Goal: Transaction & Acquisition: Purchase product/service

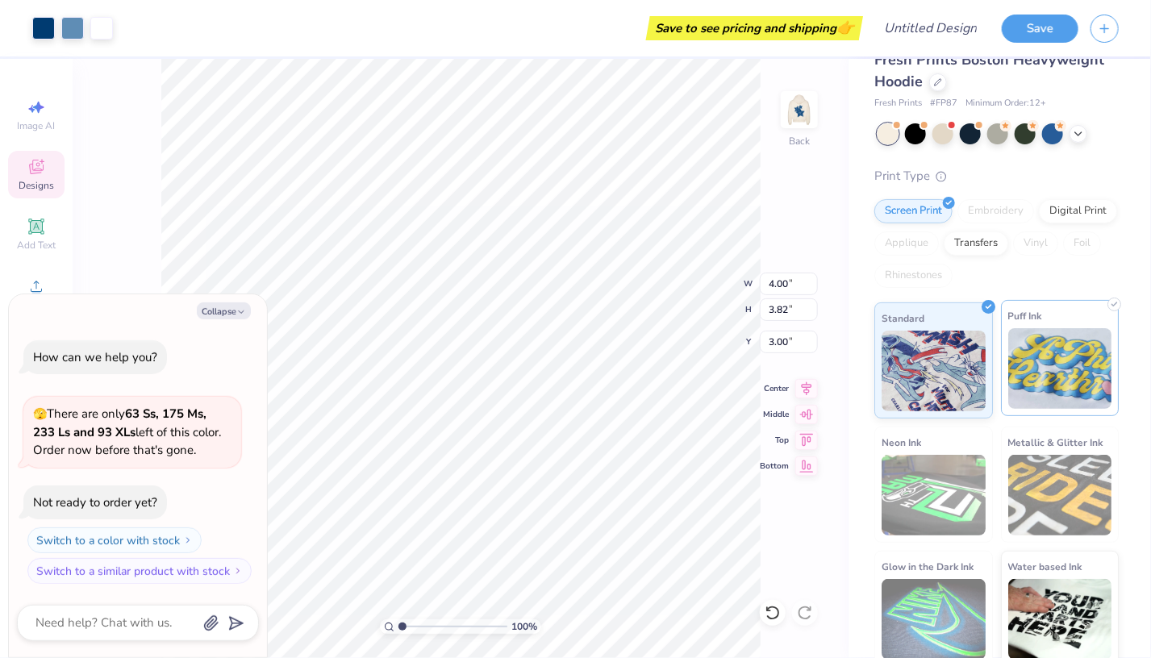
scroll to position [37, 0]
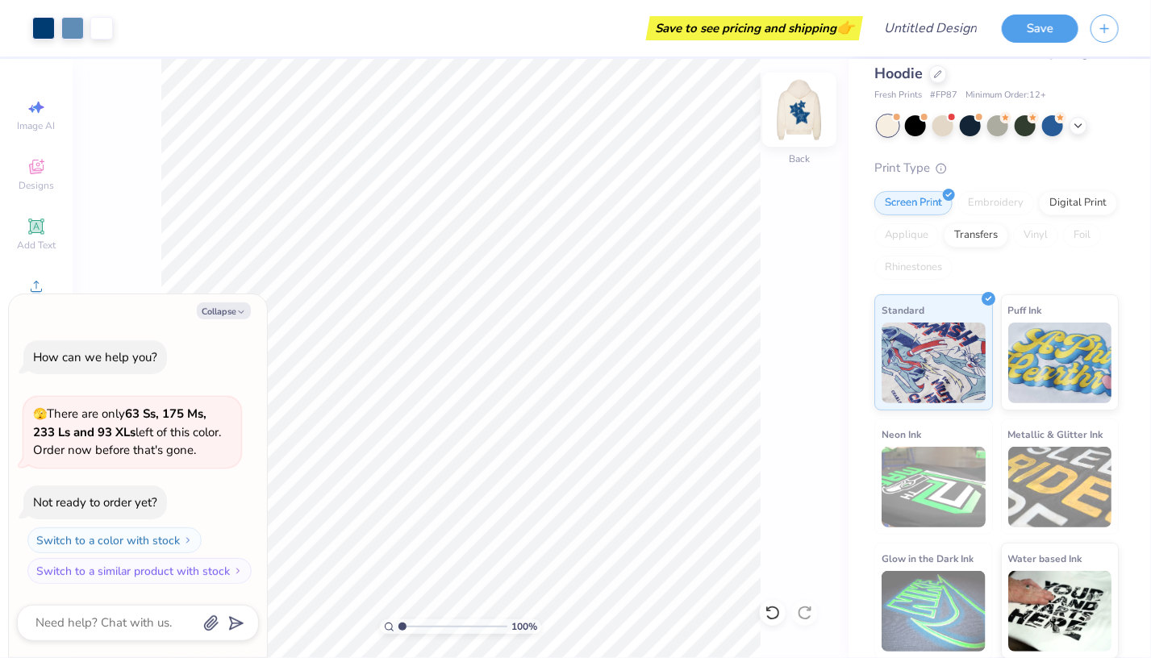
click at [782, 113] on img at bounding box center [799, 109] width 65 height 65
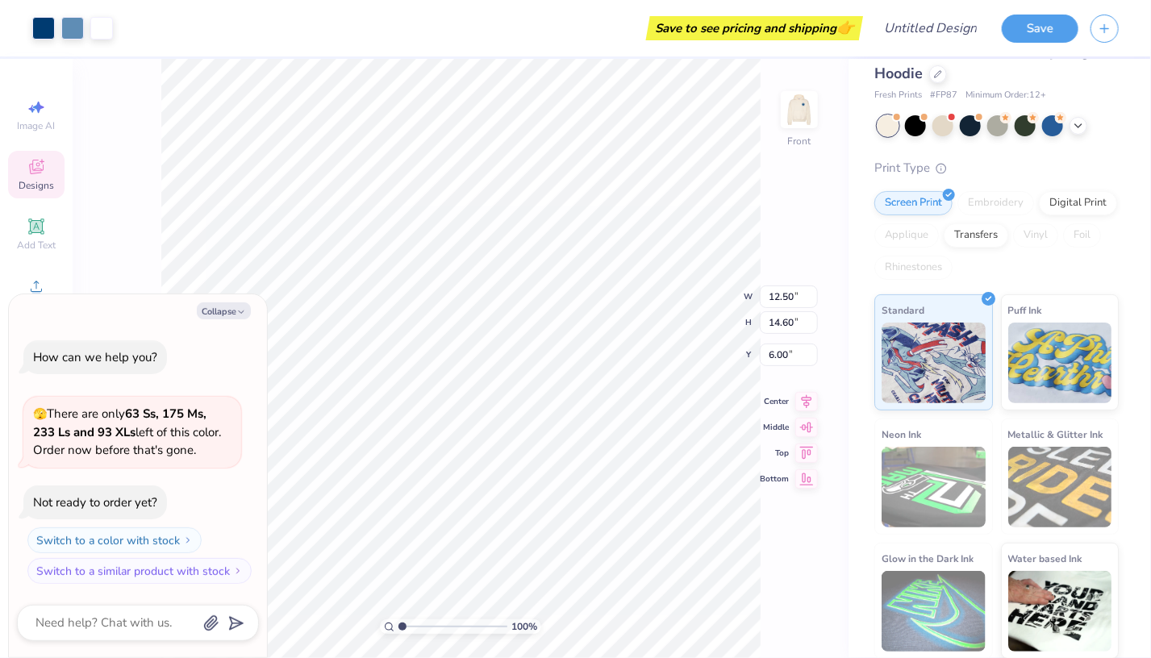
click at [1090, 194] on div "Screen Print Embroidery Digital Print Applique Transfers Vinyl Foil Rhinestones" at bounding box center [996, 235] width 244 height 89
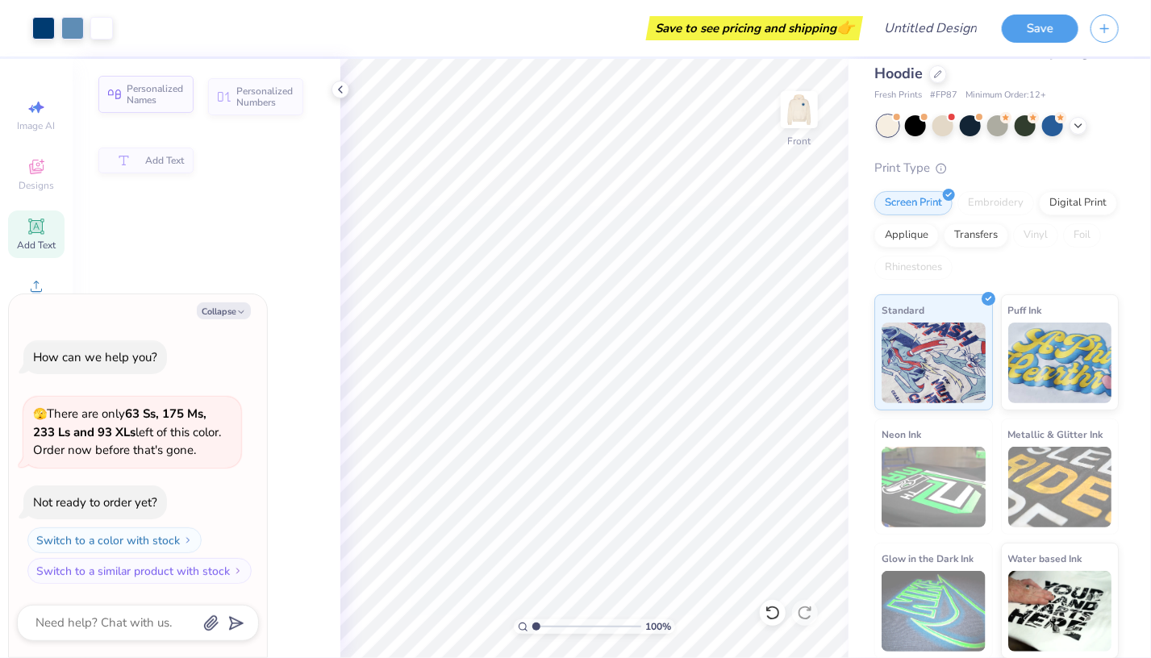
click at [163, 90] on span "Personalized Names" at bounding box center [155, 94] width 57 height 23
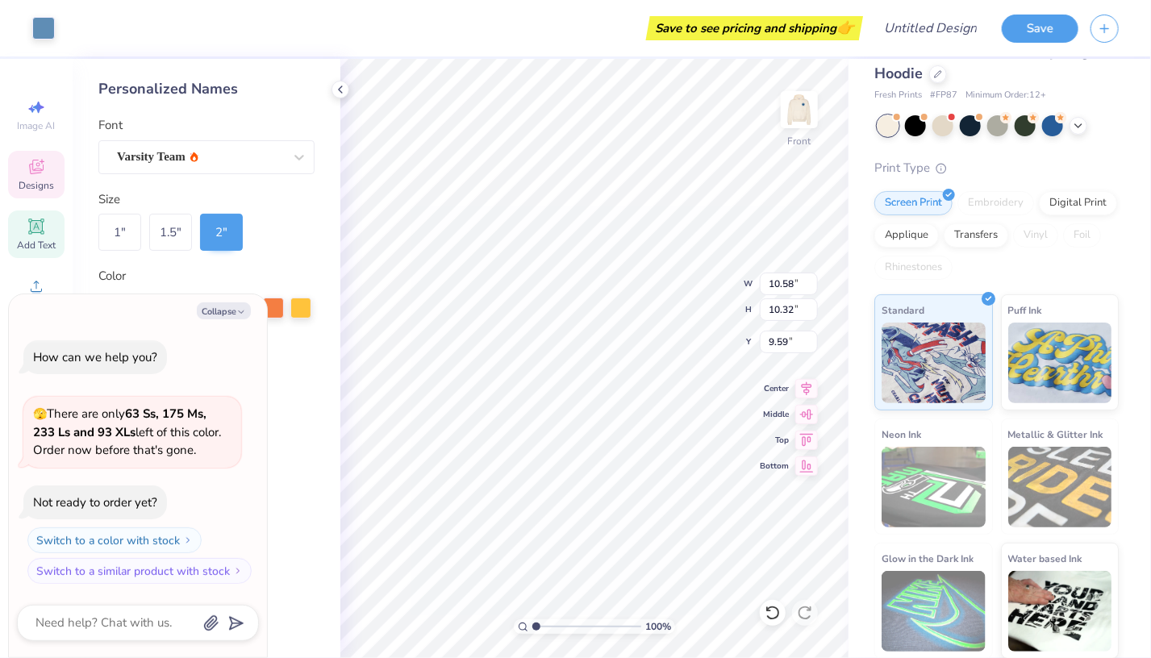
type textarea "x"
type input "2.01"
type input "1.05"
type input "15.60"
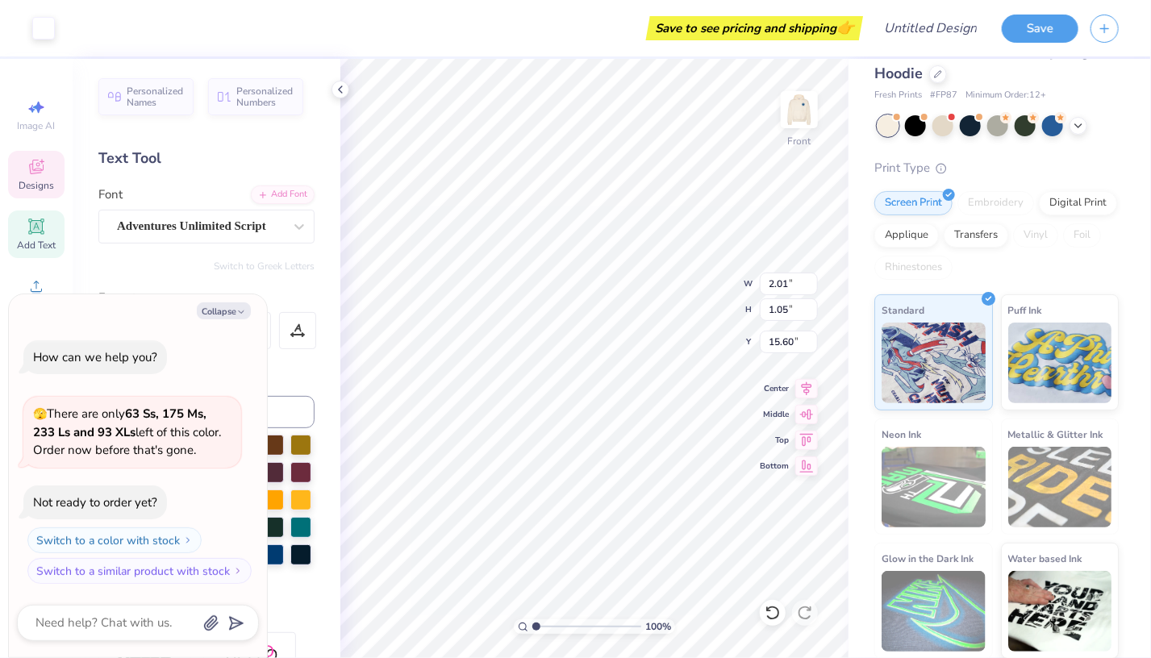
scroll to position [13, 2]
type textarea "x"
type input "4.58"
type input "1.74"
type input "13.88"
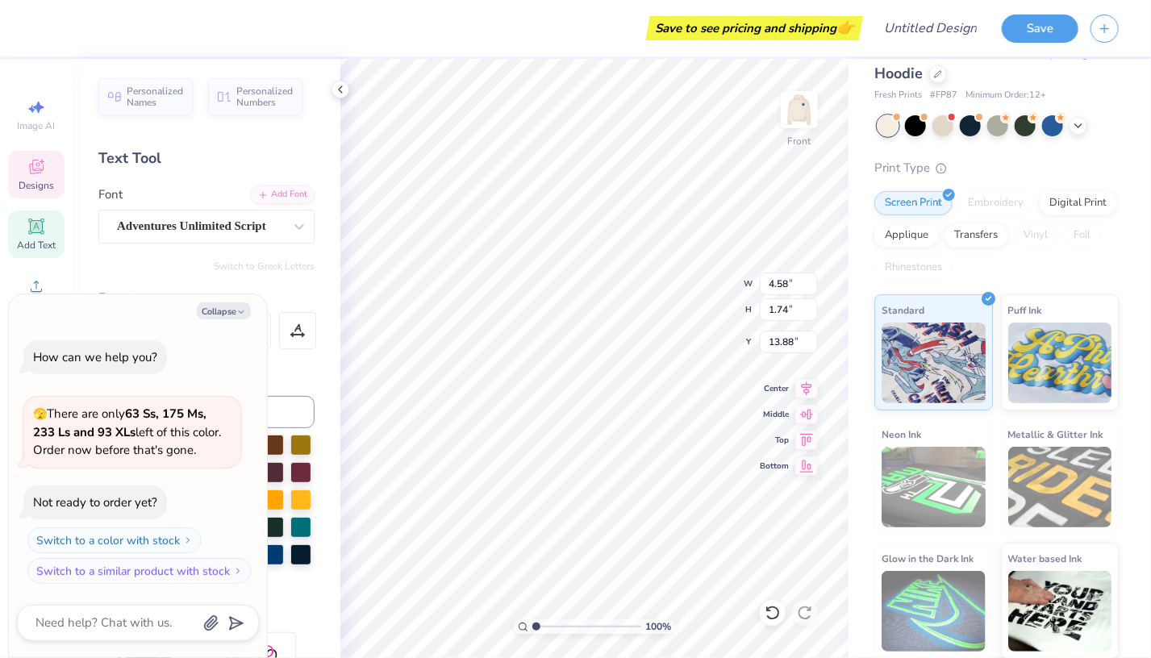
scroll to position [81, 0]
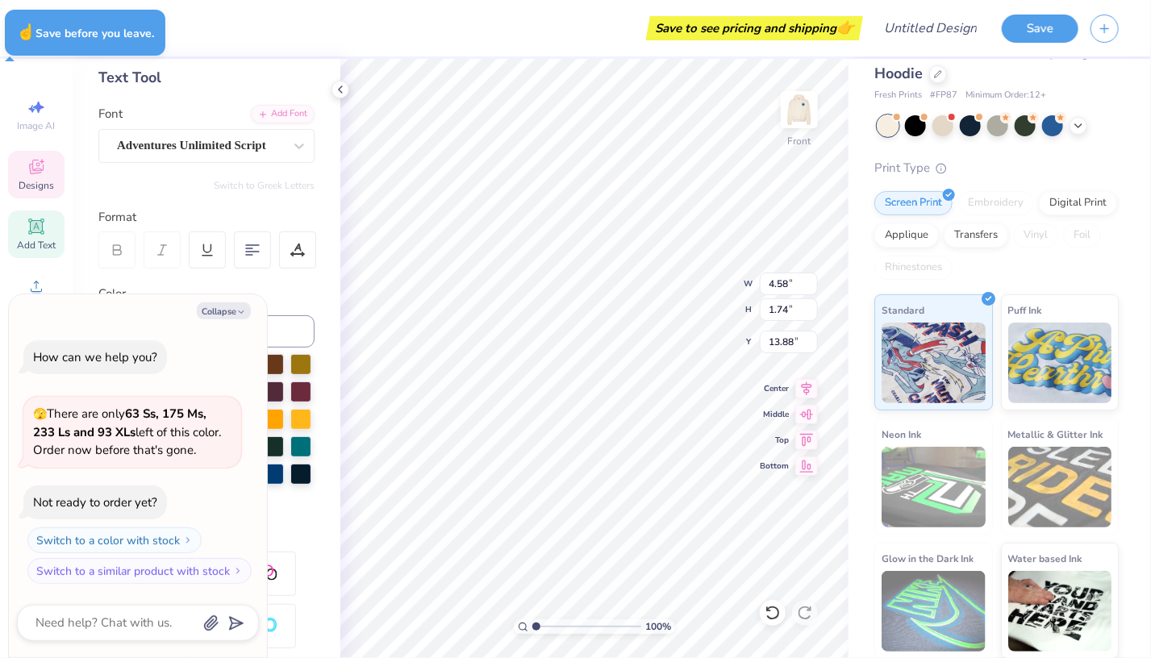
type textarea "x"
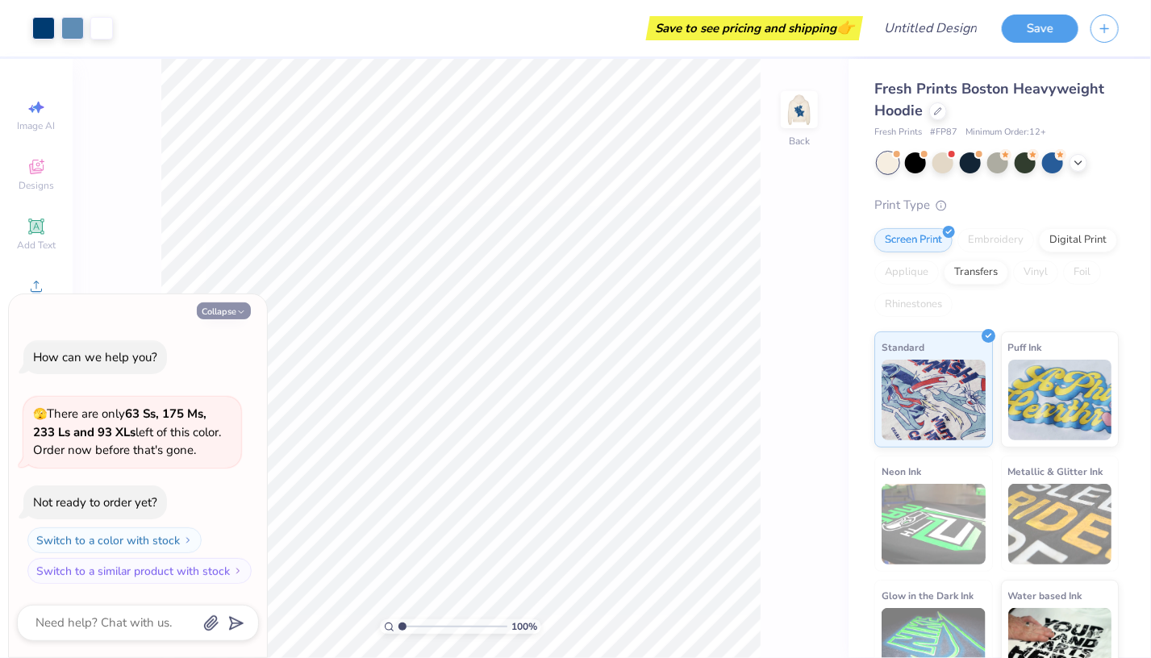
click at [235, 312] on button "Collapse" at bounding box center [224, 310] width 54 height 17
type textarea "x"
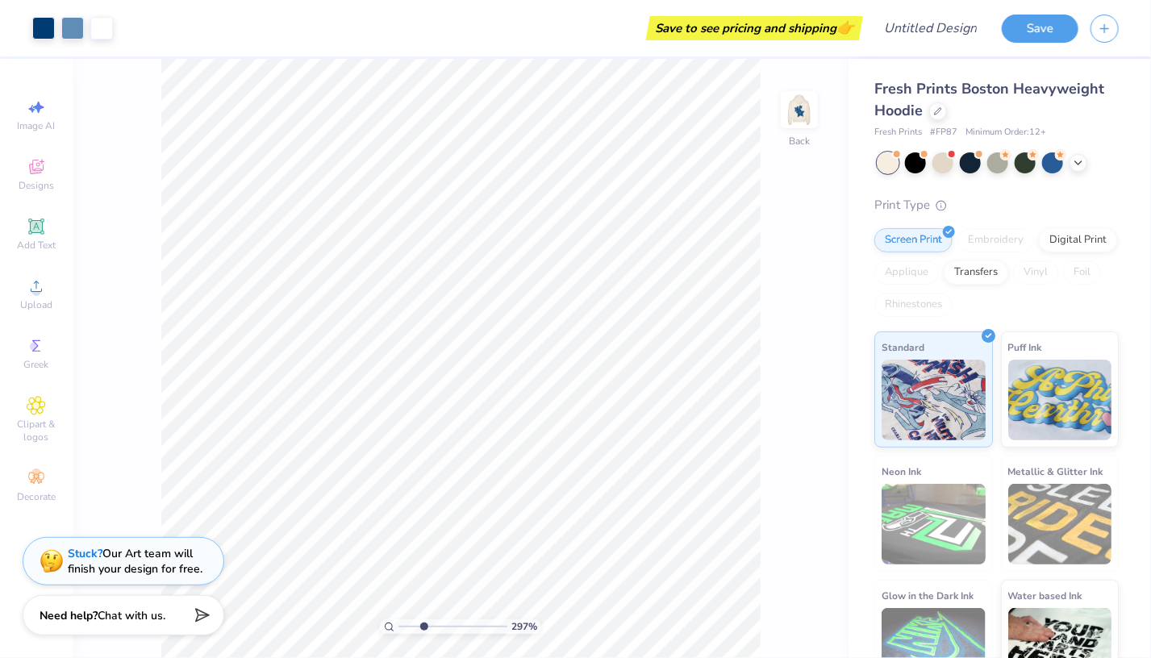
type input "2.97"
click at [423, 627] on input "range" at bounding box center [452, 626] width 109 height 15
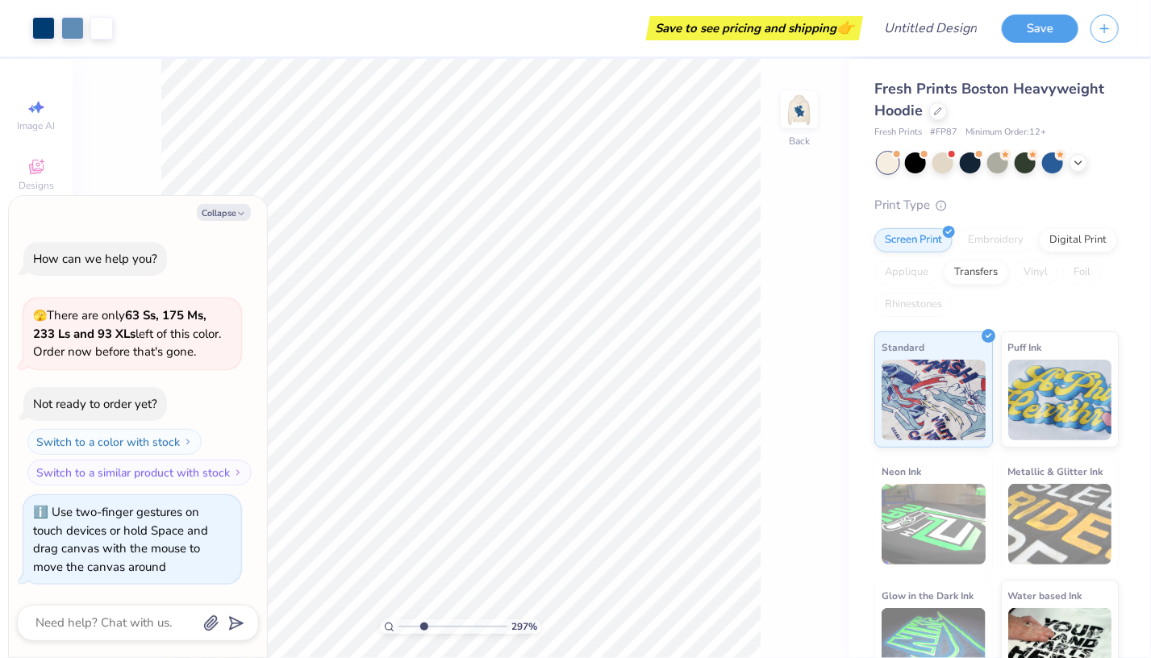
drag, startPoint x: 808, startPoint y: 320, endPoint x: 808, endPoint y: 453, distance: 133.1
click at [808, 453] on div "297 % Back" at bounding box center [461, 358] width 776 height 599
click at [790, 256] on div "297 % Back" at bounding box center [461, 358] width 776 height 599
drag, startPoint x: 790, startPoint y: 256, endPoint x: 934, endPoint y: 331, distance: 162.3
click at [786, 379] on div "297 % Back" at bounding box center [461, 358] width 776 height 599
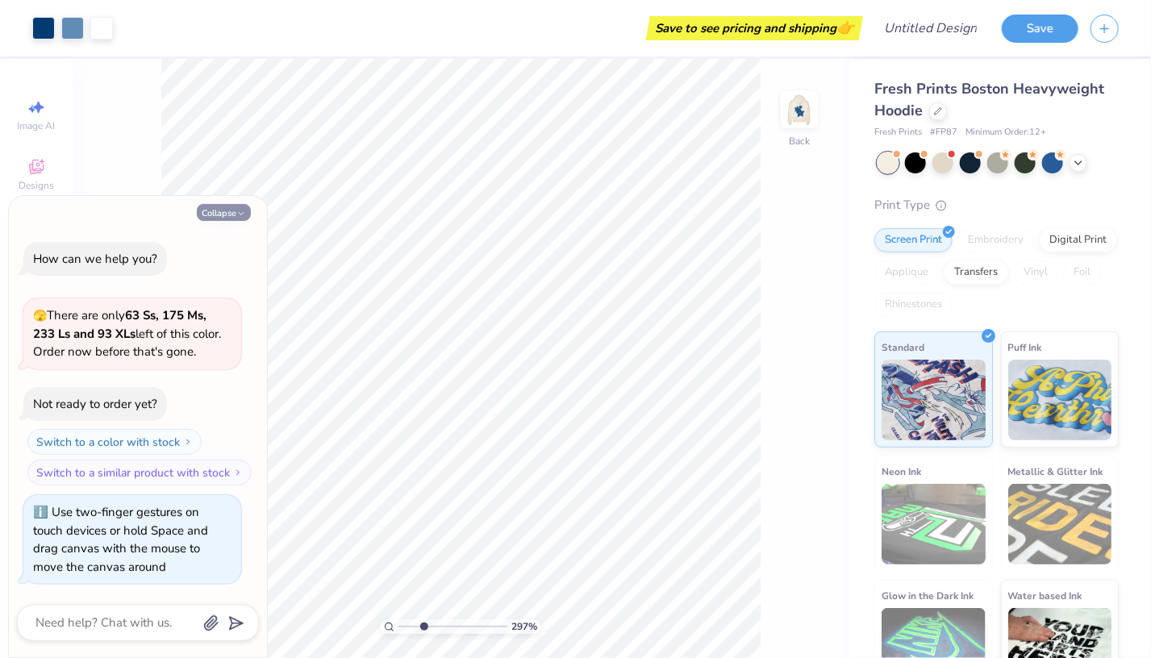
click at [216, 221] on button "Collapse" at bounding box center [224, 212] width 54 height 17
type textarea "x"
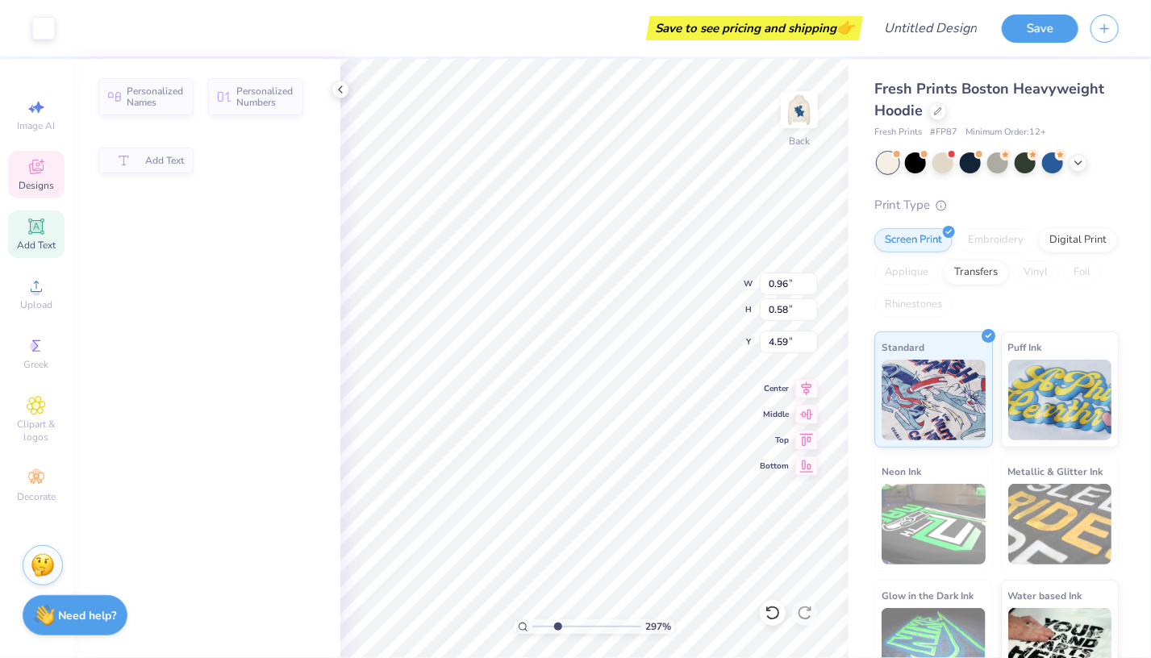
type input "0.96"
type input "0.58"
type input "4.59"
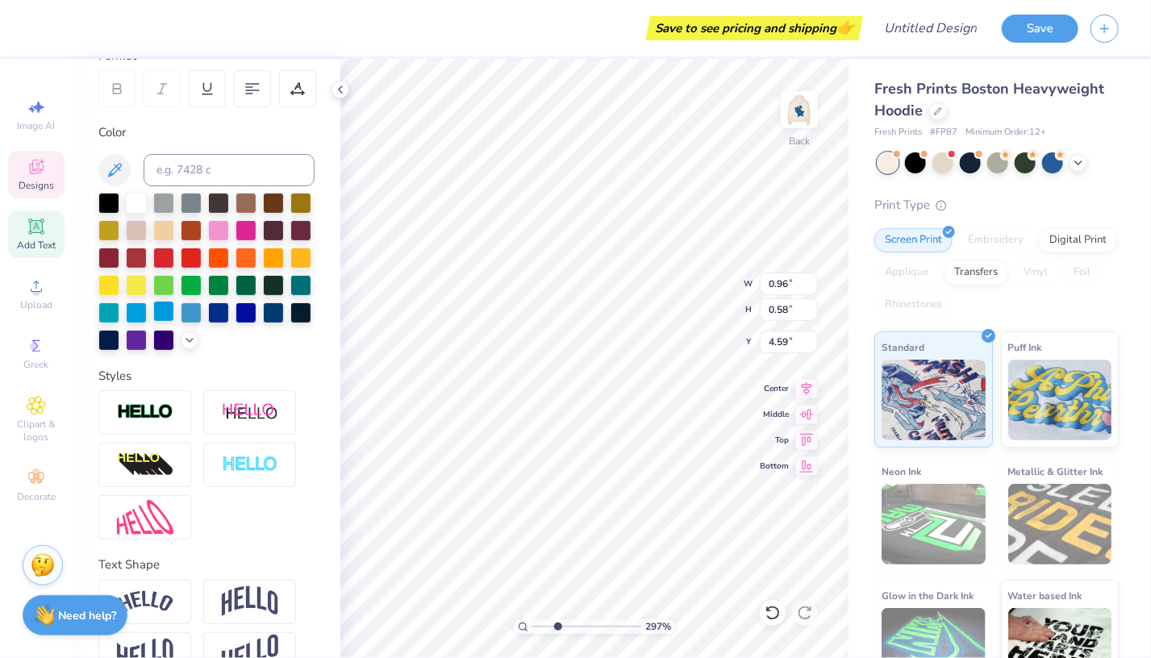
scroll to position [306, 0]
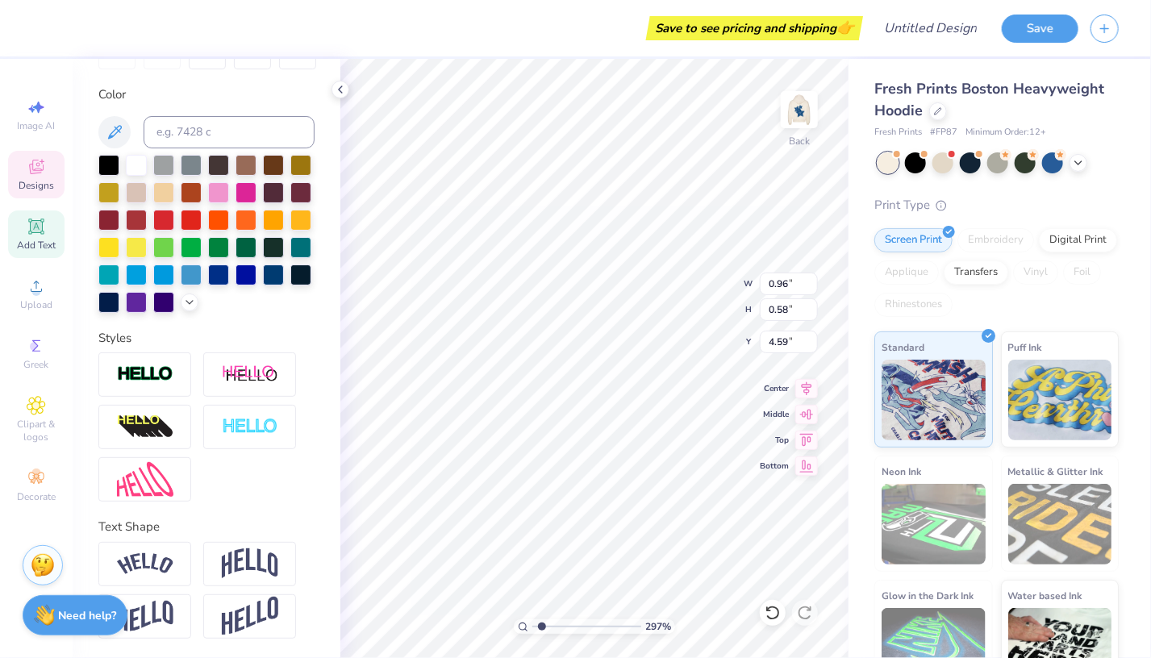
click at [542, 627] on input "range" at bounding box center [586, 626] width 109 height 15
click at [558, 625] on input "range" at bounding box center [586, 626] width 109 height 15
click at [532, 628] on input "range" at bounding box center [586, 626] width 109 height 15
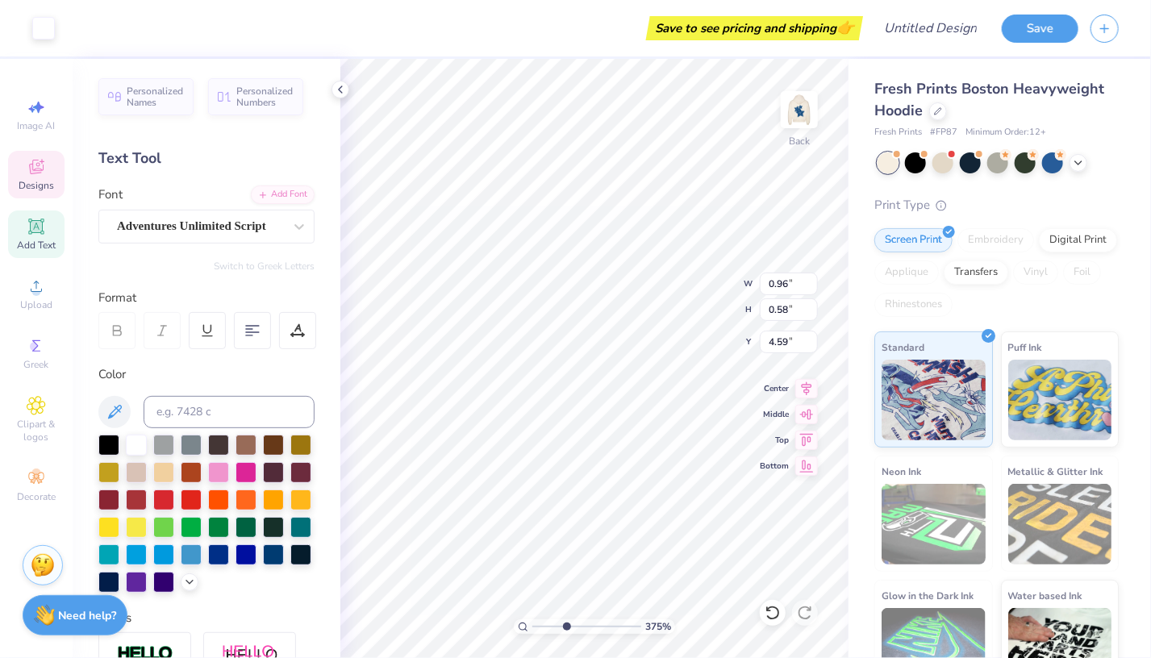
scroll to position [13, 2]
type input "3.74634376873702"
type textarea "Si"
type input "3.74634376873702"
type textarea "S"
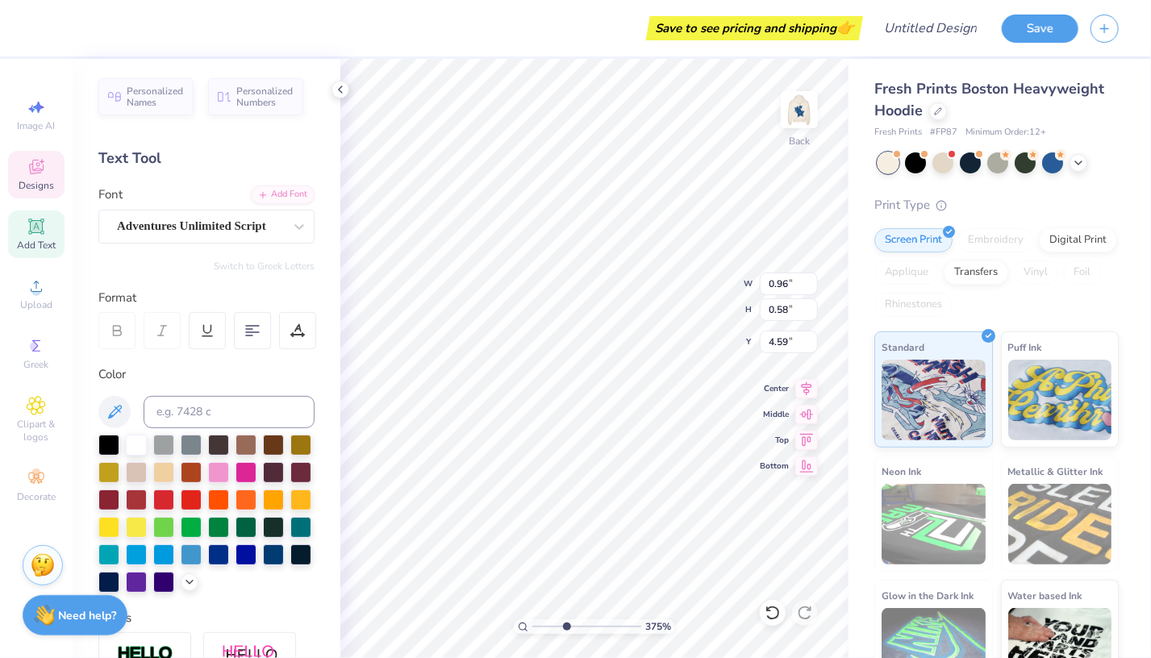
type input "3.74634376873702"
type textarea "K"
type input "3.74634376873702"
type textarea "Kap"
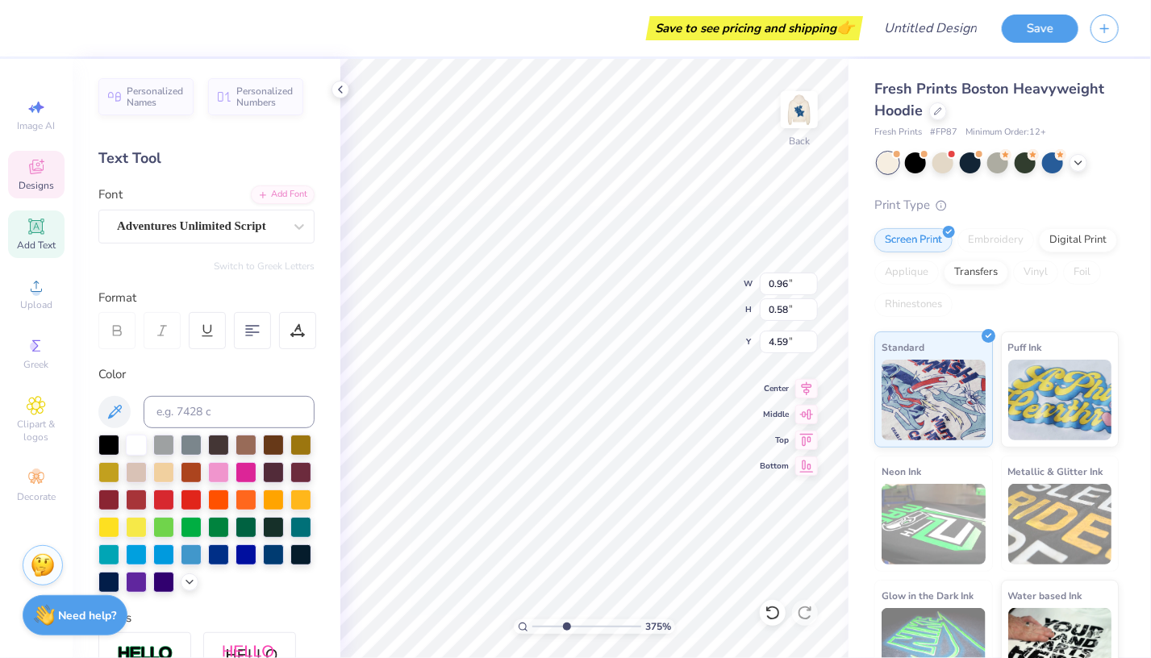
type input "3.74634376873702"
type textarea "[PERSON_NAME]"
type input "3.74634376873702"
type textarea "Kappa"
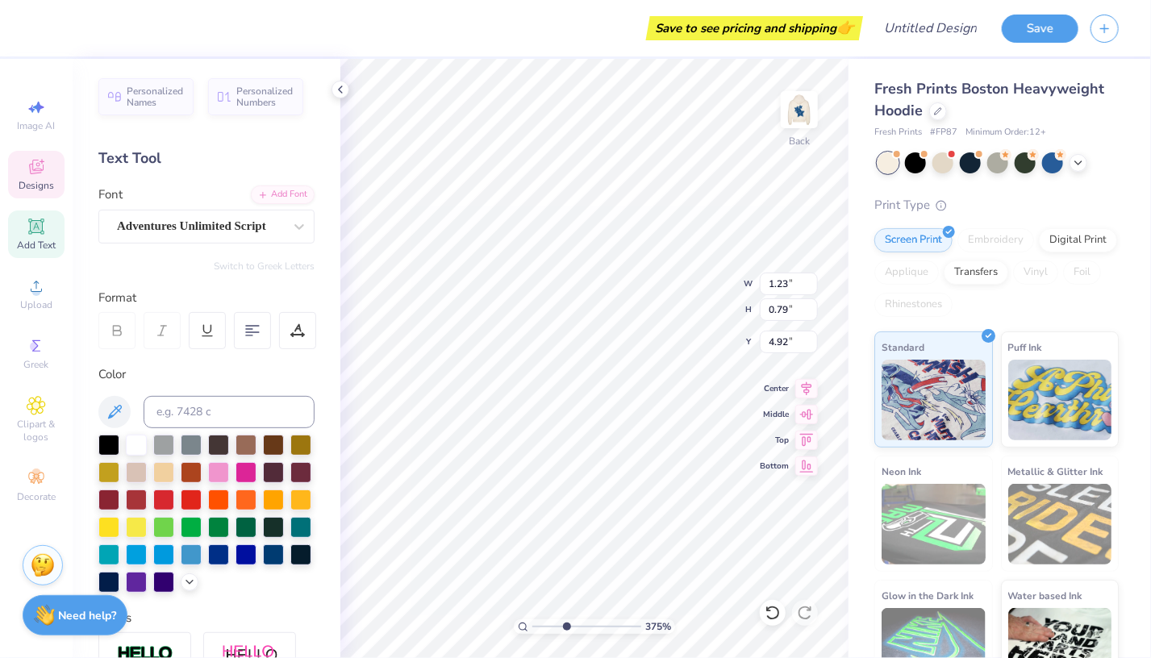
type input "3.74634376873702"
type input "1.23"
type input "0.79"
type input "4.92"
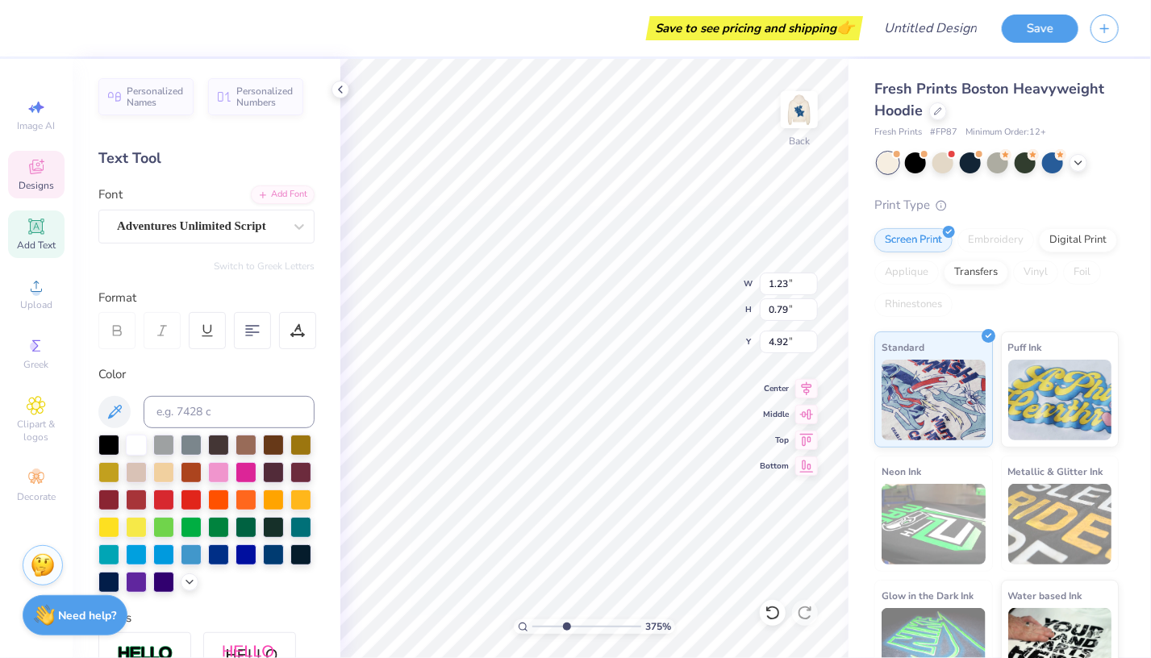
type input "3.74634376873702"
type textarea "Del"
type input "3.74634376873702"
type textarea "De"
type input "3.74634376873702"
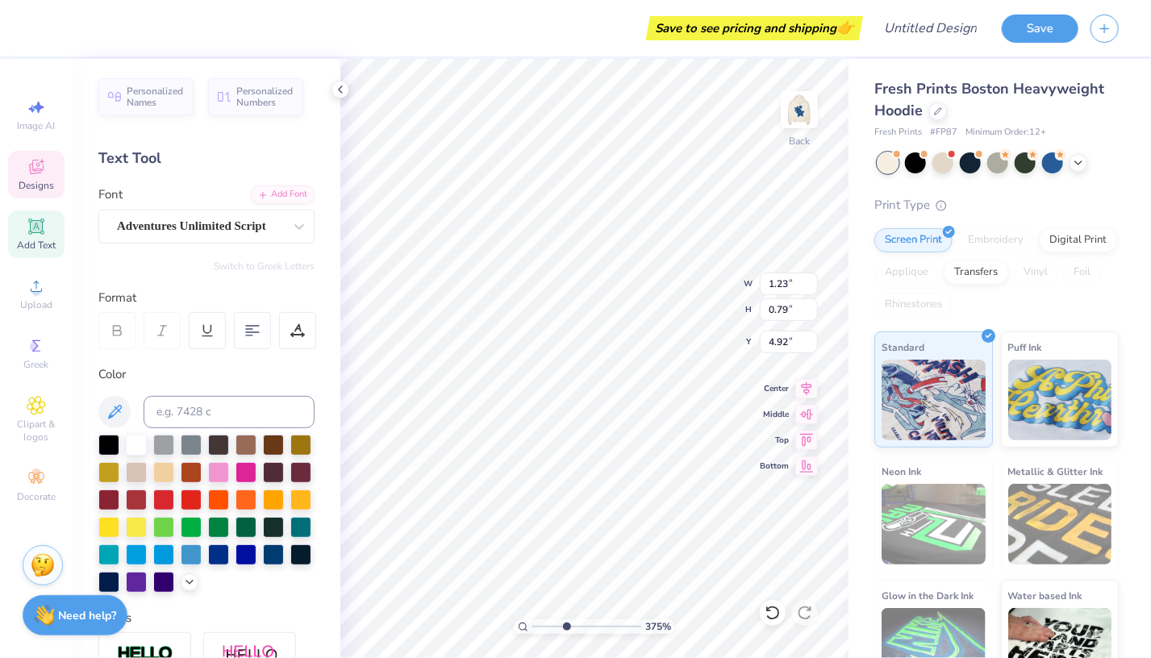
type textarea "D"
type input "3.74634376873702"
type textarea "B"
type input "3.74634376873702"
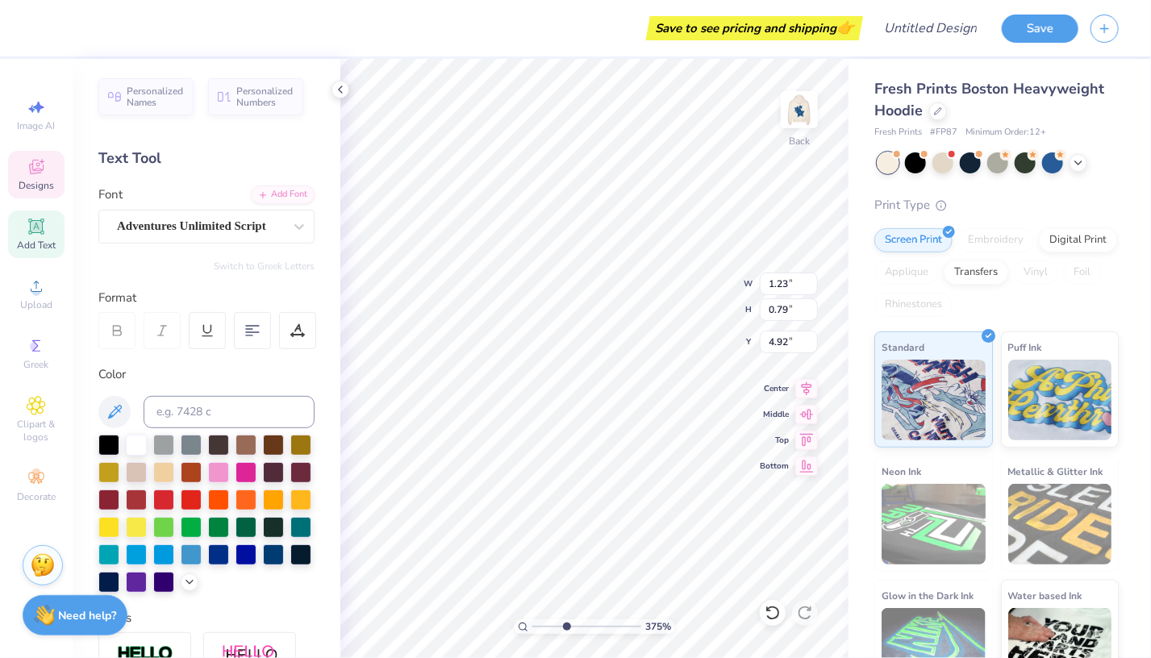
type textarea "Be"
type input "3.74634376873702"
type textarea "Bet"
type input "3.74634376873702"
type textarea "Beta"
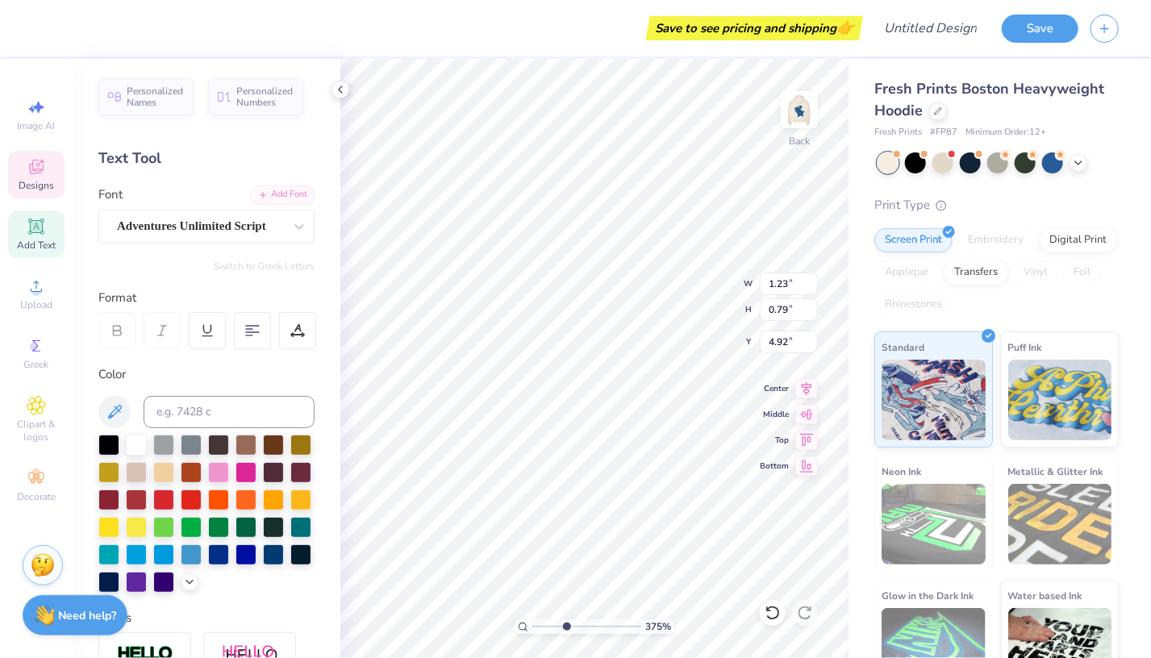
type input "3.74634376873702"
type textarea "Beta"
type input "3.74634376873702"
type textarea "Beta G"
type input "3.74634376873702"
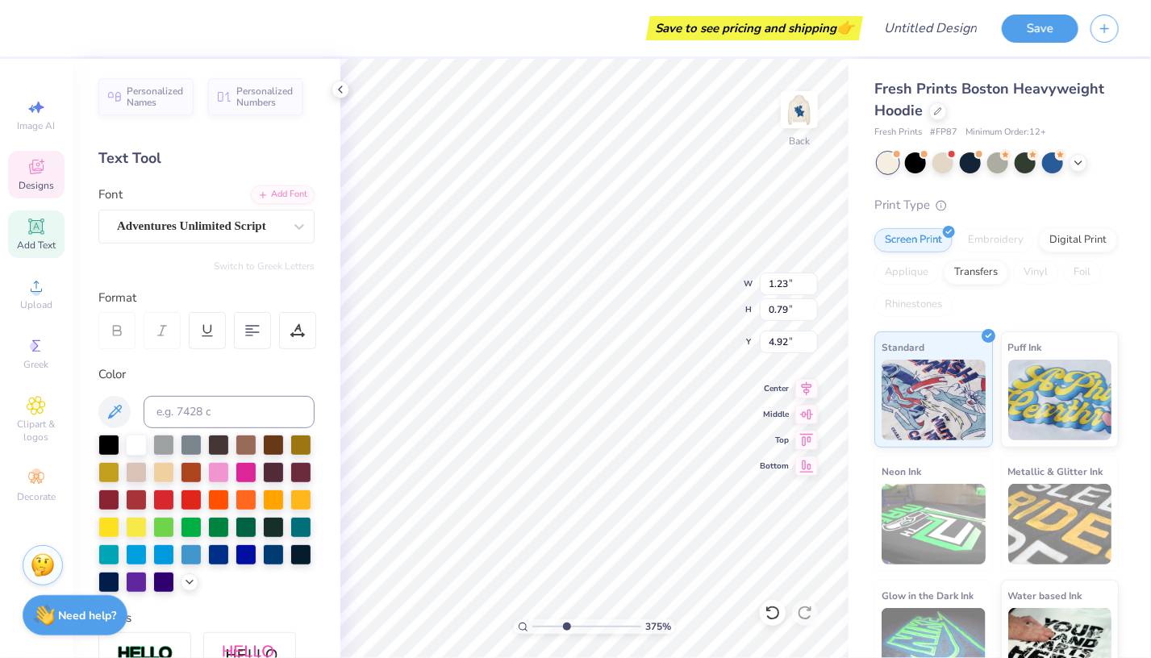
scroll to position [13, 3]
type textarea "Beta Gam"
type input "3.74634376873702"
type textarea "Beta [PERSON_NAME]"
type input "3.74634376873702"
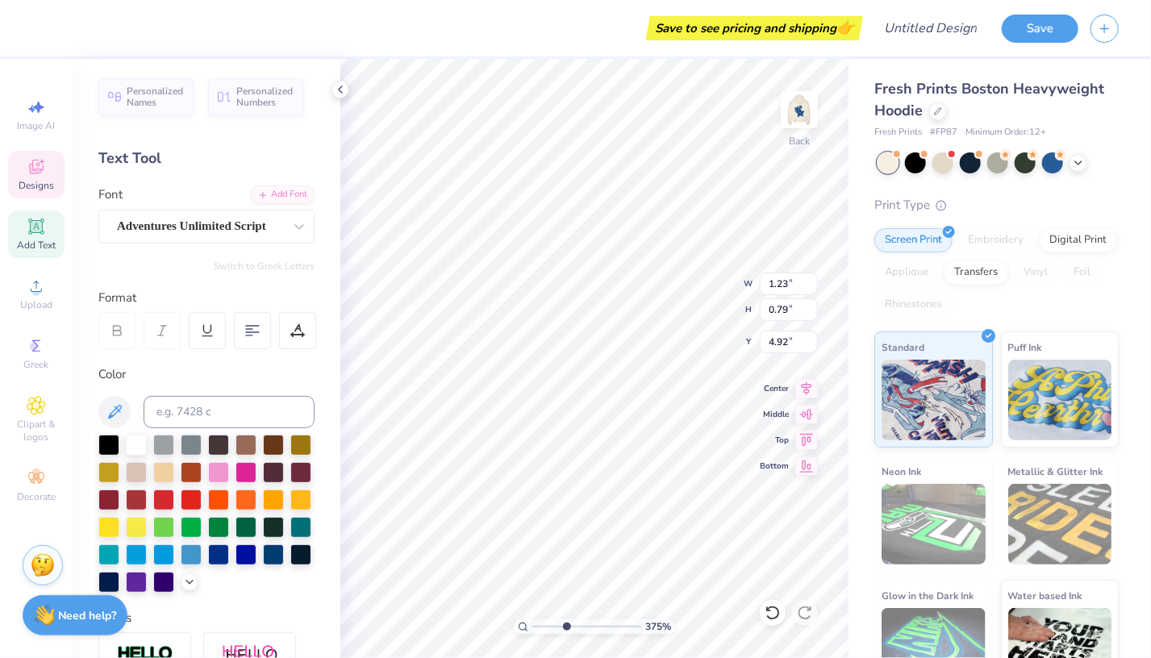
scroll to position [13, 5]
type textarea "Beta Gamme"
type input "3.74634376873702"
type textarea "Beta Gamme"
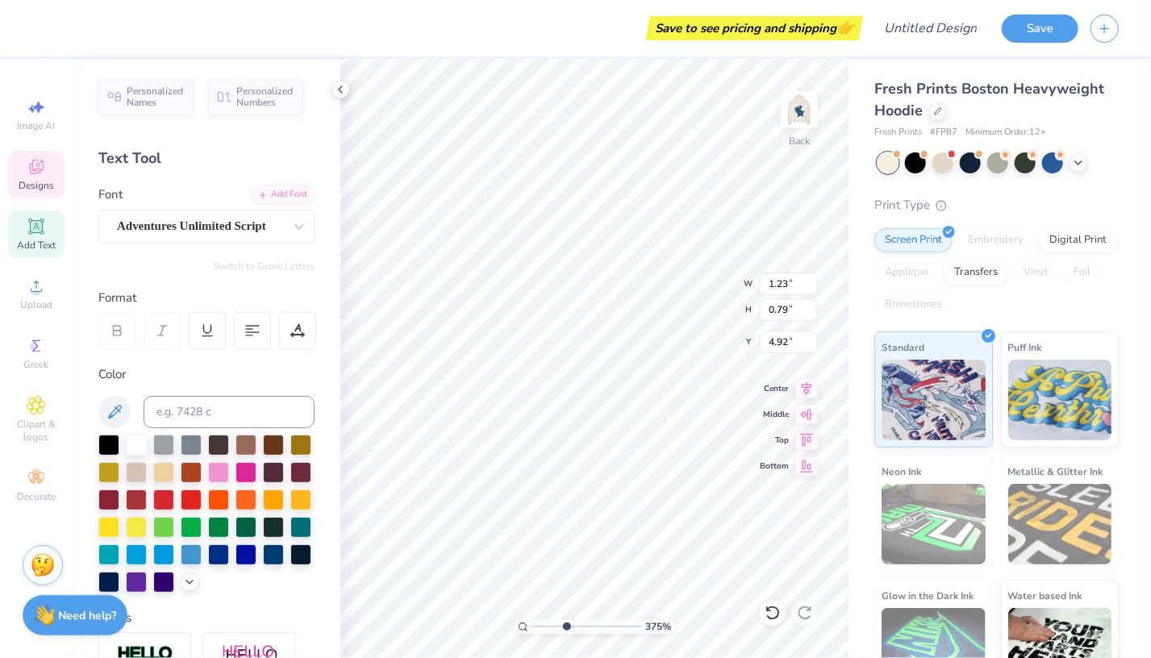
type input "3.74634376873702"
type textarea "Beta Gamme"
type input "3.74634376873702"
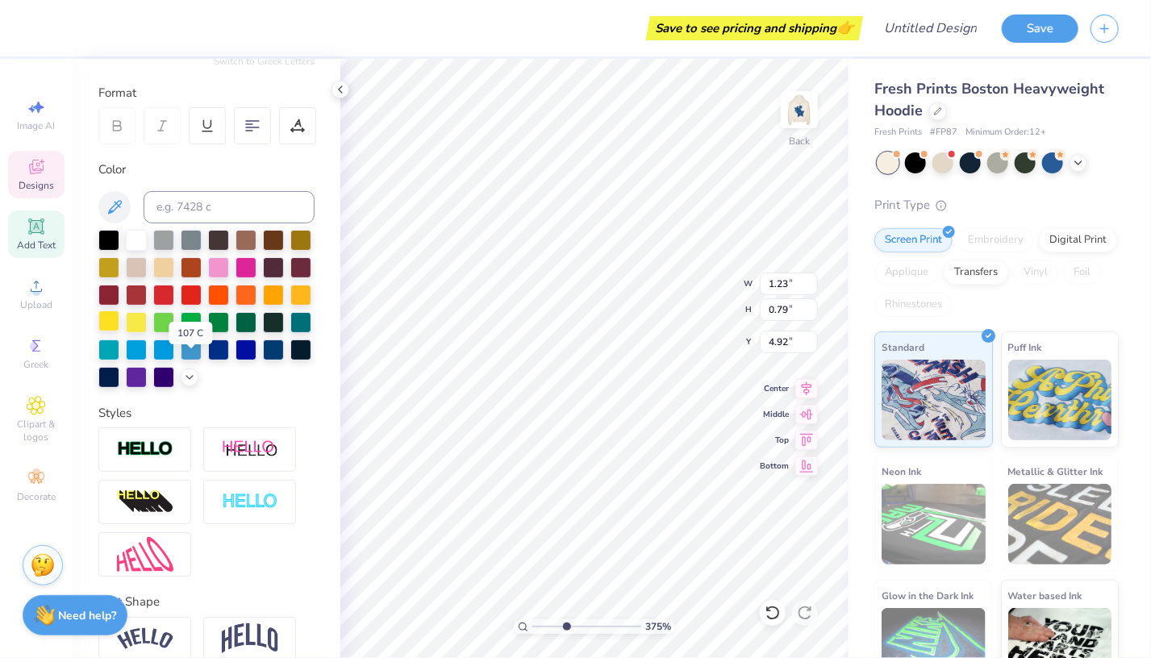
scroll to position [144, 0]
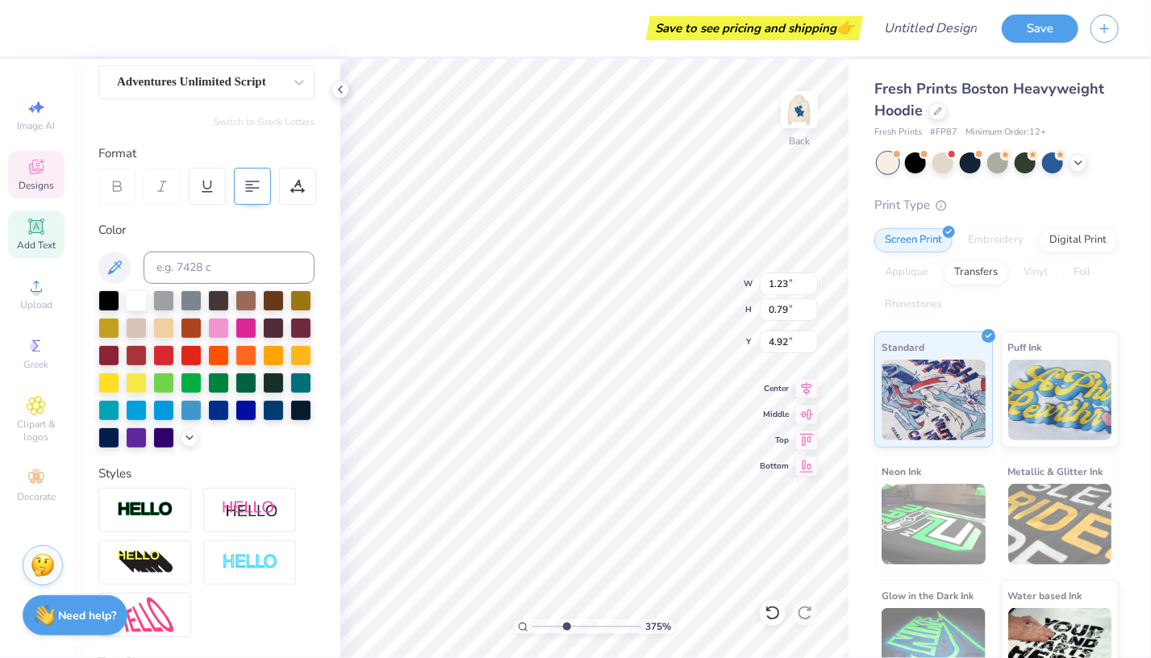
click at [252, 191] on icon at bounding box center [252, 186] width 15 height 15
click at [252, 192] on icon at bounding box center [252, 186] width 15 height 15
click at [814, 305] on input "0.8" at bounding box center [789, 309] width 58 height 23
click at [815, 303] on input "0.81" at bounding box center [789, 309] width 58 height 23
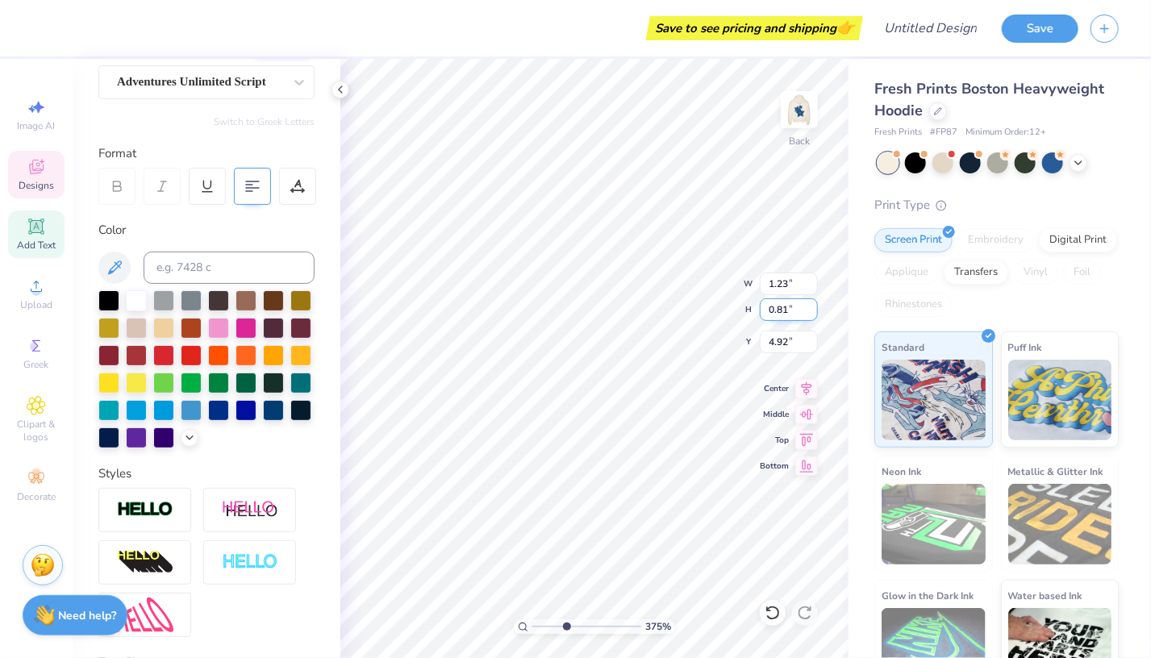
type input "0.8"
click at [813, 311] on input "0.8" at bounding box center [789, 309] width 58 height 23
type input "3.74634376873702"
type input "2.32"
type input "4.56"
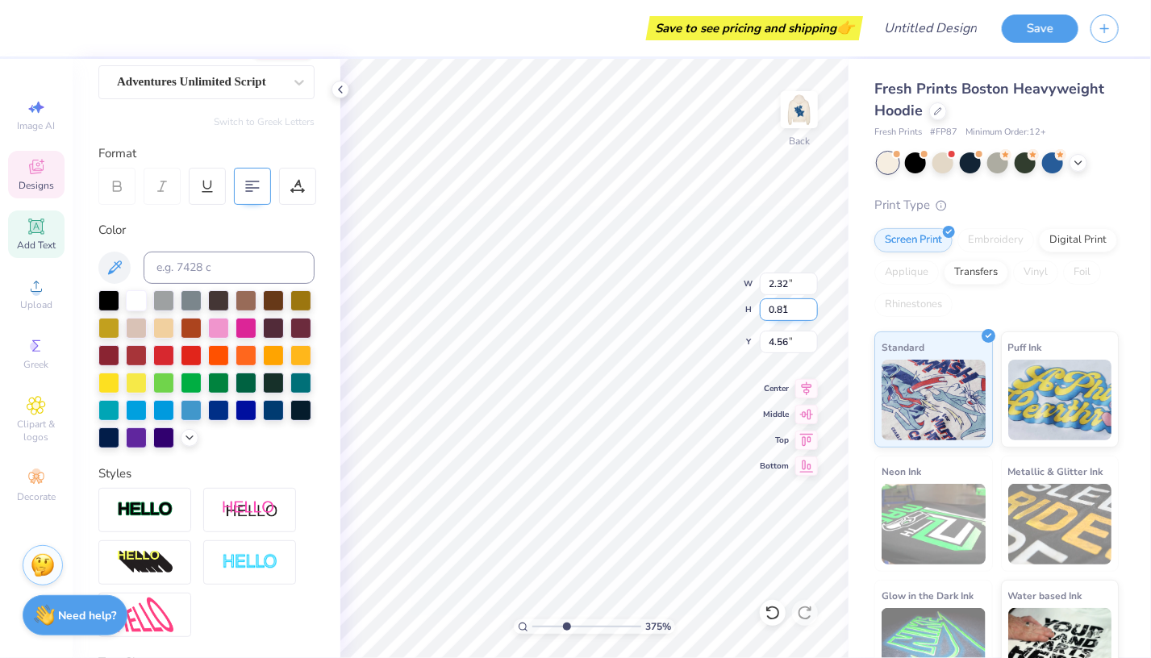
click at [813, 304] on input "0.81" at bounding box center [789, 309] width 58 height 23
click at [813, 304] on input "0.82" at bounding box center [789, 309] width 58 height 23
click at [812, 304] on input "0.83" at bounding box center [789, 309] width 58 height 23
click at [811, 301] on input "0.83" at bounding box center [789, 309] width 58 height 23
click at [811, 315] on input "0.82" at bounding box center [789, 309] width 58 height 23
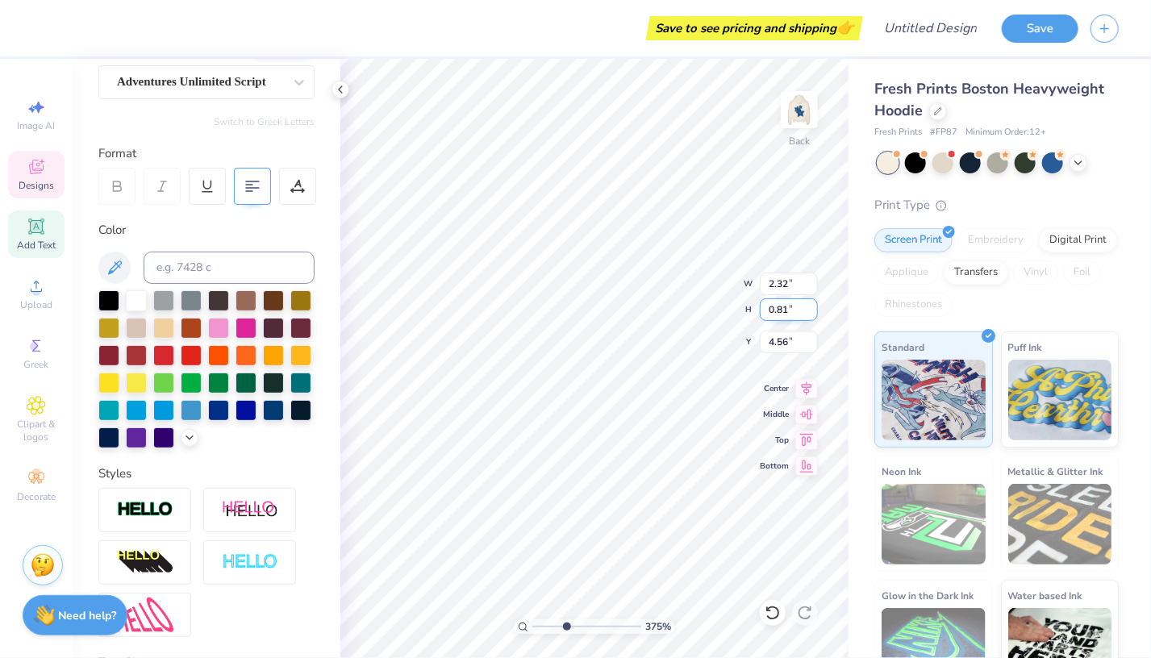
click at [813, 315] on input "0.81" at bounding box center [789, 309] width 58 height 23
click at [813, 315] on input "0.8" at bounding box center [789, 309] width 58 height 23
click at [813, 315] on input "0.79" at bounding box center [789, 309] width 58 height 23
type input "0.78"
click at [813, 315] on input "0.78" at bounding box center [789, 309] width 58 height 23
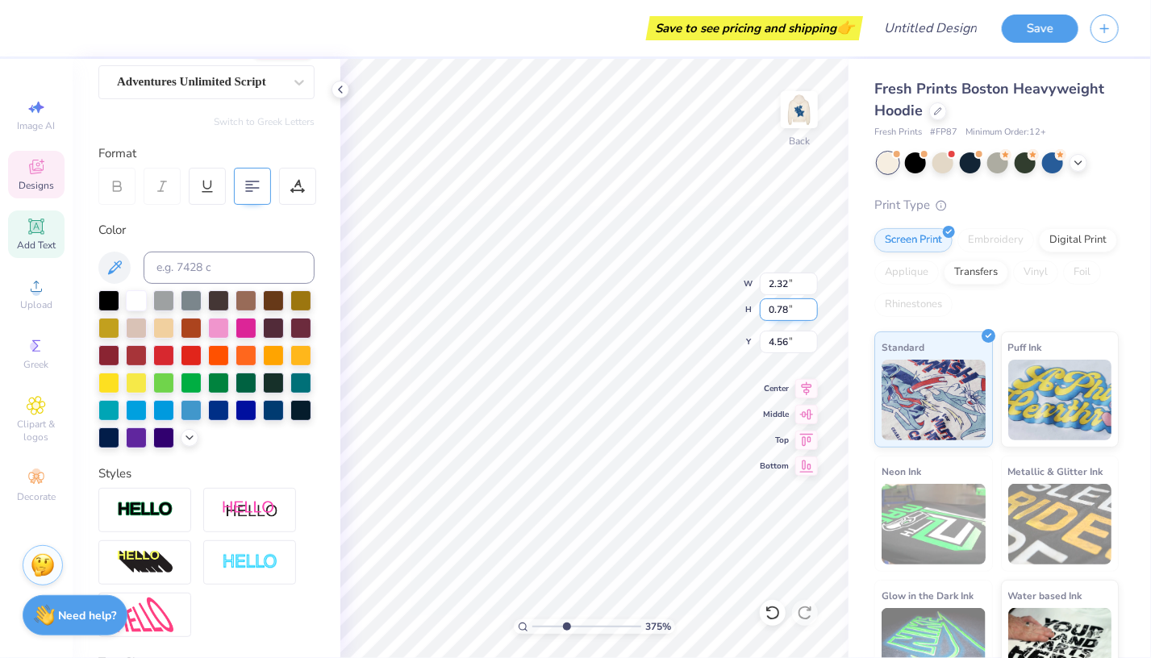
type input "3.74634376873702"
type input "4.00"
type input "3.82"
type input "3.00"
type input "3.74634376873702"
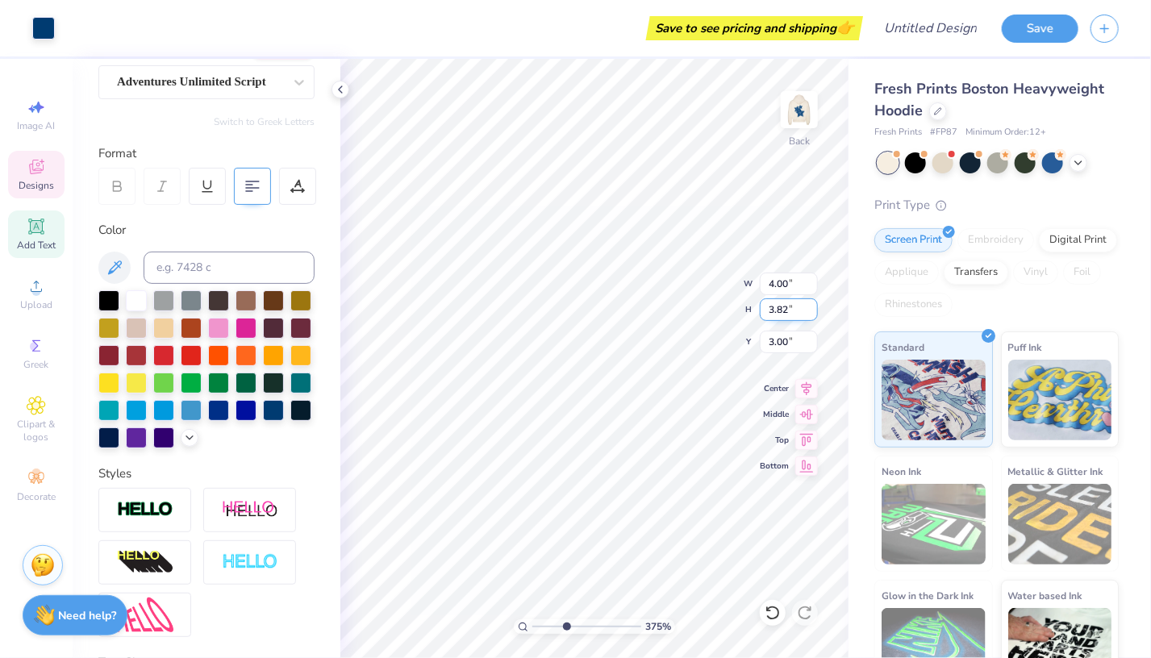
type input "3.93"
type input "3.75"
type input "3.03"
type input "3.74634376873702"
type input "1.00"
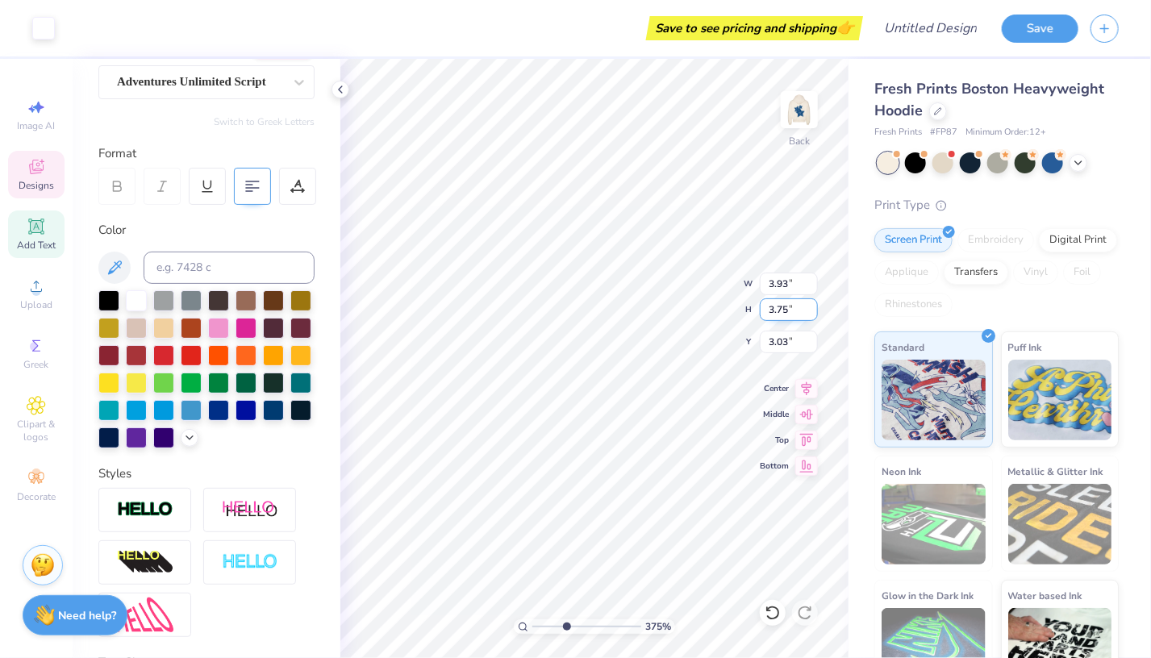
type input "0.78"
type input "5.07"
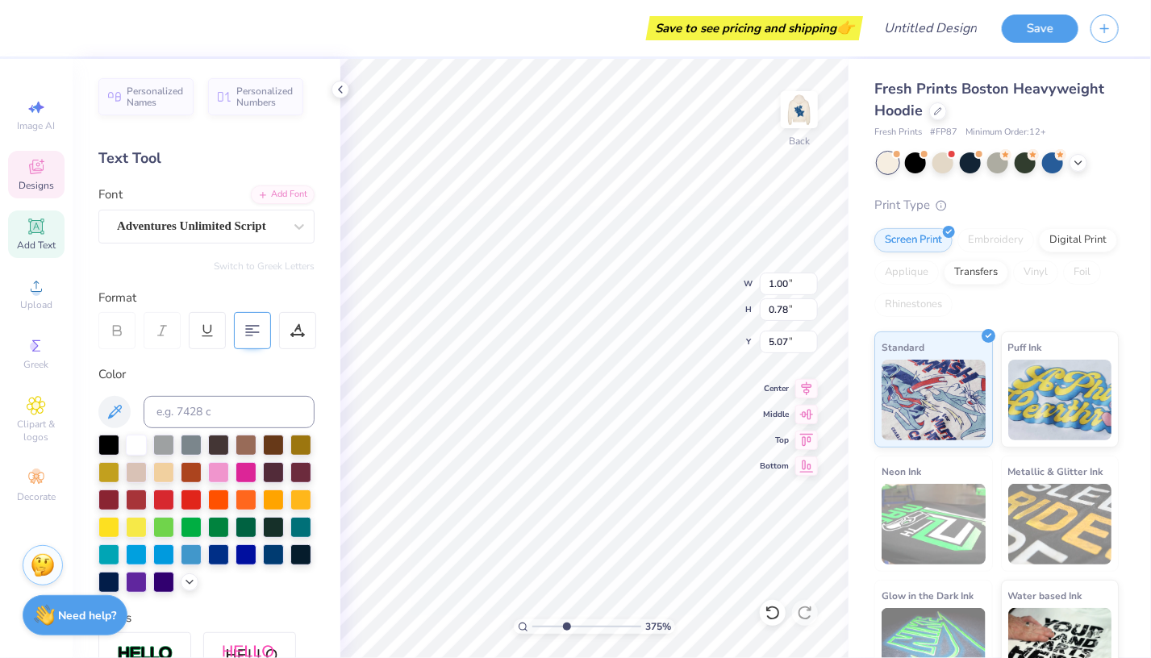
scroll to position [13, 3]
type input "3.74634376873702"
click at [807, 314] on input "0.77" at bounding box center [789, 309] width 58 height 23
type input "0.78"
click at [807, 305] on input "0.78" at bounding box center [789, 309] width 58 height 23
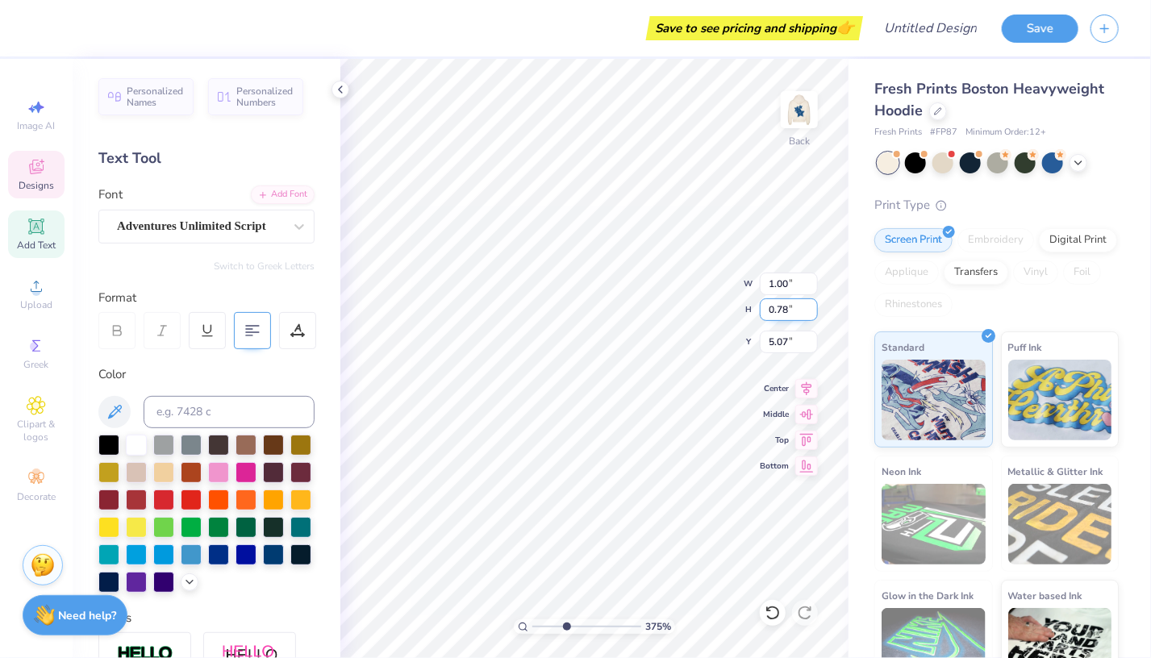
type input "3.74634376873702"
click at [814, 302] on input "0.79" at bounding box center [789, 309] width 58 height 23
click at [814, 302] on input "0.8" at bounding box center [789, 309] width 58 height 23
type input "0.81"
click at [814, 302] on input "0.81" at bounding box center [789, 309] width 58 height 23
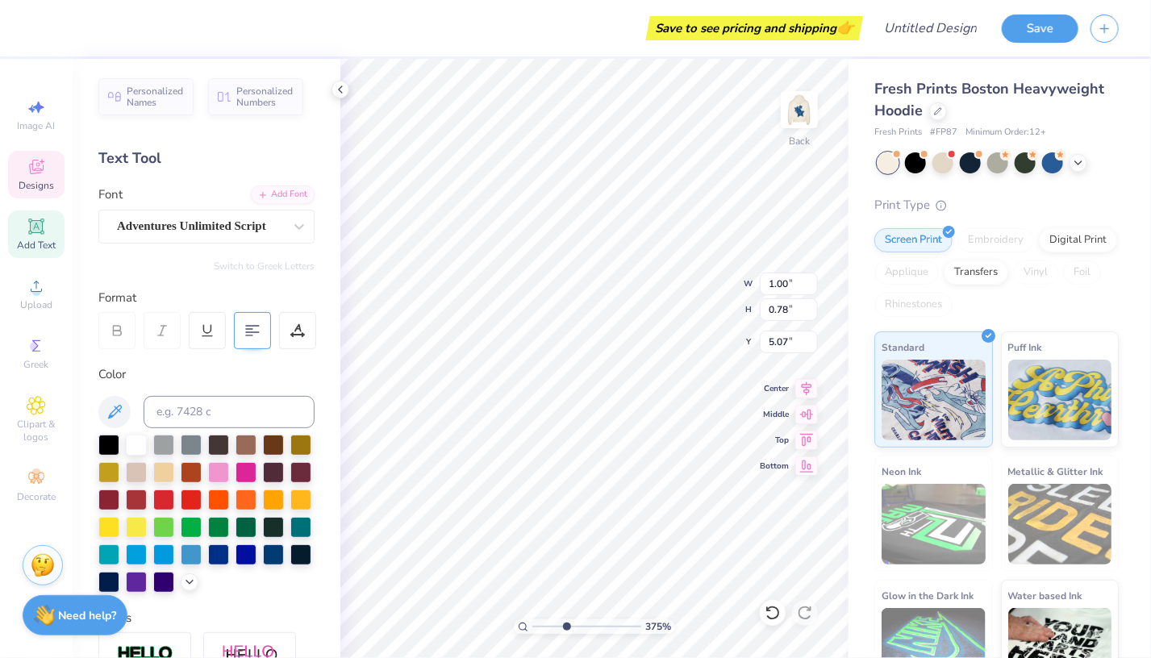
type input "3.74634376873702"
type textarea "B"
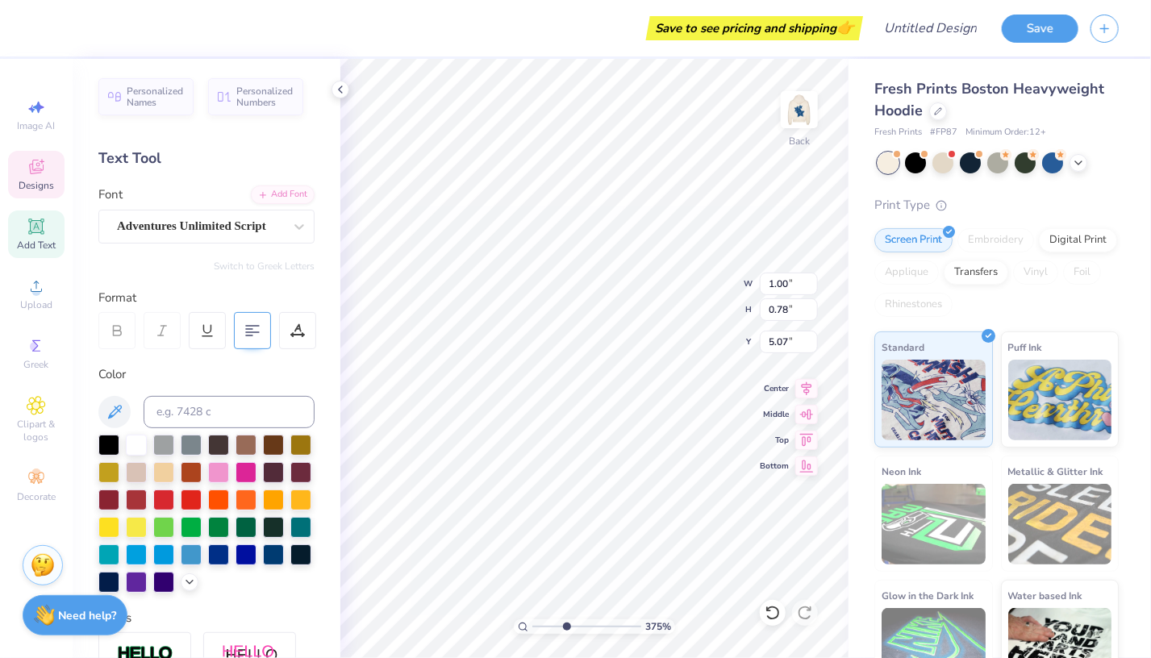
type input "3.74634376873702"
type textarea "Be"
type input "3.74634376873702"
type textarea "Bet"
type input "3.74634376873702"
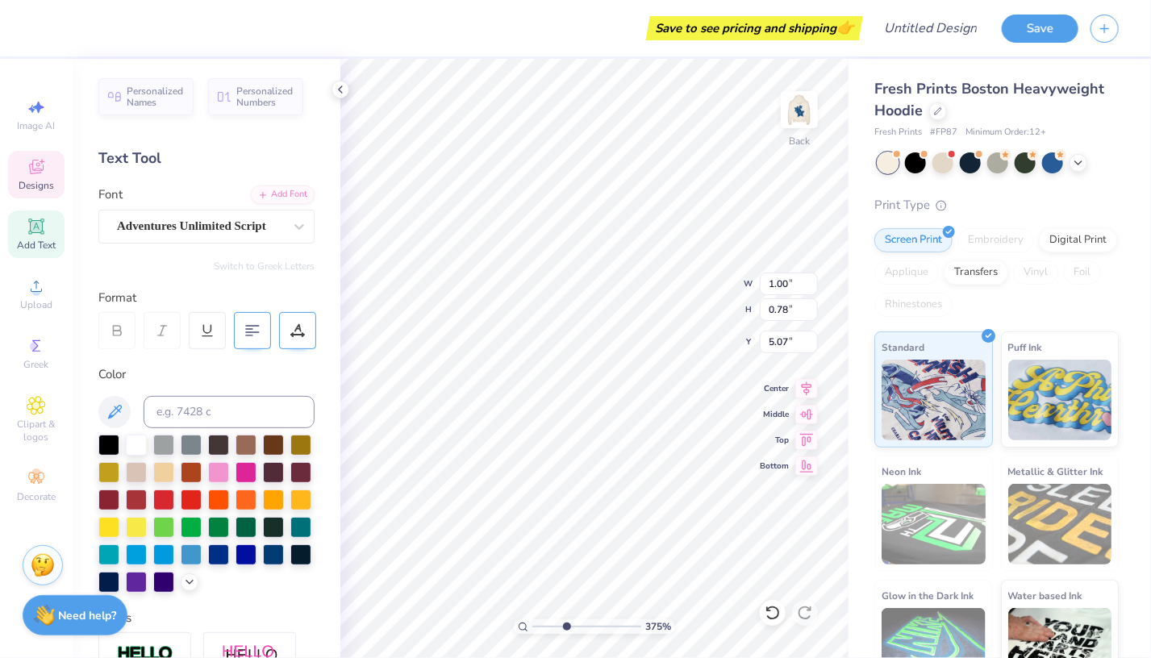
type textarea "Beta"
click at [302, 330] on icon at bounding box center [297, 330] width 15 height 15
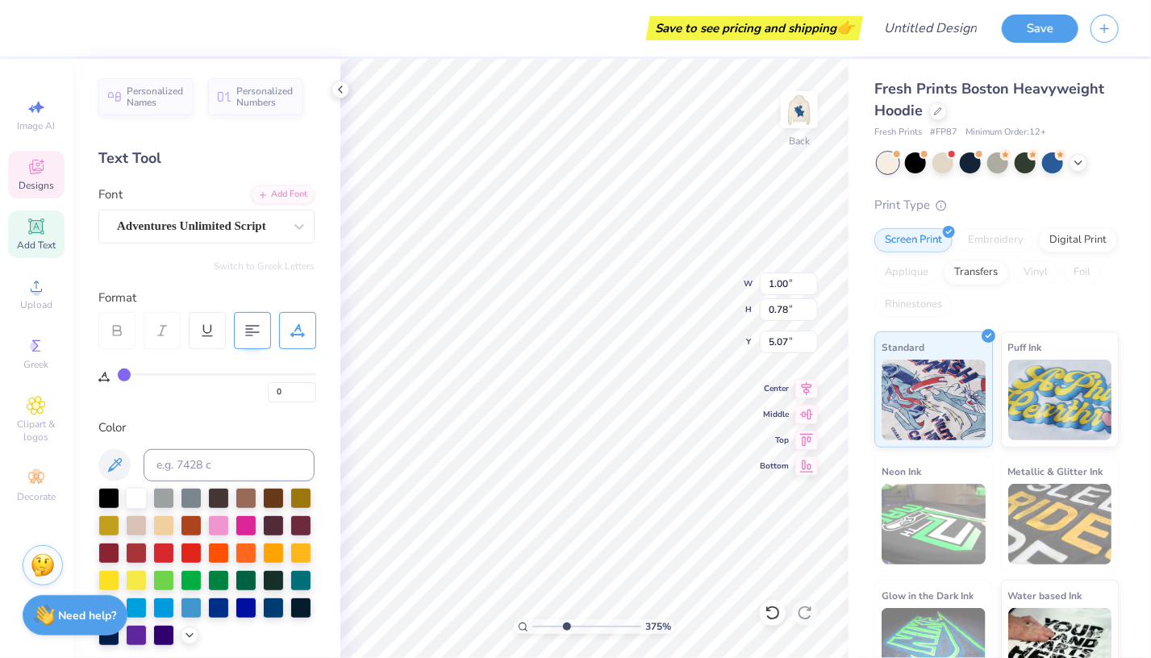
click at [171, 369] on div "0" at bounding box center [217, 383] width 198 height 37
click at [148, 376] on div "0" at bounding box center [217, 387] width 198 height 29
type input "4"
type input "5"
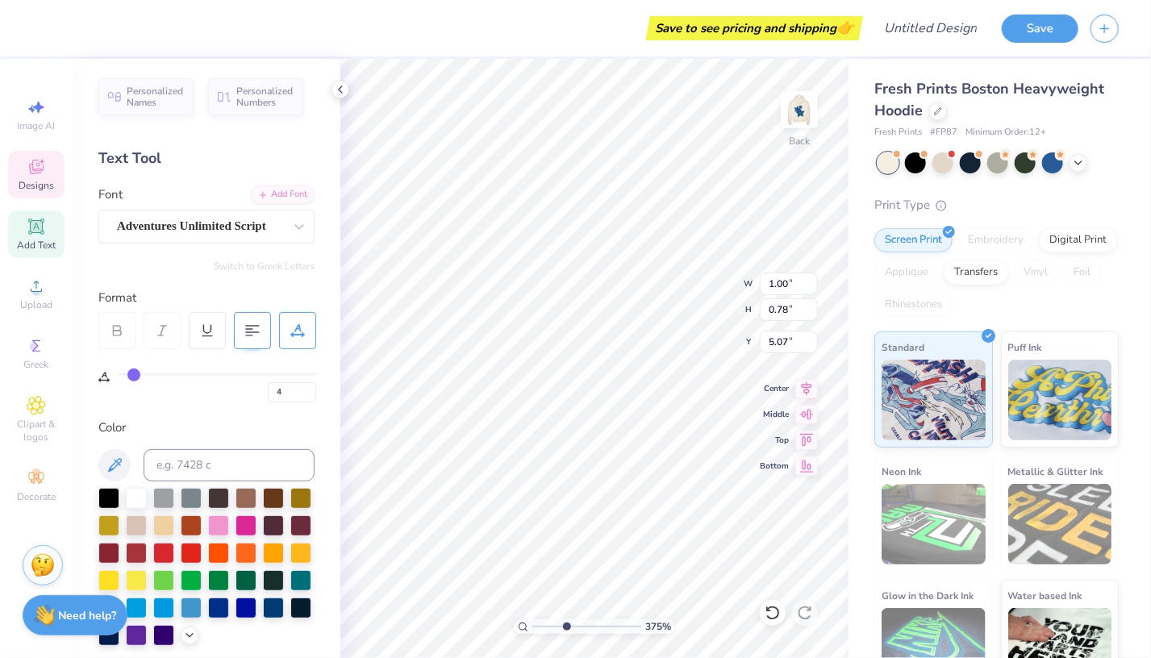
type input "5"
type input "7"
type input "8"
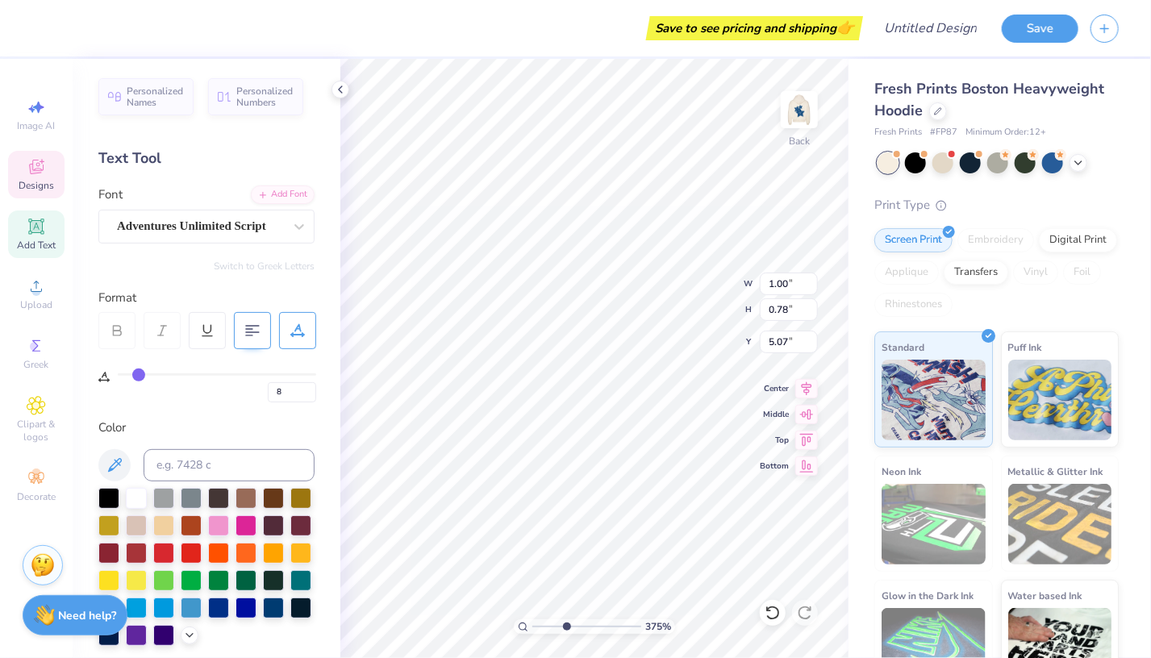
type input "9"
type input "10"
type input "11"
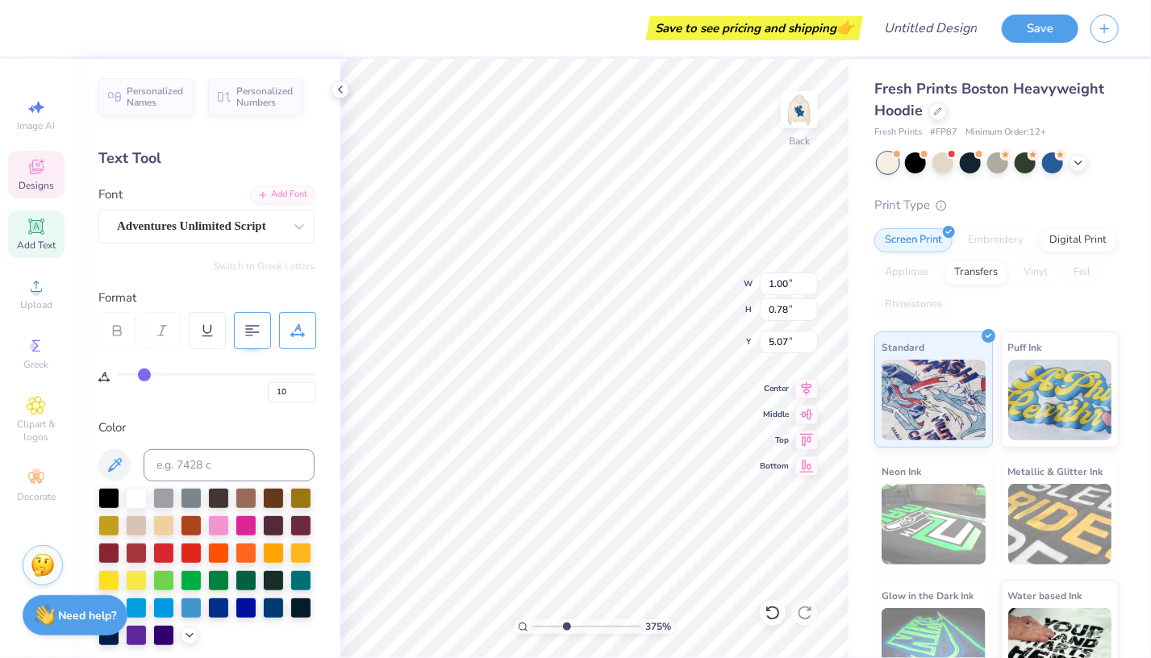
type input "11"
type input "12"
drag, startPoint x: 130, startPoint y: 373, endPoint x: 147, endPoint y: 372, distance: 17.0
click at [147, 373] on input "range" at bounding box center [217, 374] width 198 height 2
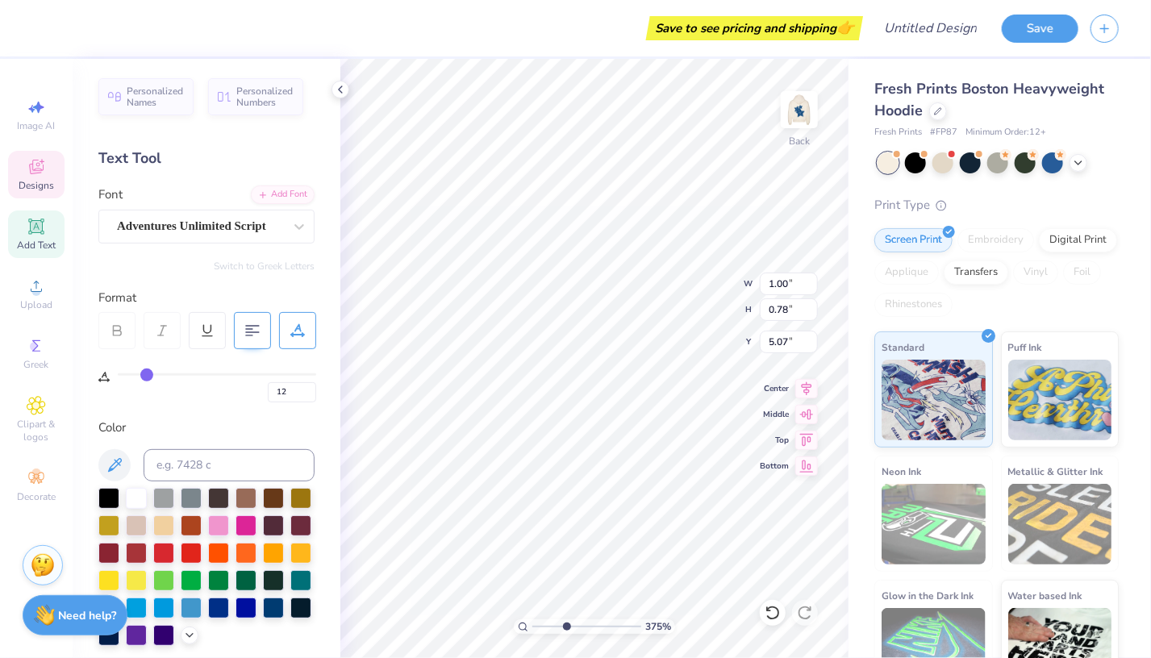
type input "13"
type input "14"
type input "16"
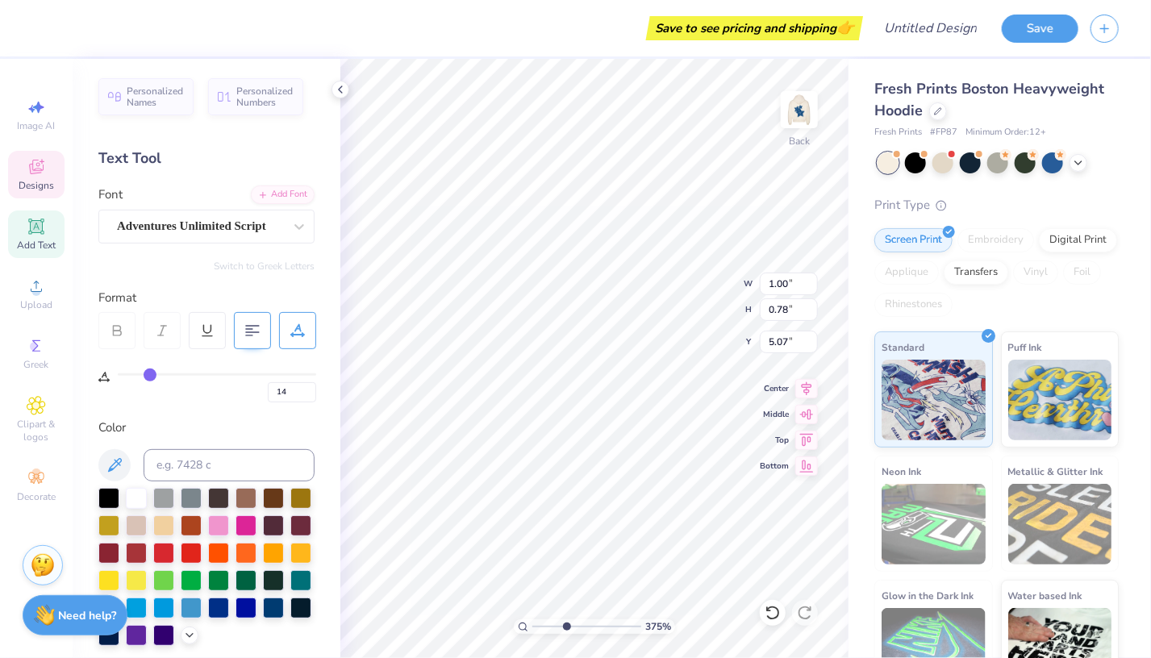
type input "16"
type input "17"
type input "18"
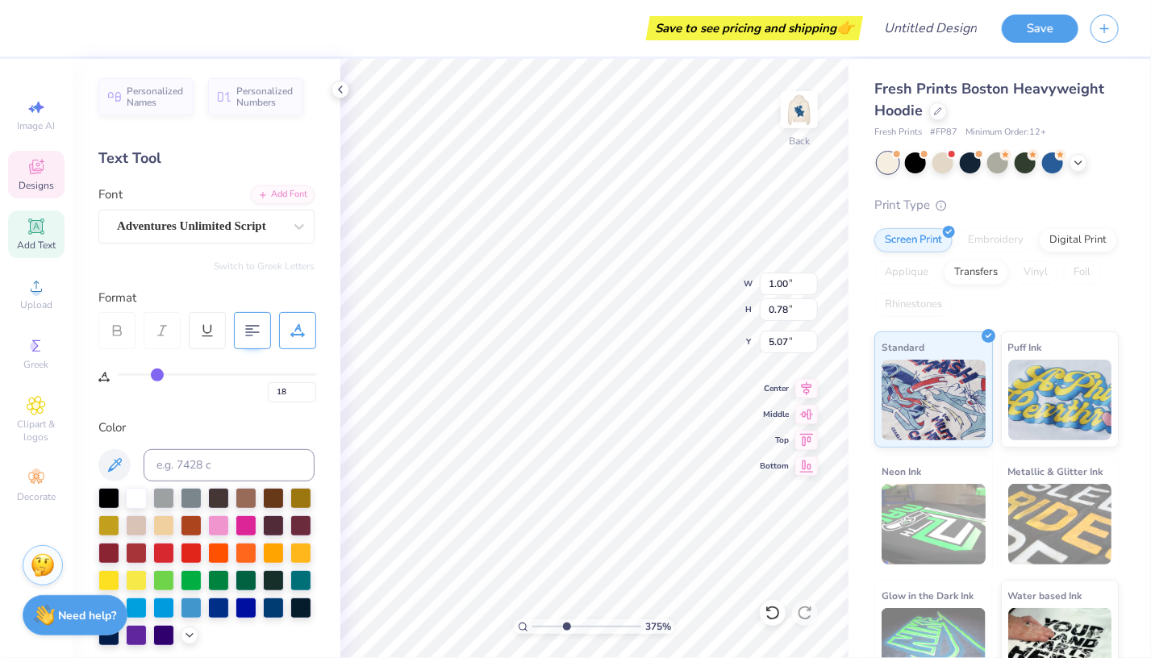
type input "19"
type input "20"
type input "21"
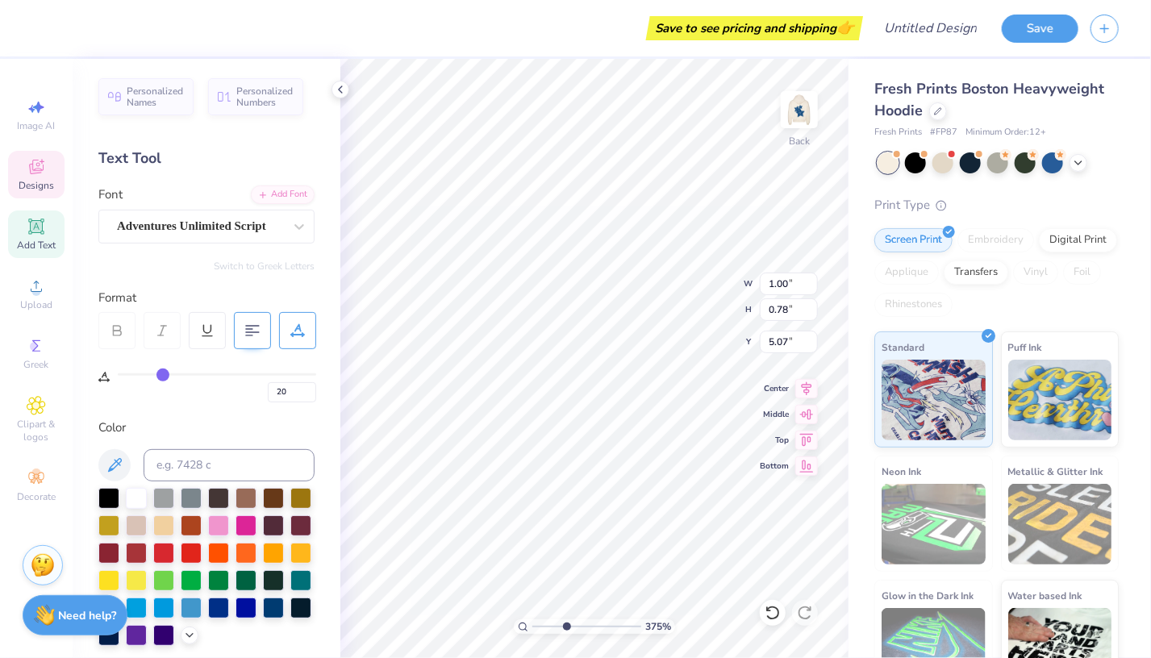
type input "21"
type input "22"
type input "23"
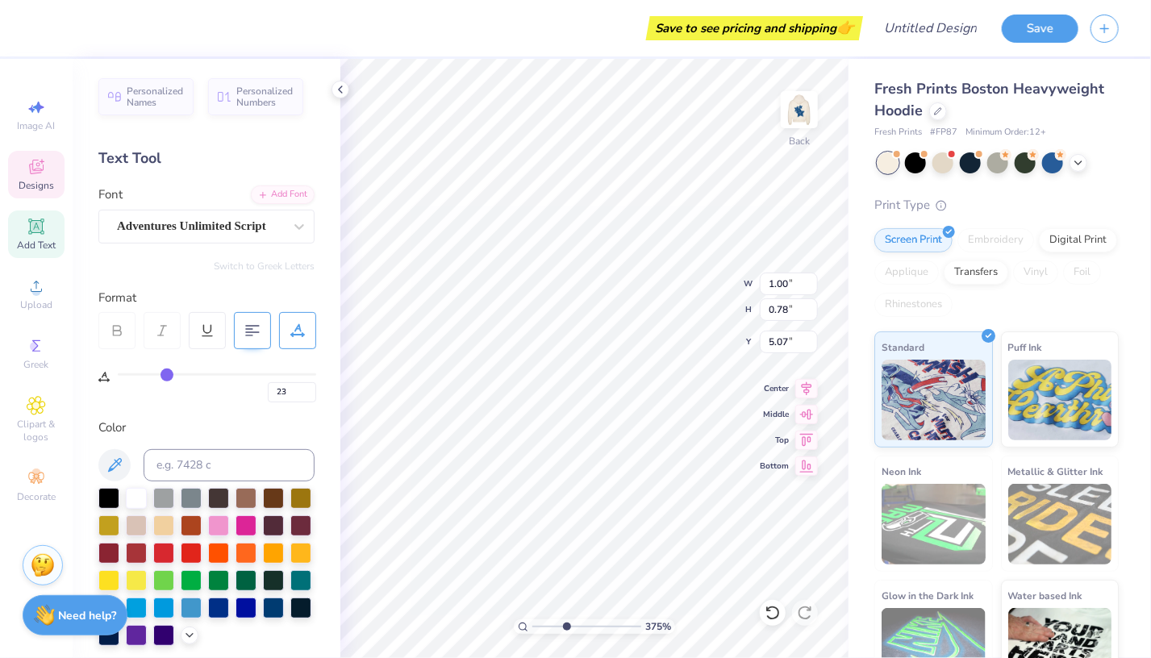
type input "24"
type input "25"
type input "26"
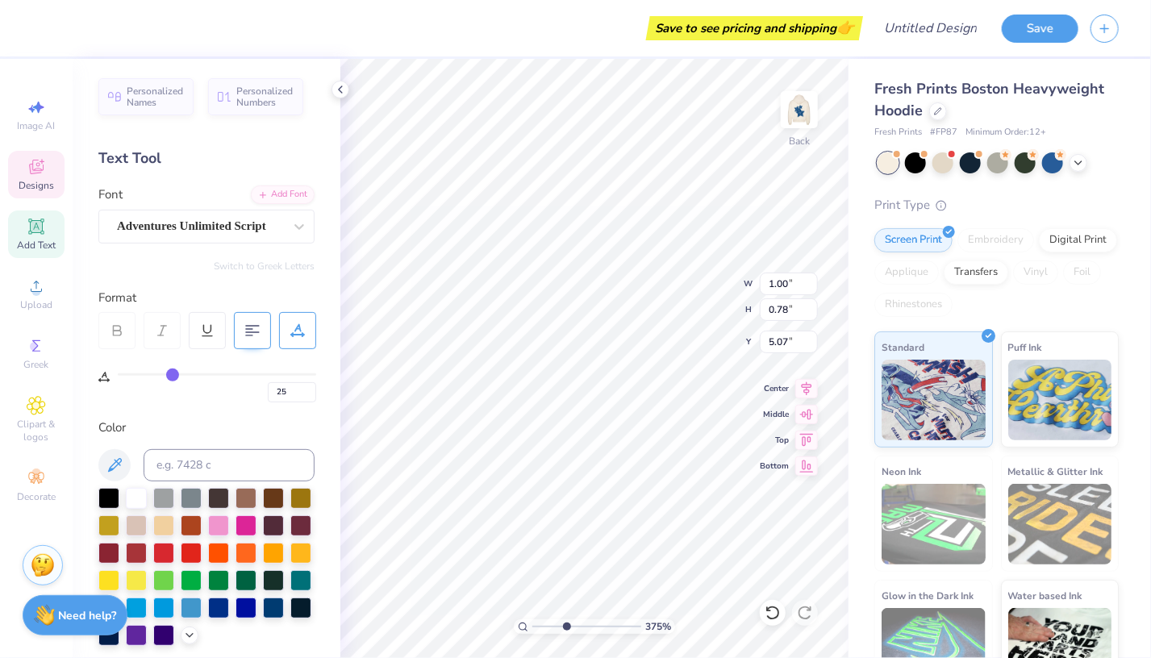
type input "26"
type input "27"
type input "28"
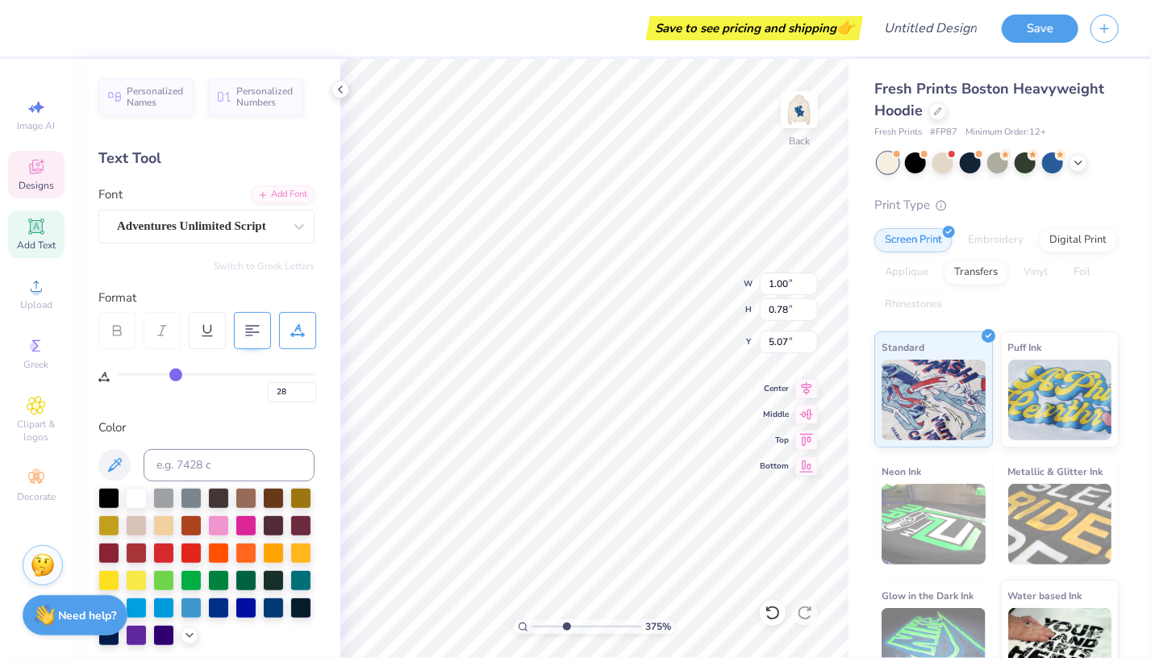
type input "29"
type input "30"
type input "31"
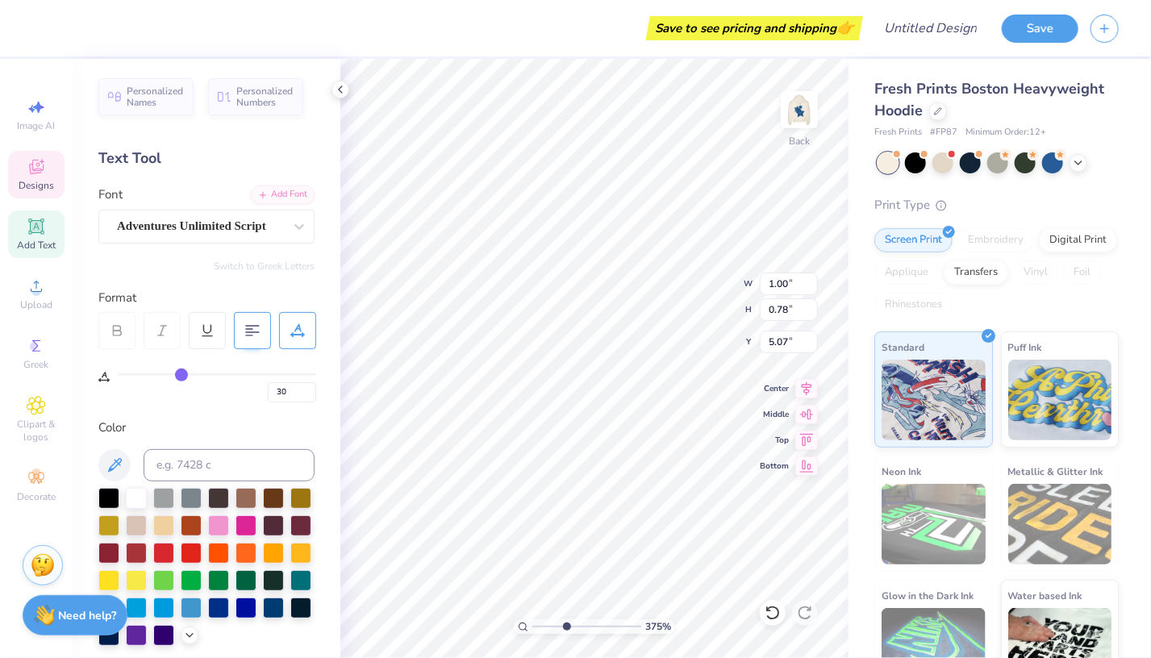
type input "31"
type input "32"
type input "33"
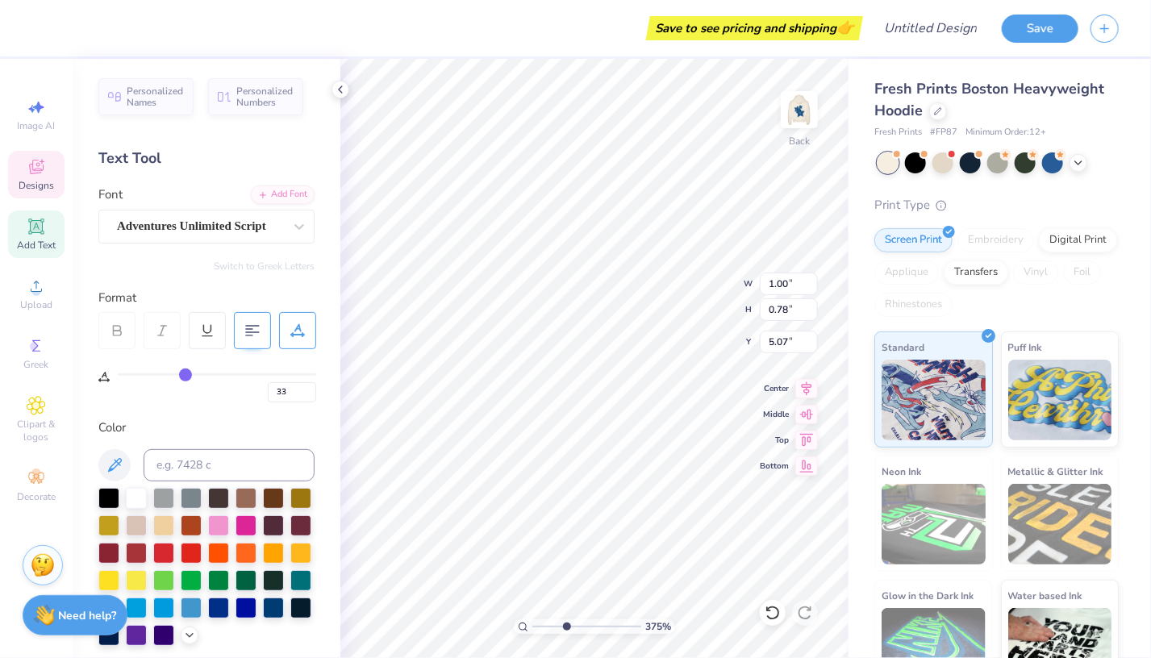
type input "34"
drag, startPoint x: 147, startPoint y: 372, endPoint x: 187, endPoint y: 370, distance: 40.4
click at [187, 373] on input "range" at bounding box center [217, 374] width 198 height 2
type input "37"
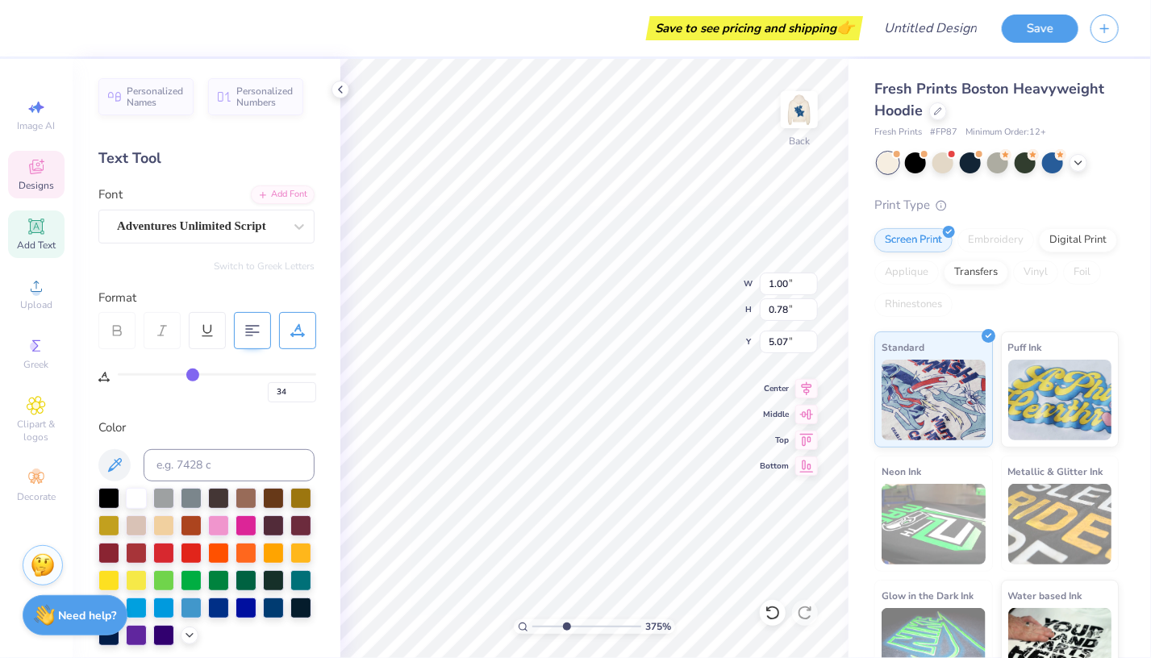
type input "37"
type input "38"
type input "40"
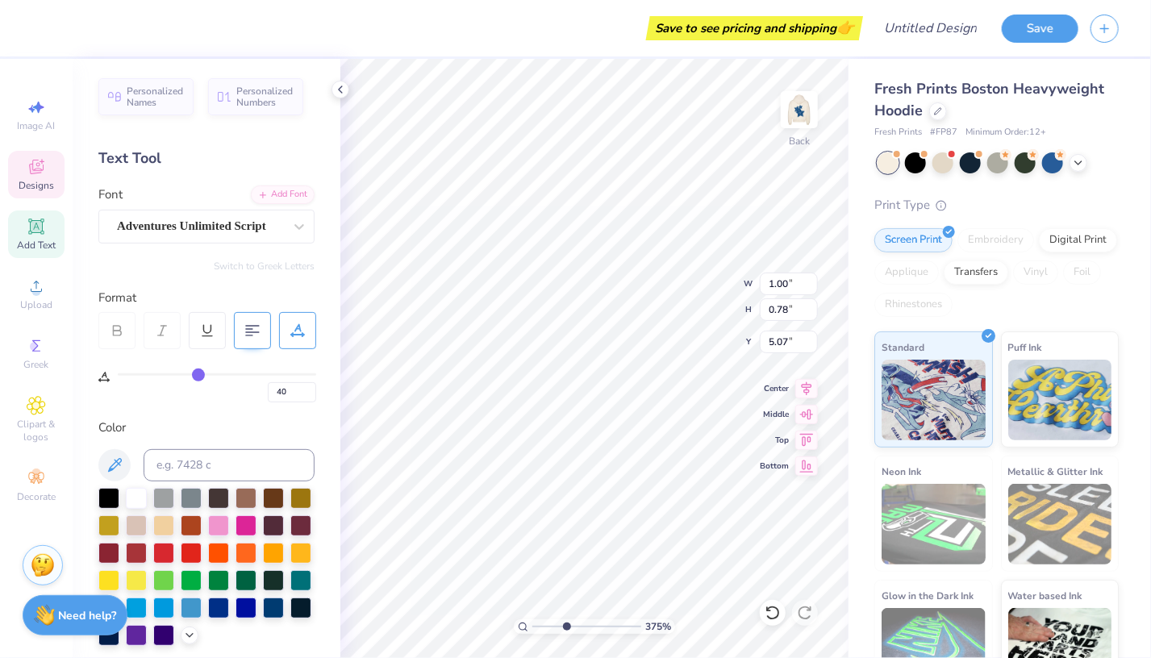
type input "41"
type input "42"
type input "41"
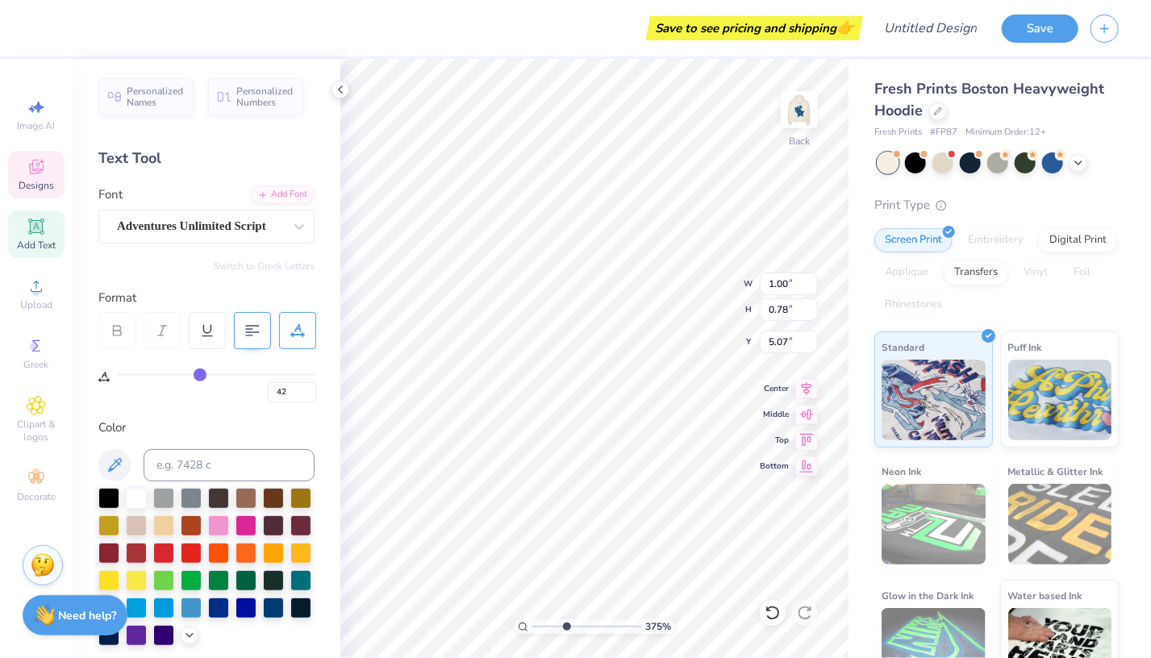
type input "41"
type input "39"
type input "38"
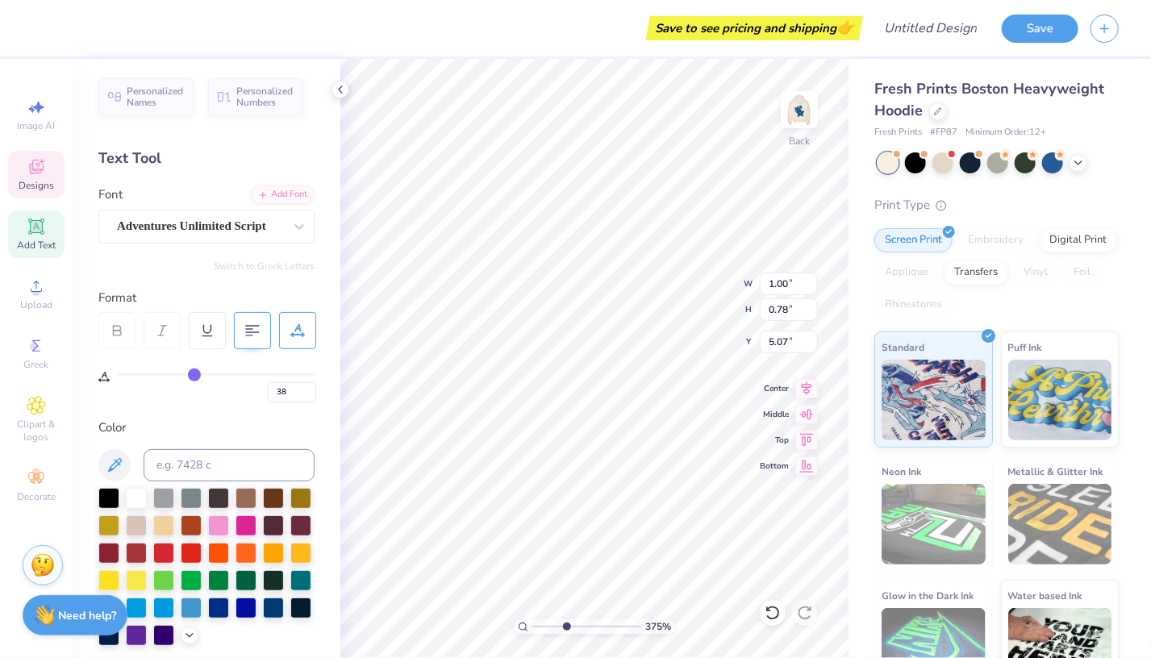
type input "36"
type input "33"
type input "28"
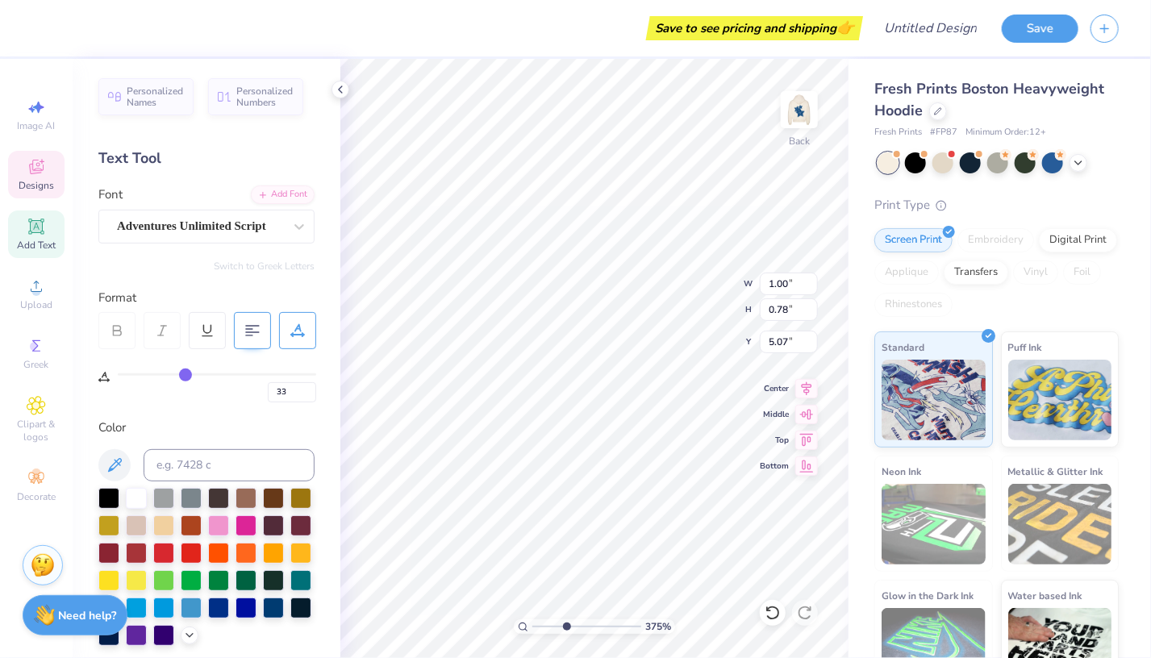
type input "28"
type input "23"
type input "17"
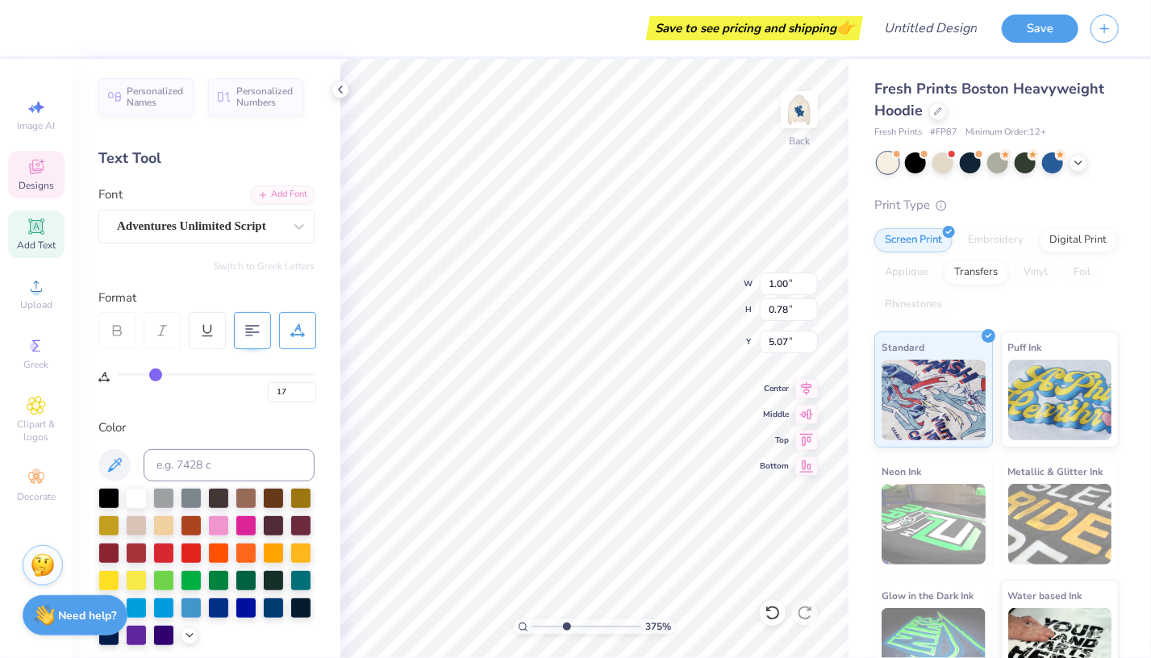
type input "10"
type input "3"
type input "0"
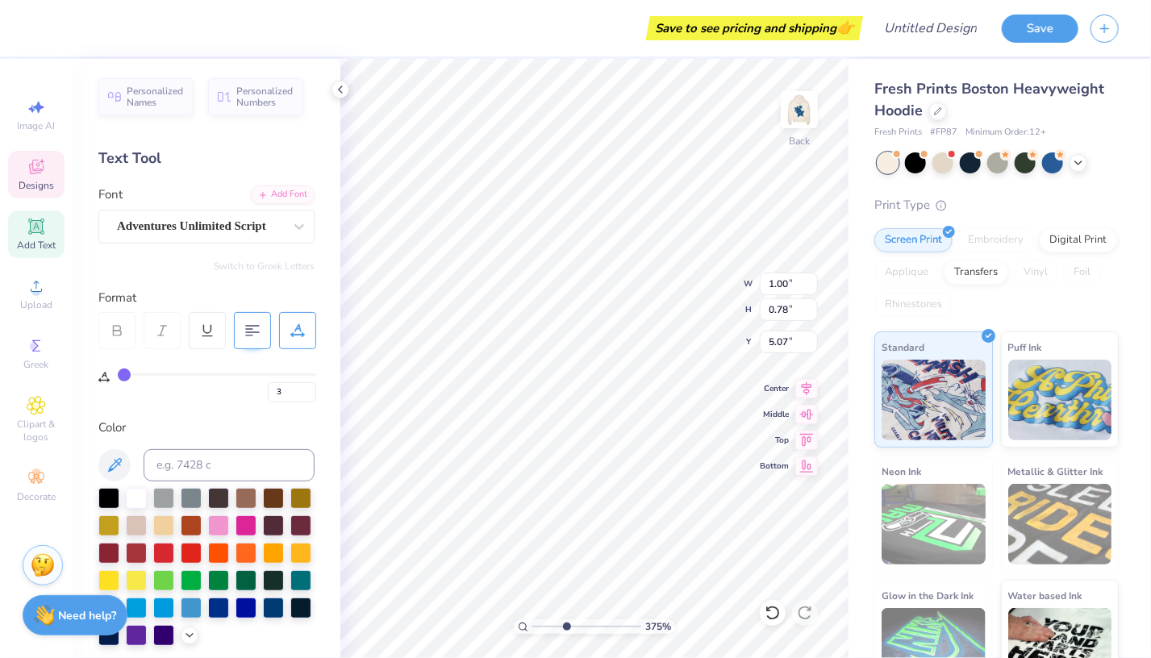
type input "0"
drag, startPoint x: 185, startPoint y: 370, endPoint x: 60, endPoint y: 394, distance: 127.2
type input "0"
click at [118, 376] on input "range" at bounding box center [217, 374] width 198 height 2
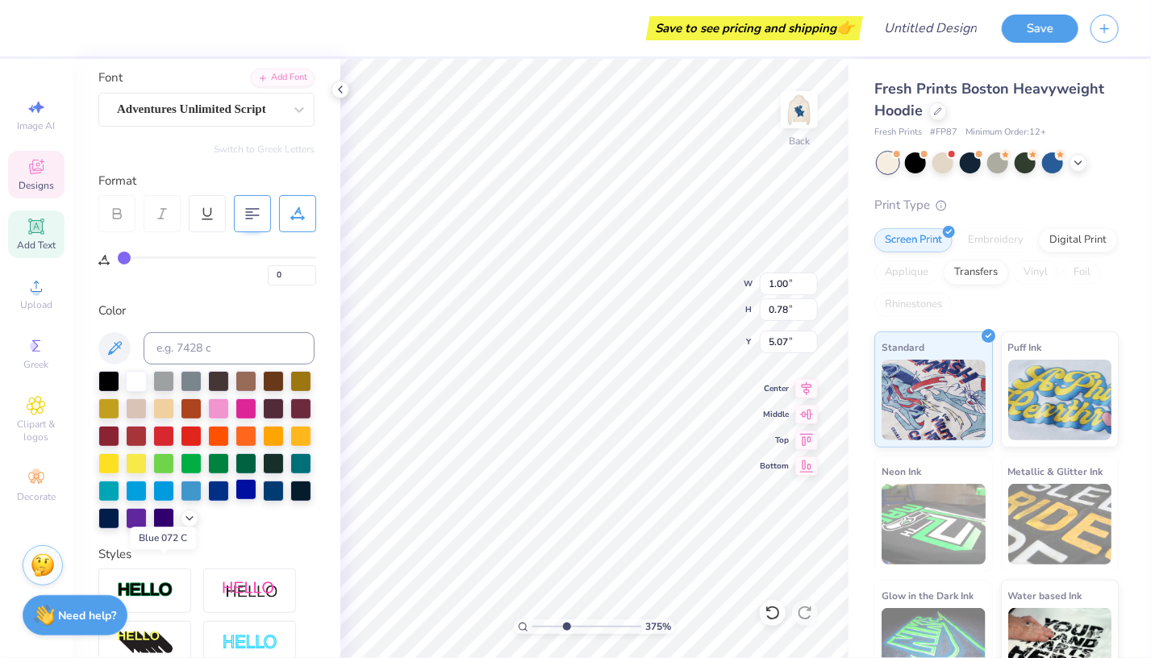
scroll to position [0, 0]
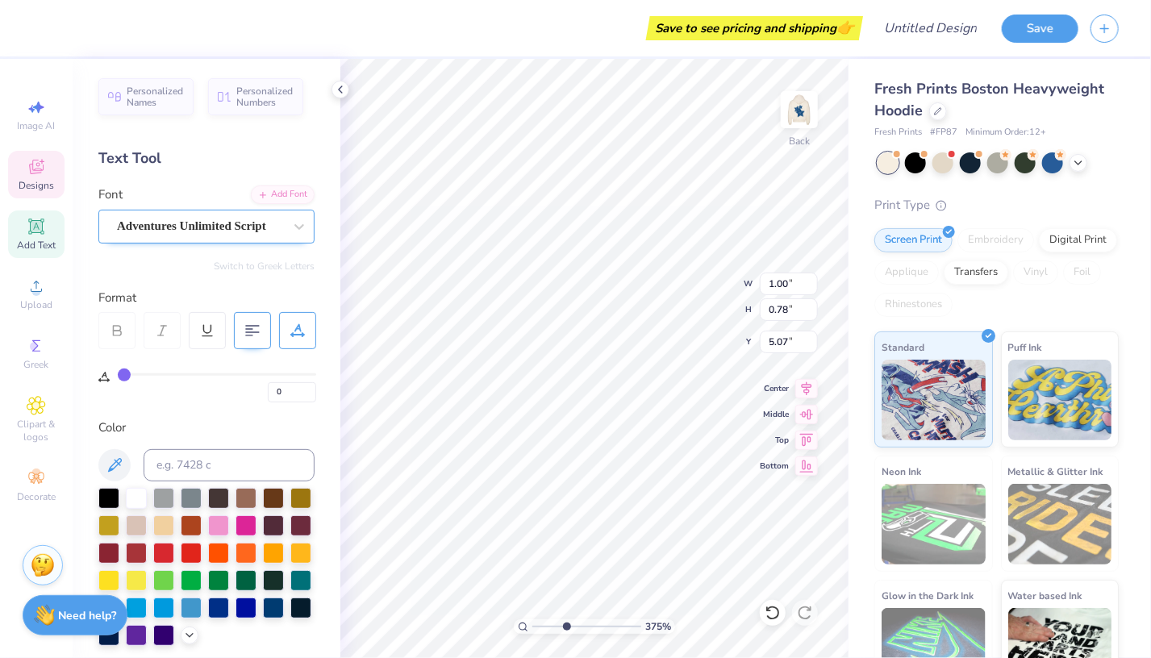
click at [229, 236] on div "Adventures Unlimited Script" at bounding box center [199, 226] width 169 height 25
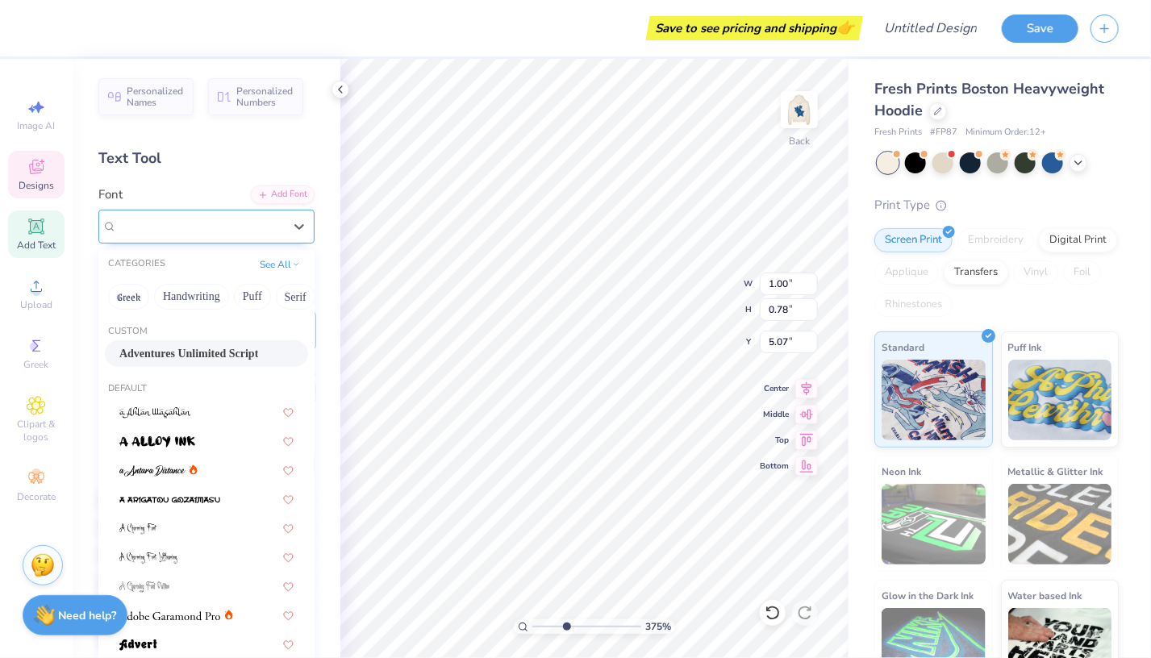
click at [210, 217] on span "Adventures Unlimited Script" at bounding box center [191, 226] width 149 height 19
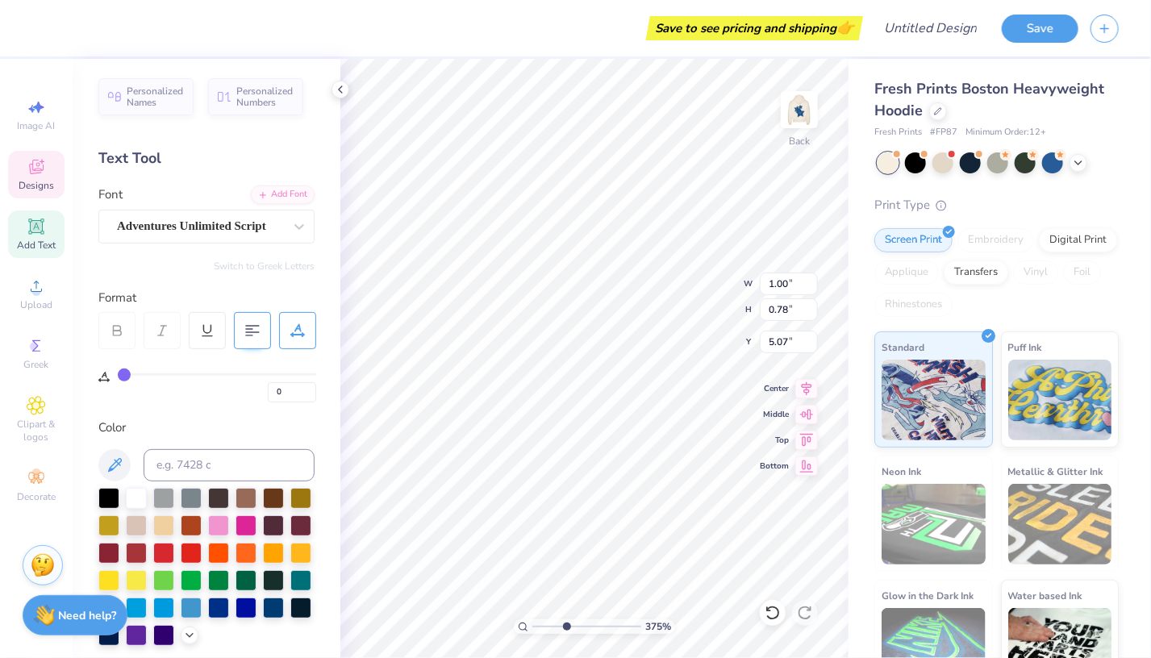
type input "3.74634376873702"
type textarea "Bet"
type input "3.74634376873702"
type textarea "Be"
type input "3.74634376873702"
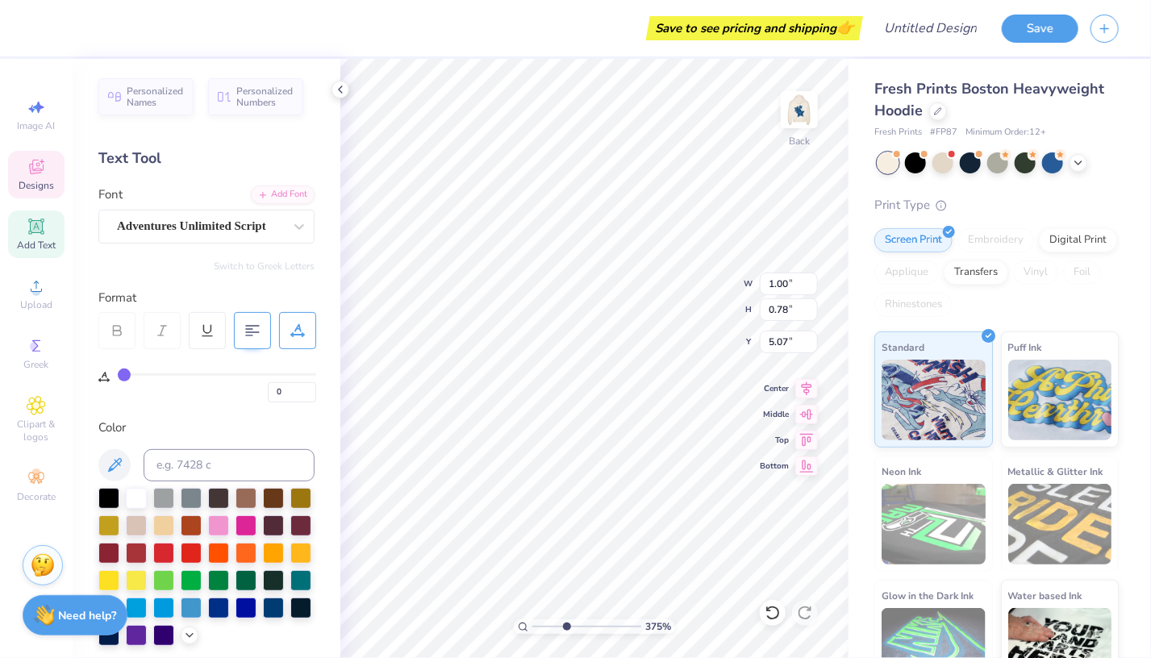
type textarea "B"
type input "3.74634376873702"
click at [47, 235] on div "Add Text" at bounding box center [36, 234] width 56 height 48
type input "3.74634376873702"
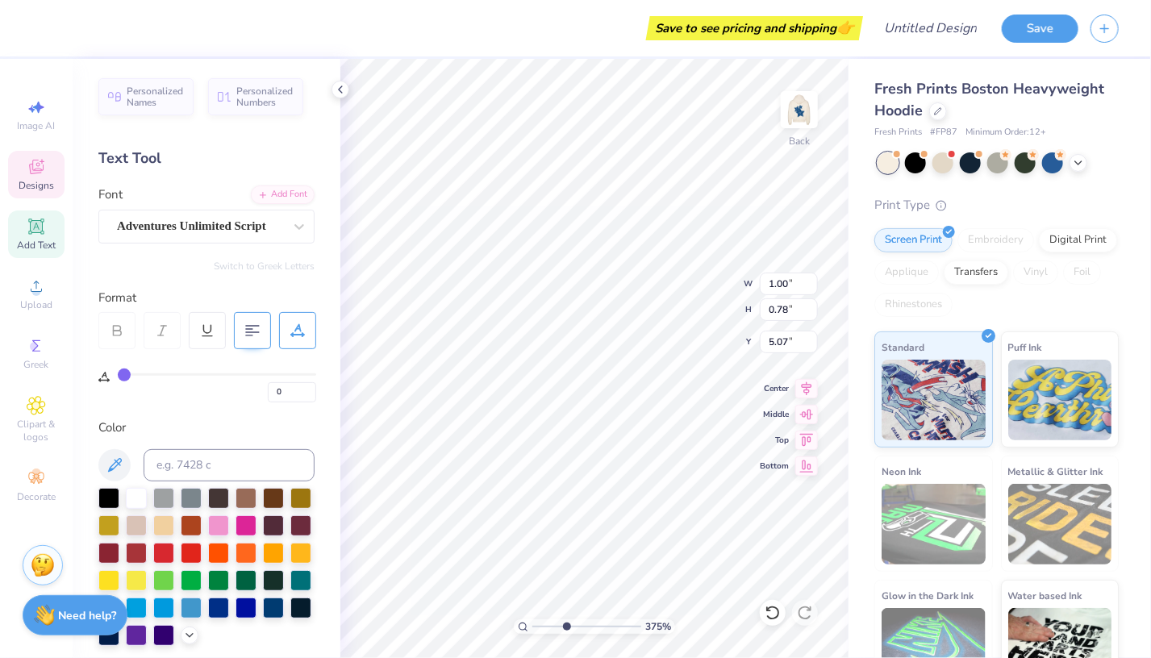
type input "7.05"
type input "2.04"
type input "5.73"
click at [236, 234] on div "Super Dream" at bounding box center [199, 226] width 169 height 25
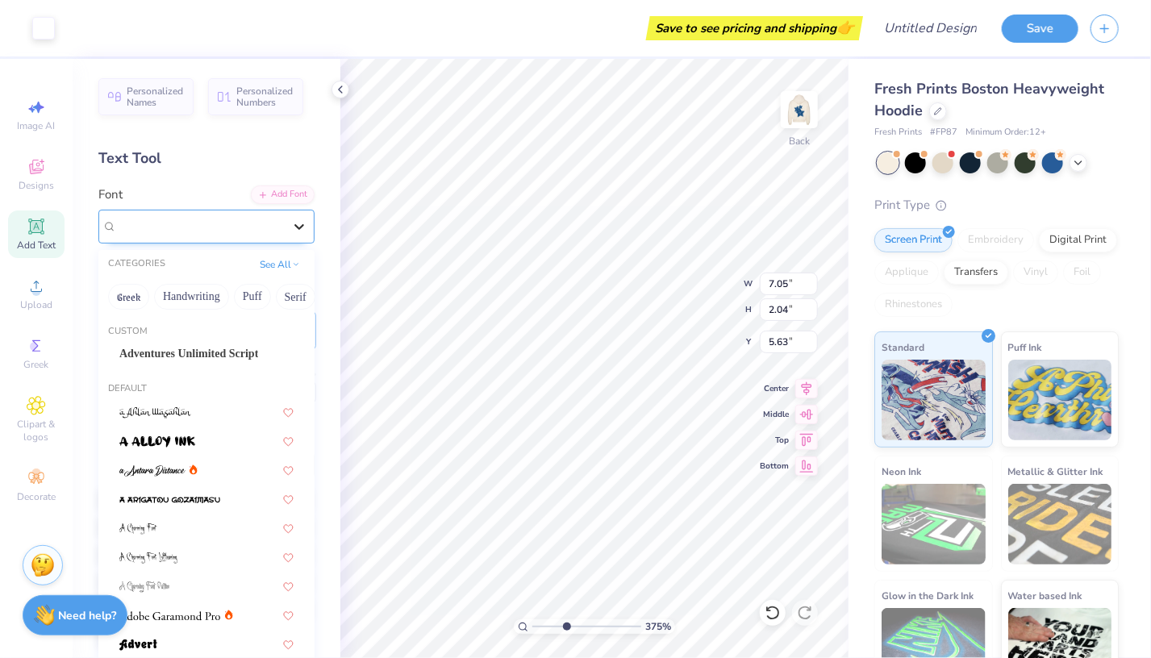
type input "3.74634376873702"
type input "5.63"
drag, startPoint x: 187, startPoint y: 343, endPoint x: 248, endPoint y: 304, distance: 71.8
click at [187, 342] on div "Adventures Unlimited Script" at bounding box center [206, 353] width 203 height 27
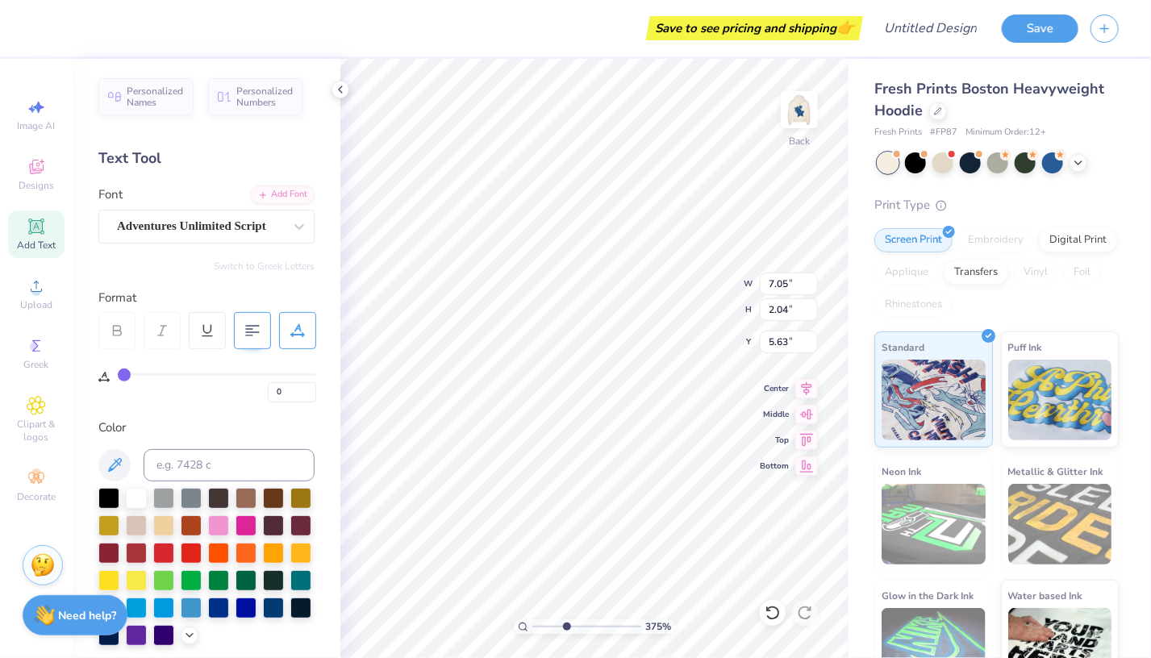
type input "3.74634376873702"
type input "6.11"
type input "1.69"
type input "5.81"
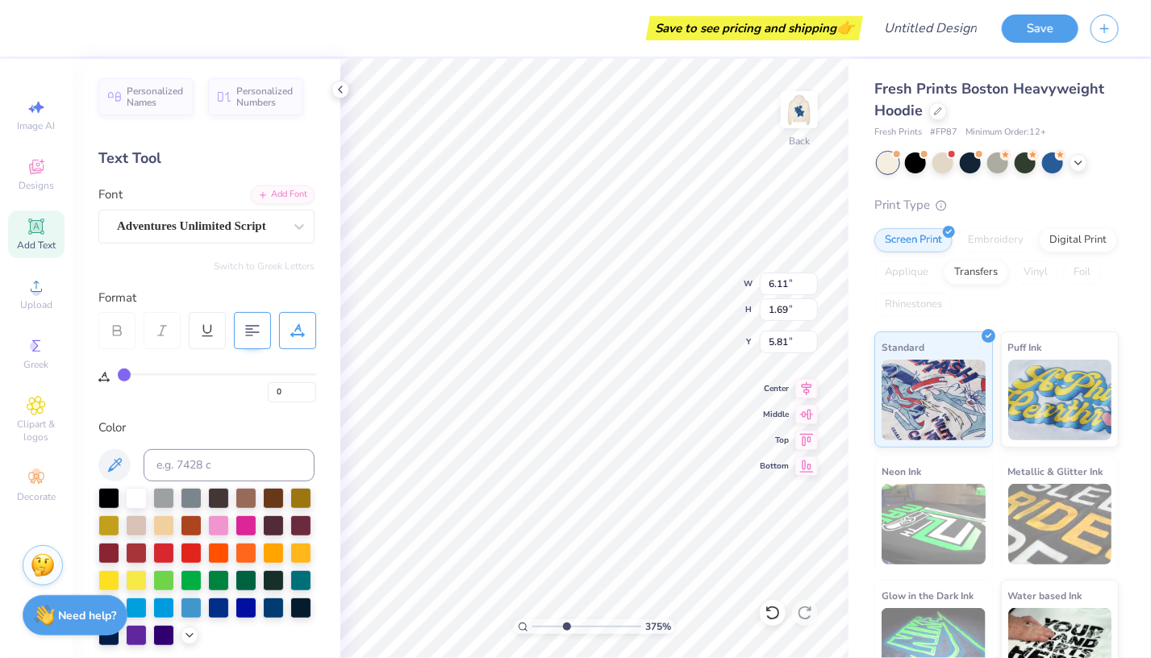
type input "3.74634376873702"
type textarea "TEXT\"
type input "3.74634376873702"
type textarea "TEXT"
type input "3.74634376873702"
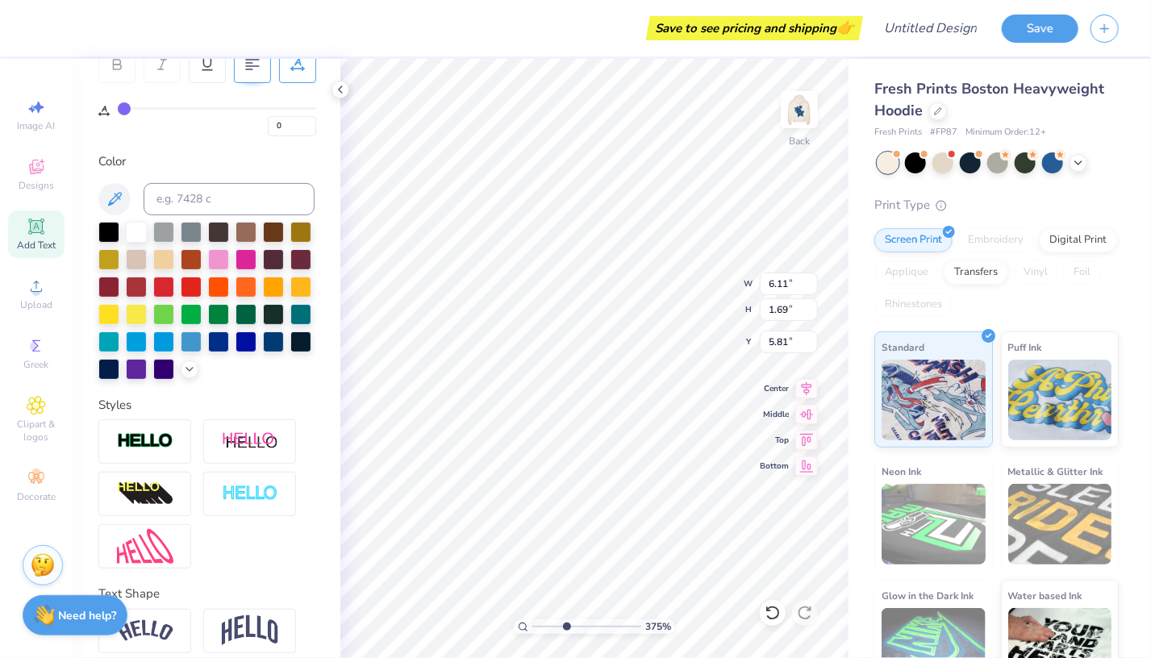
scroll to position [359, 0]
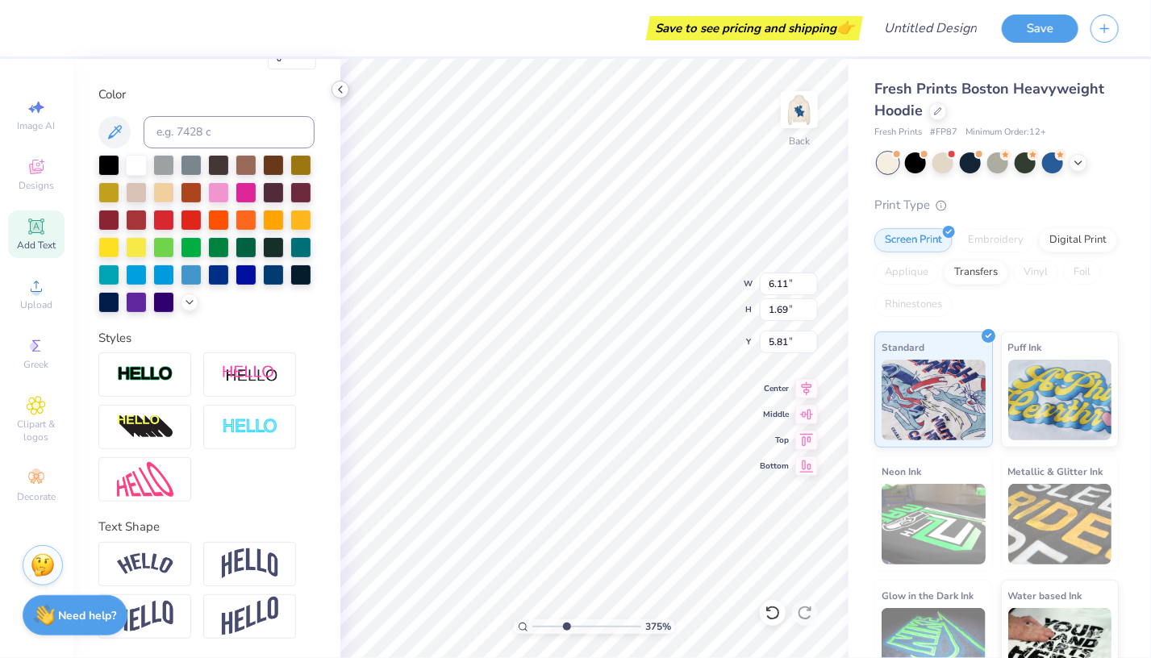
click at [345, 90] on icon at bounding box center [340, 89] width 13 height 13
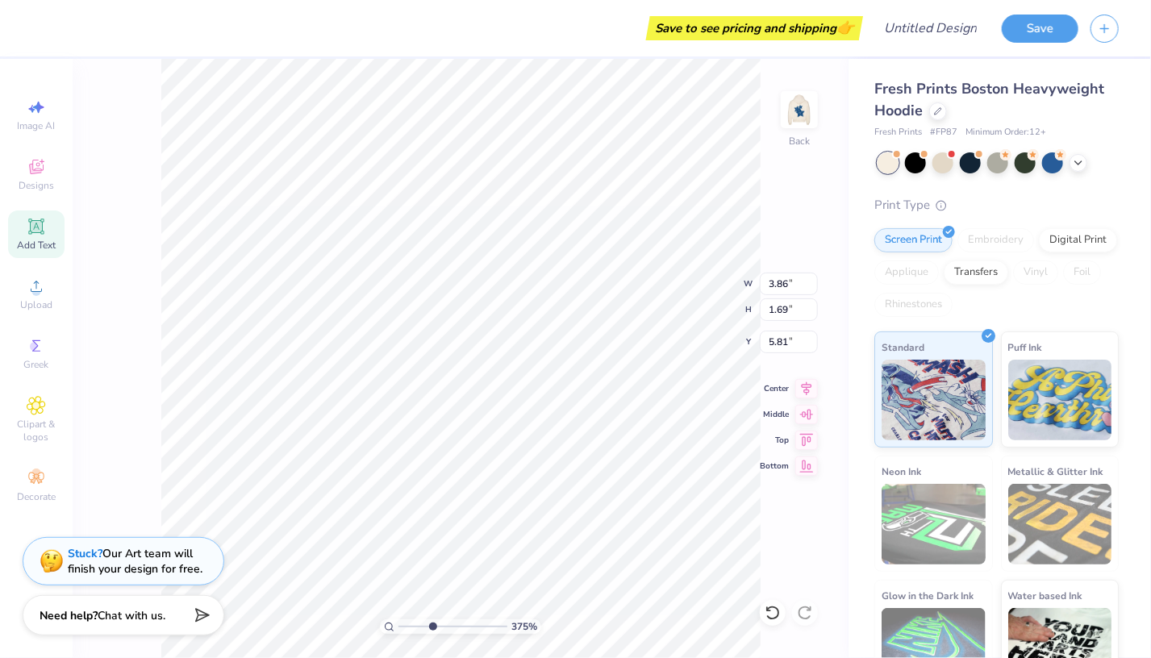
scroll to position [0, 0]
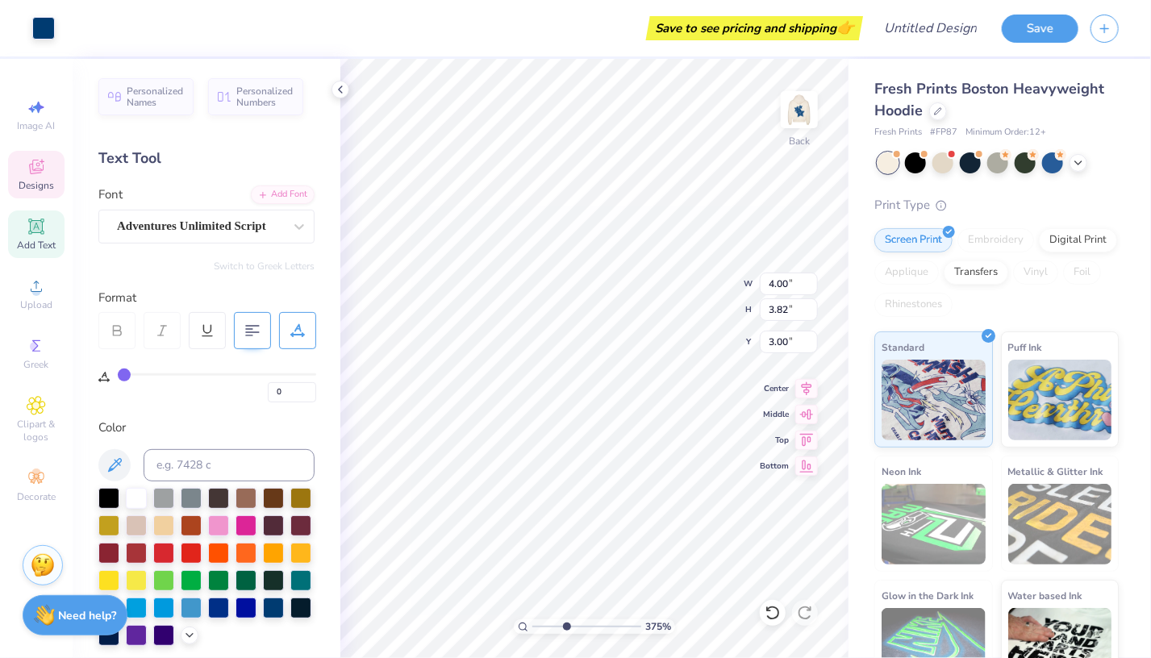
click at [31, 231] on icon at bounding box center [36, 226] width 12 height 12
click at [168, 231] on div "Super Dream" at bounding box center [199, 226] width 169 height 25
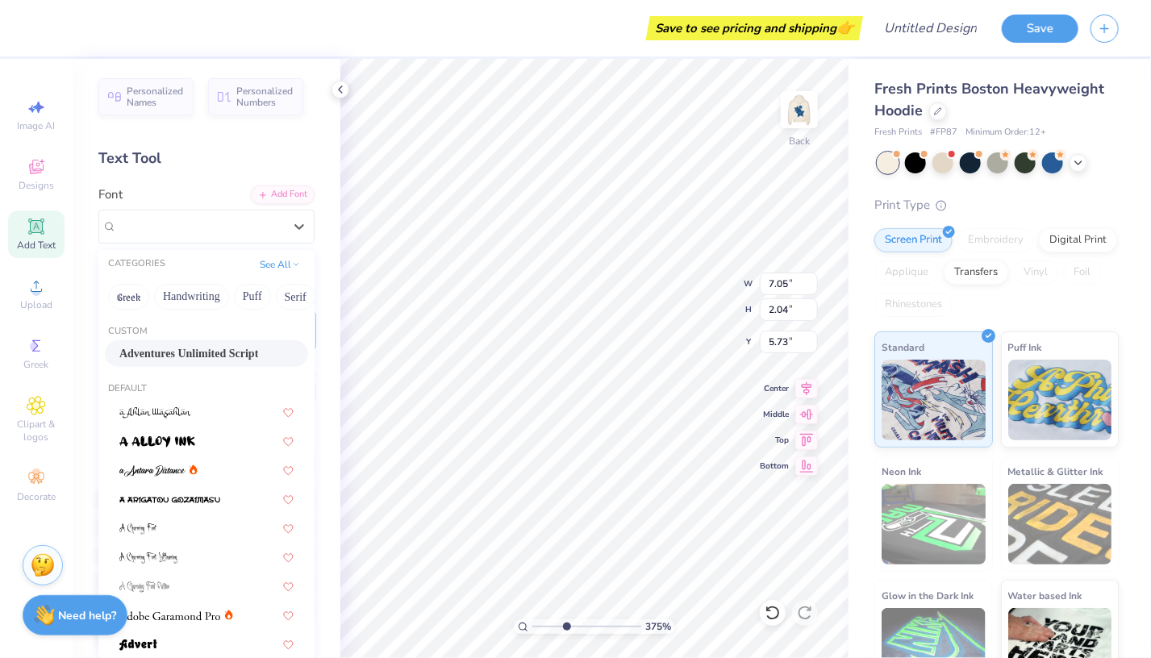
click at [150, 350] on span "Adventures Unlimited Script" at bounding box center [188, 353] width 139 height 17
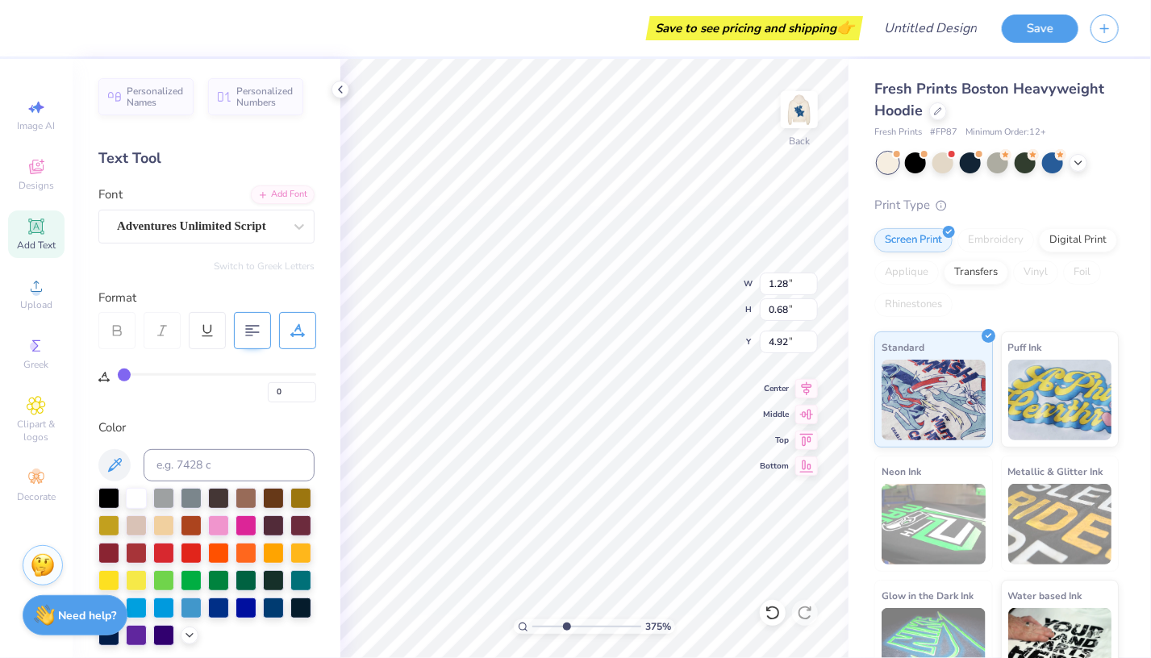
scroll to position [13, 2]
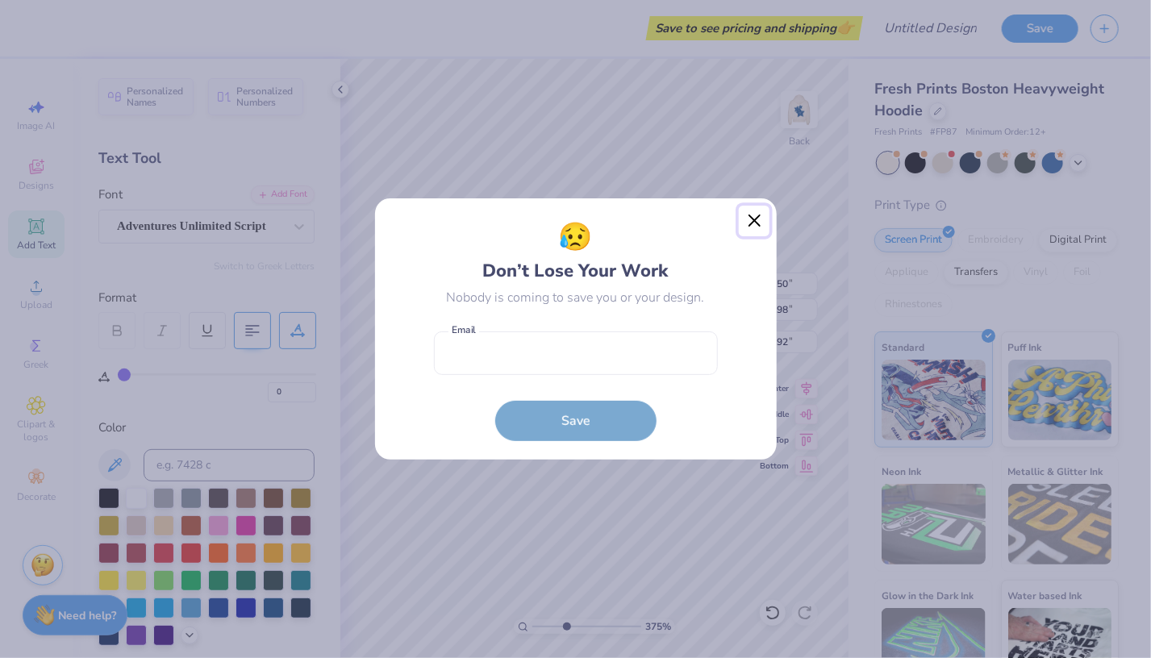
click at [761, 222] on button "Close" at bounding box center [754, 221] width 31 height 31
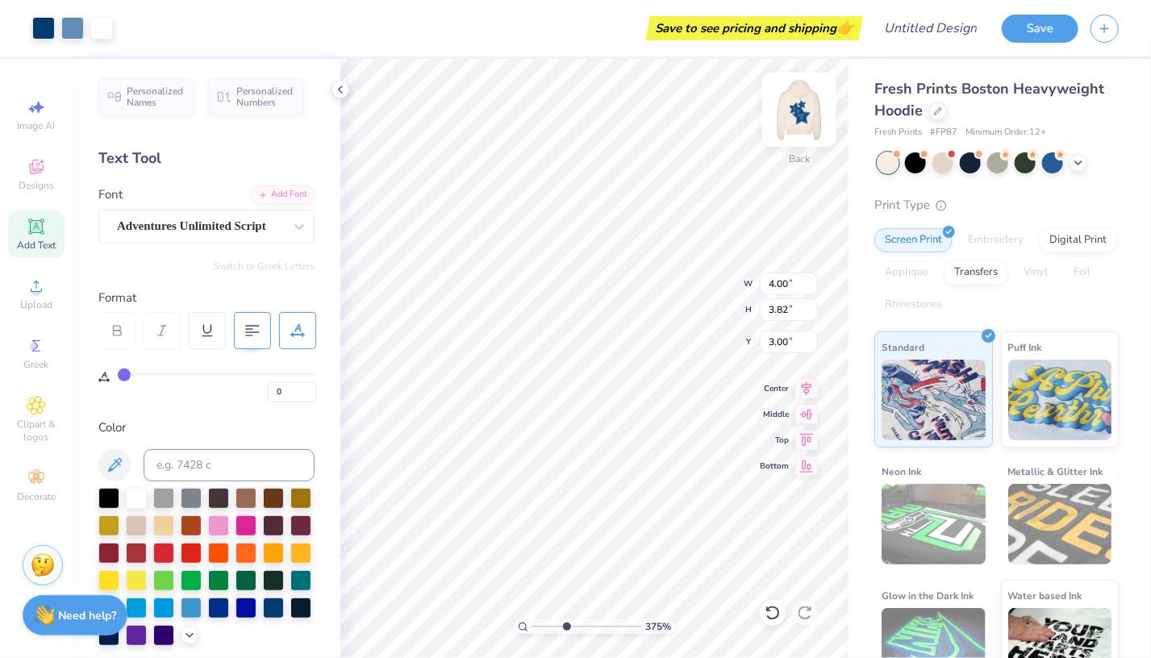
click at [794, 115] on img at bounding box center [799, 109] width 65 height 65
click at [338, 87] on icon at bounding box center [340, 89] width 13 height 13
drag, startPoint x: 35, startPoint y: 360, endPoint x: 28, endPoint y: 351, distance: 11.5
click at [33, 360] on span "Greek" at bounding box center [36, 364] width 25 height 13
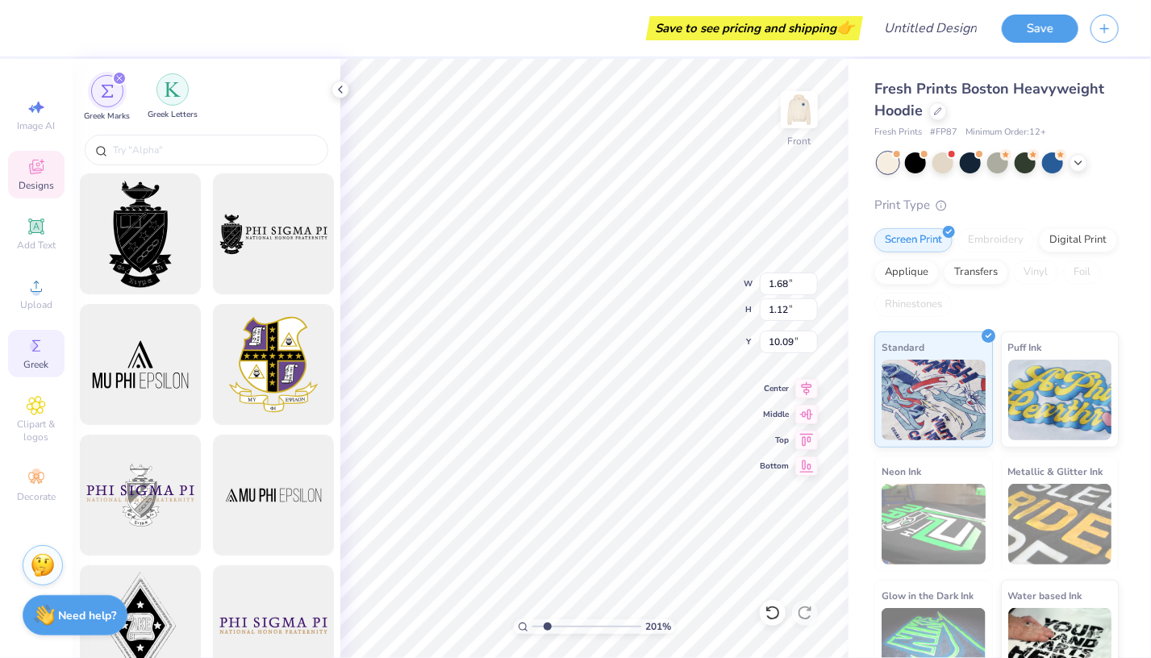
click at [172, 78] on div "filter for Greek Letters" at bounding box center [172, 89] width 32 height 32
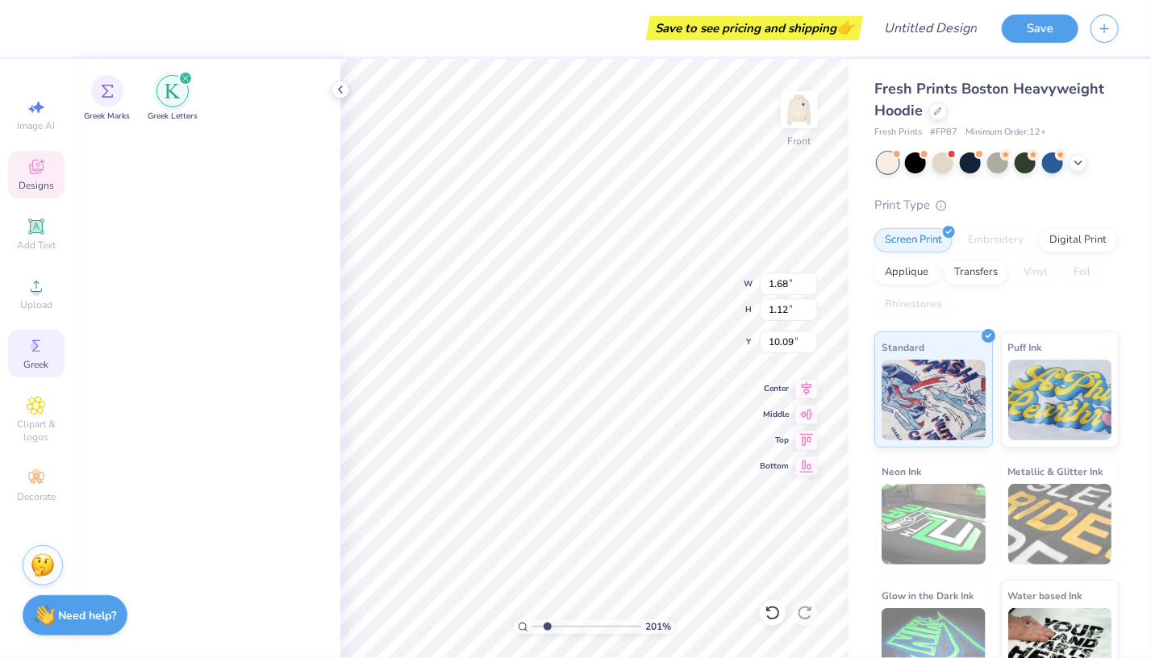
scroll to position [2178, 0]
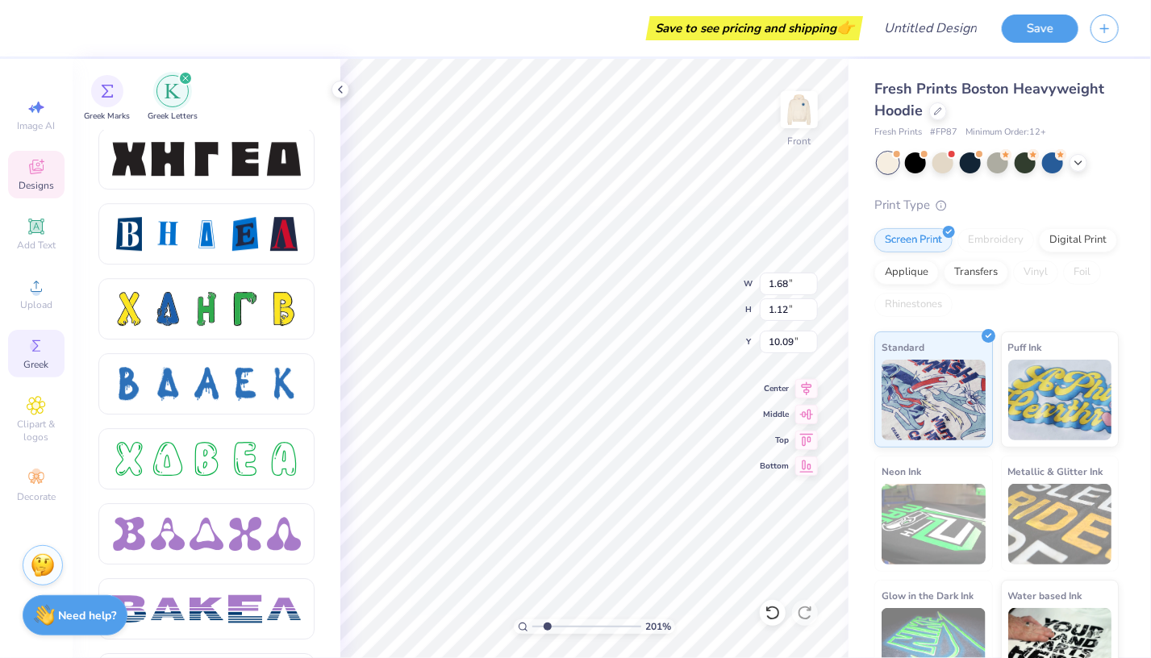
click at [19, 164] on div "Designs" at bounding box center [36, 175] width 56 height 48
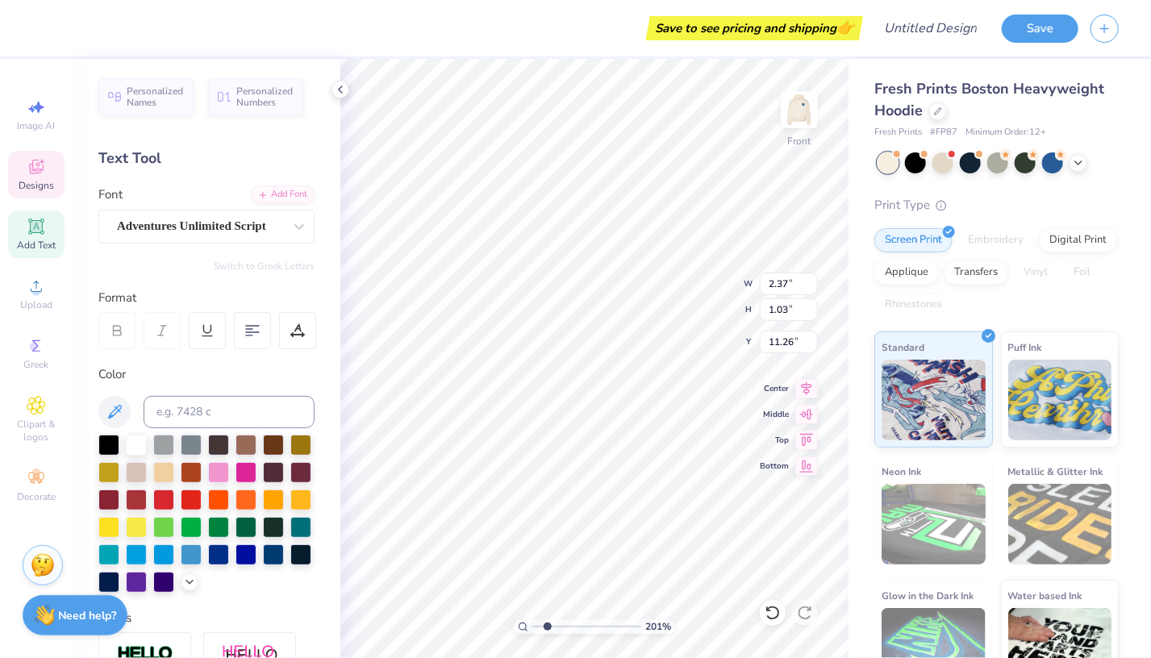
scroll to position [13, 2]
drag, startPoint x: 546, startPoint y: 624, endPoint x: 536, endPoint y: 631, distance: 12.8
click at [536, 631] on input "range" at bounding box center [586, 626] width 109 height 15
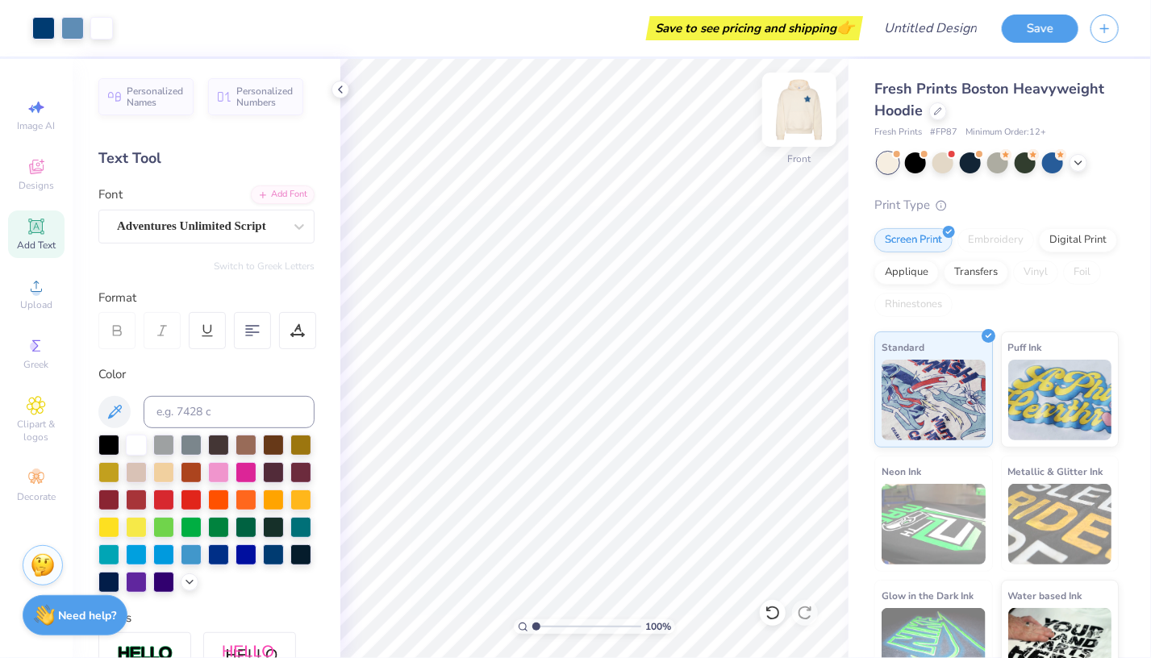
click at [797, 112] on img at bounding box center [799, 109] width 65 height 65
click at [547, 627] on input "range" at bounding box center [586, 626] width 109 height 15
click at [536, 629] on input "range" at bounding box center [586, 626] width 109 height 15
click at [798, 96] on img at bounding box center [799, 109] width 65 height 65
click at [898, 27] on div "Art colors Save to see pricing and shipping 👉 Design Title Save" at bounding box center [575, 28] width 1151 height 56
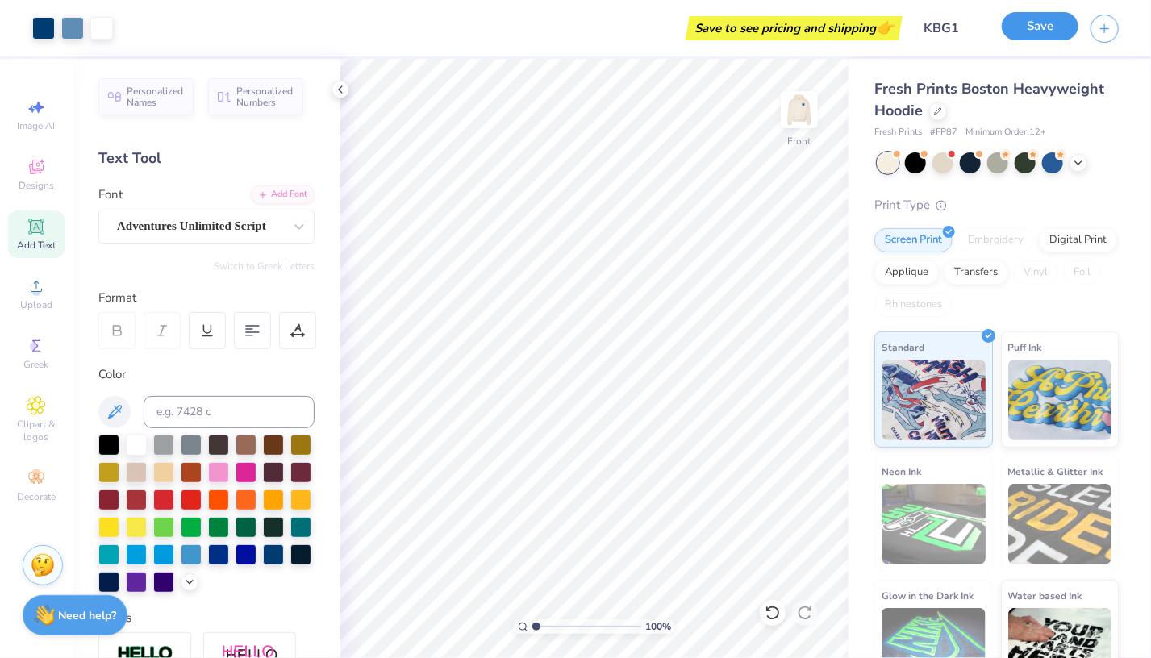
click at [1042, 33] on button "Save" at bounding box center [1040, 26] width 77 height 28
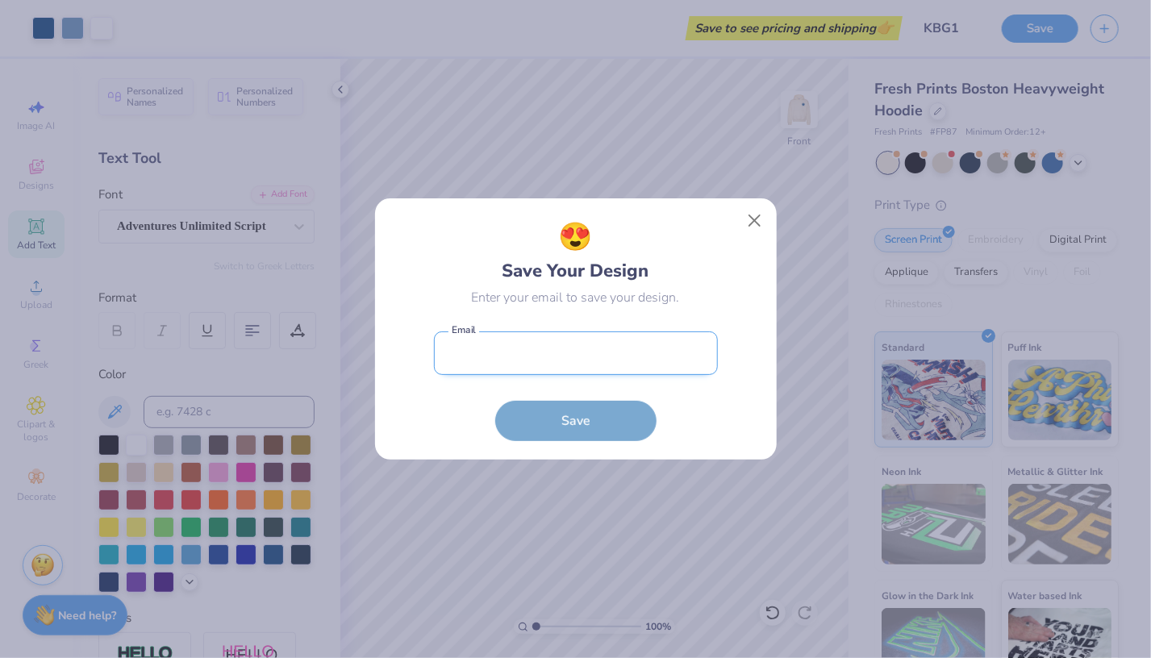
click at [600, 346] on input "email" at bounding box center [576, 353] width 284 height 44
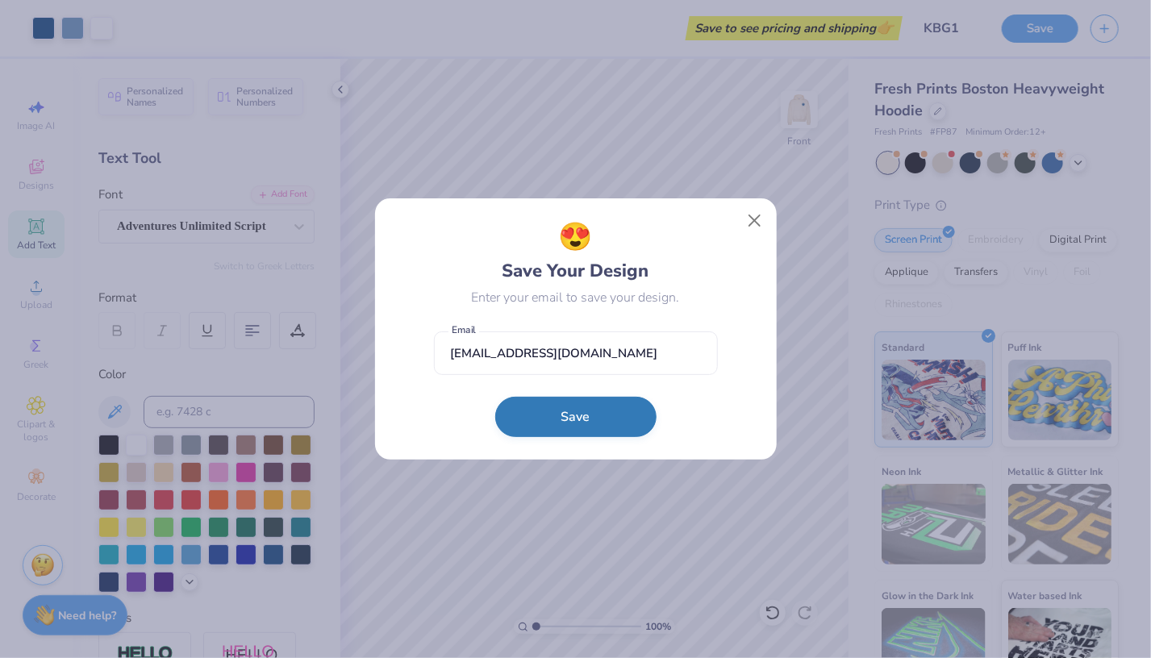
click at [568, 412] on button "Save" at bounding box center [575, 417] width 161 height 40
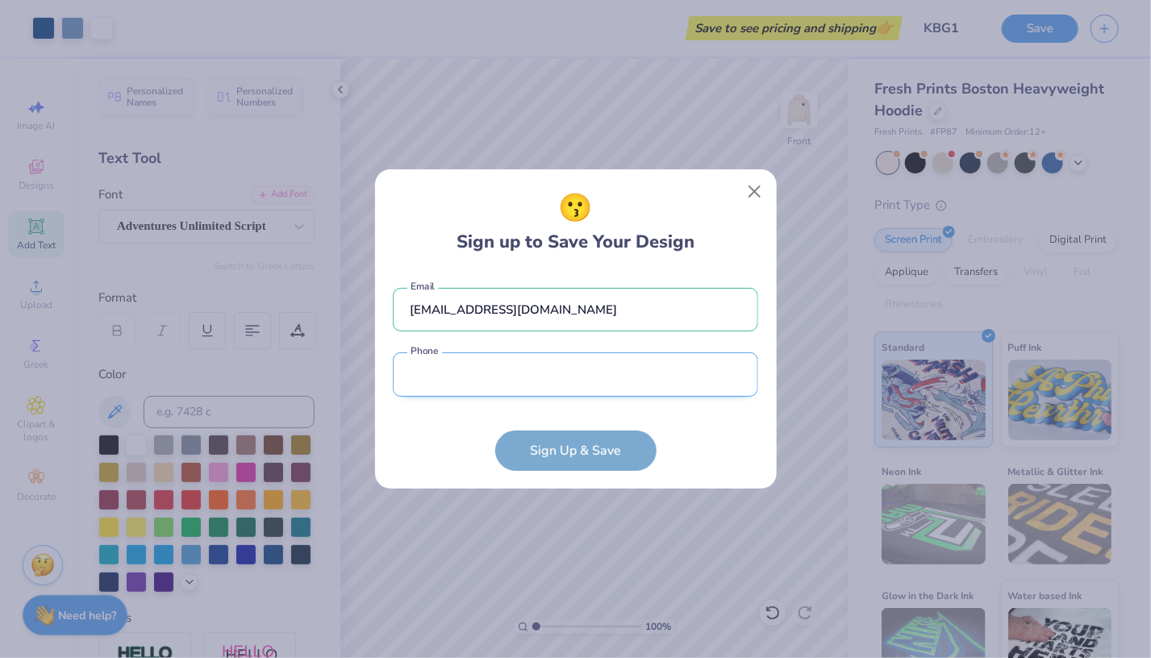
click at [586, 380] on input "tel" at bounding box center [575, 374] width 365 height 44
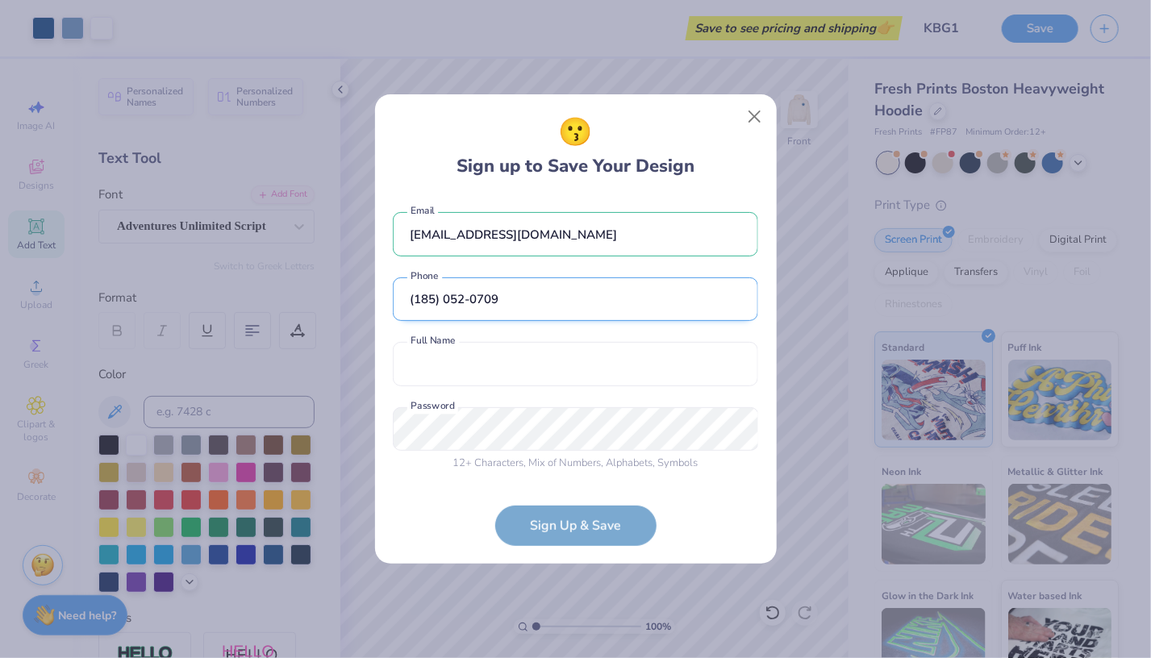
click at [420, 298] on input "(185) 052-0709" at bounding box center [575, 299] width 365 height 44
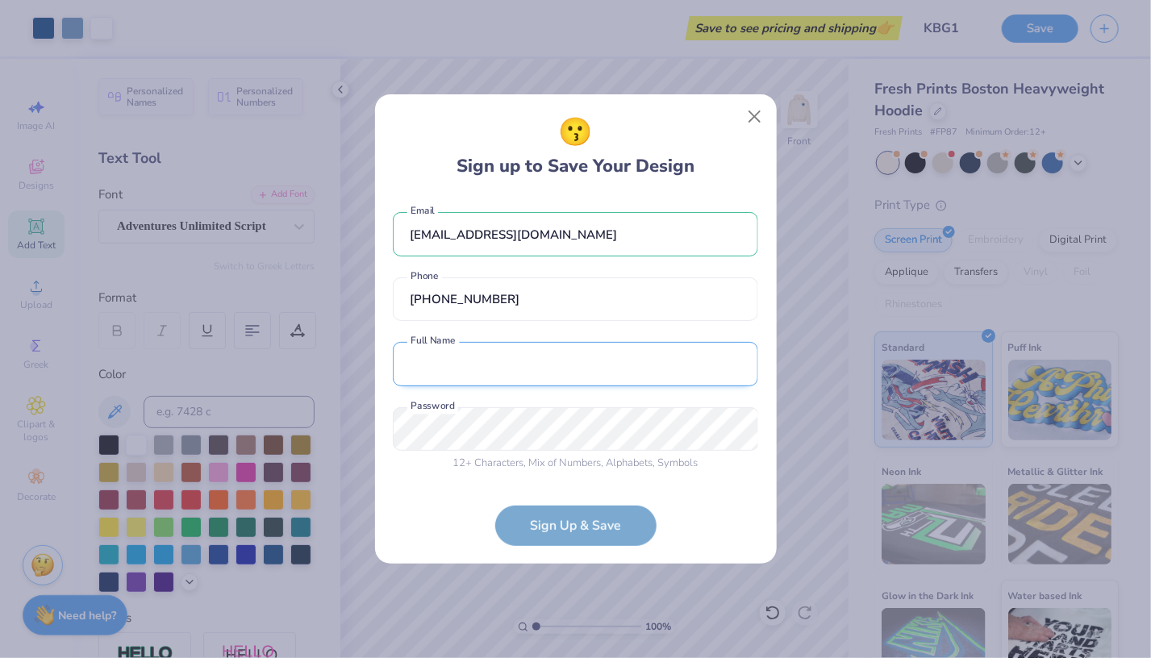
click at [498, 353] on input "text" at bounding box center [575, 364] width 365 height 44
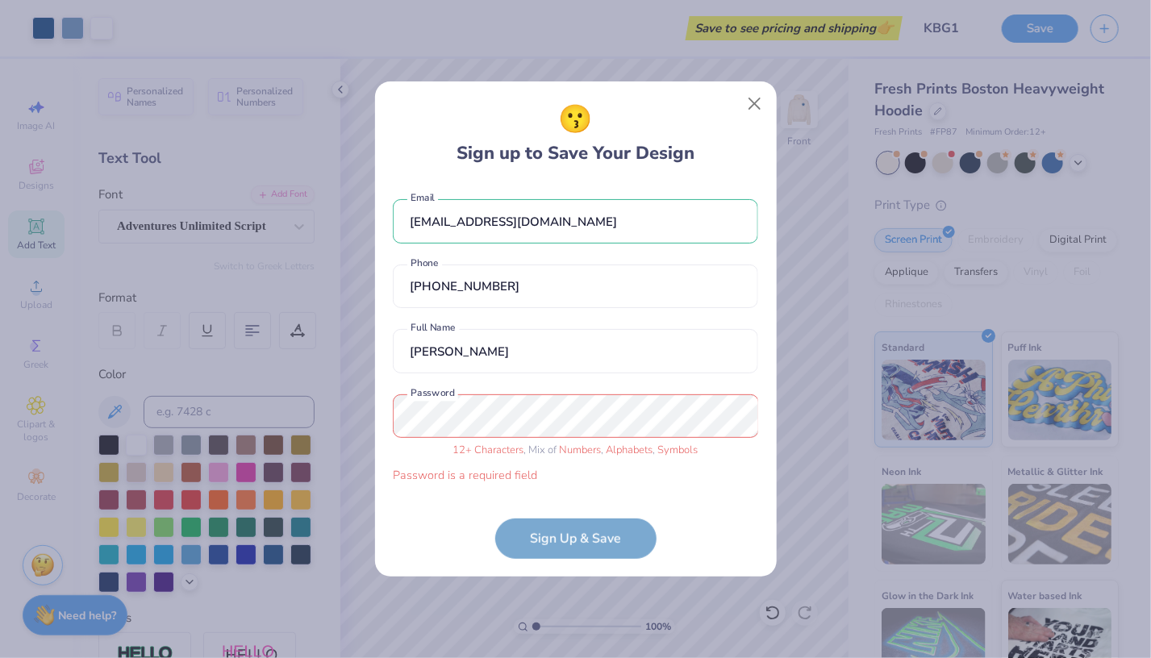
click at [634, 577] on div "😗 Sign up to Save Your Design [EMAIL_ADDRESS][DOMAIN_NAME] Email [PHONE_NUMBER]…" at bounding box center [575, 329] width 1151 height 658
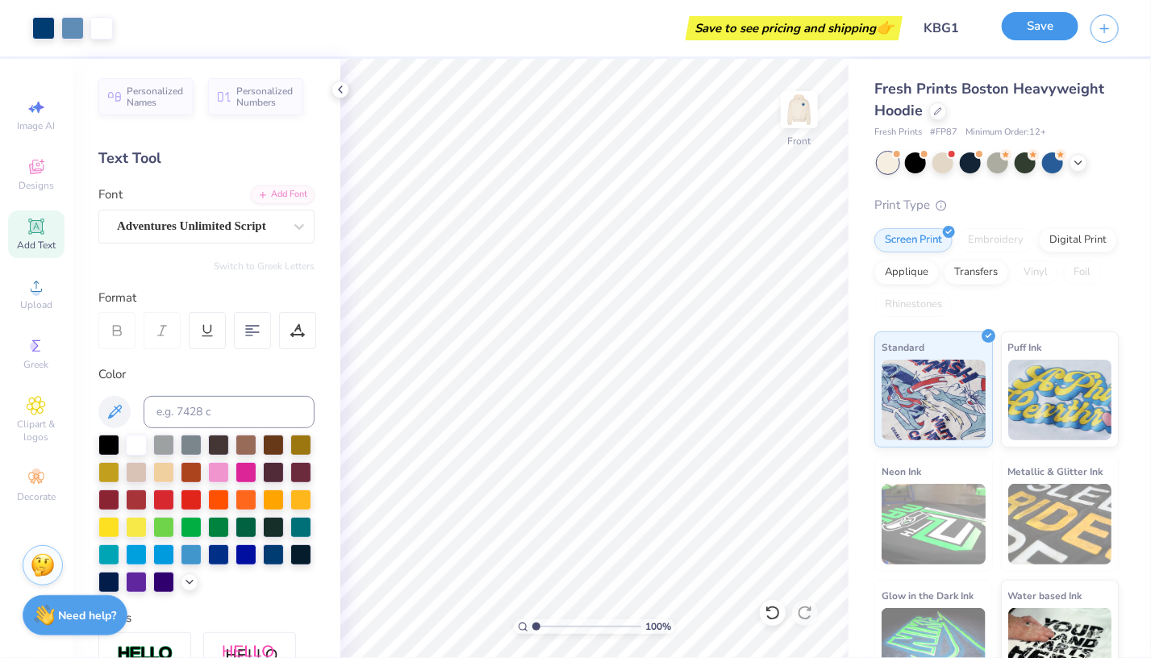
click at [1046, 24] on button "Save" at bounding box center [1040, 26] width 77 height 28
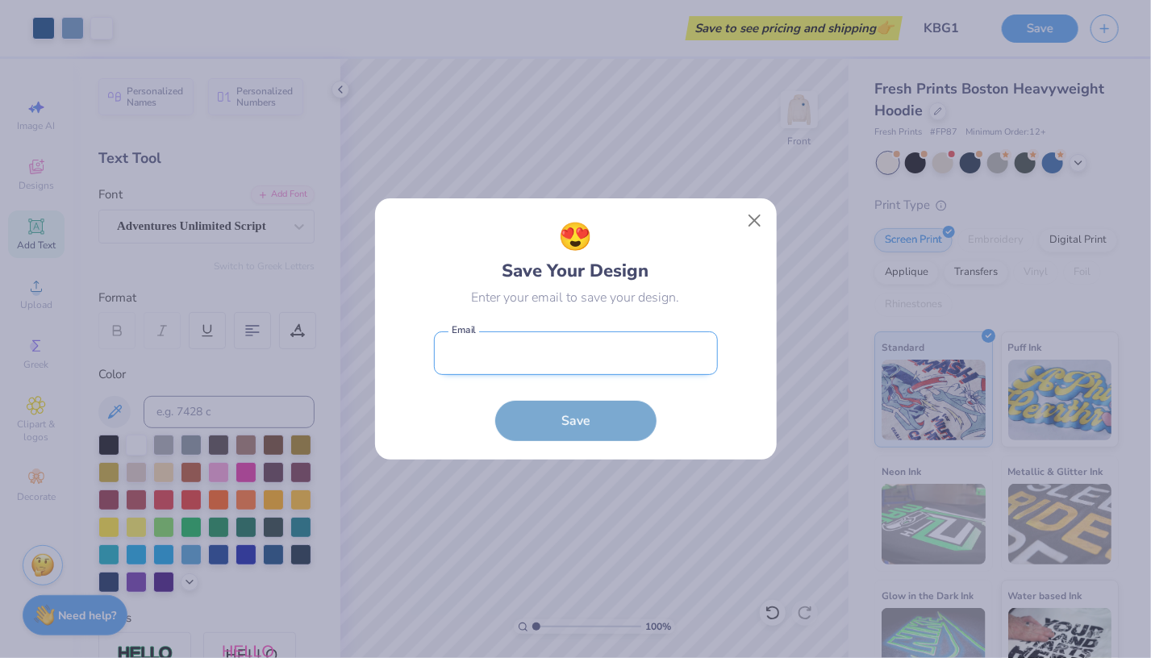
click at [475, 341] on input "email" at bounding box center [576, 353] width 284 height 44
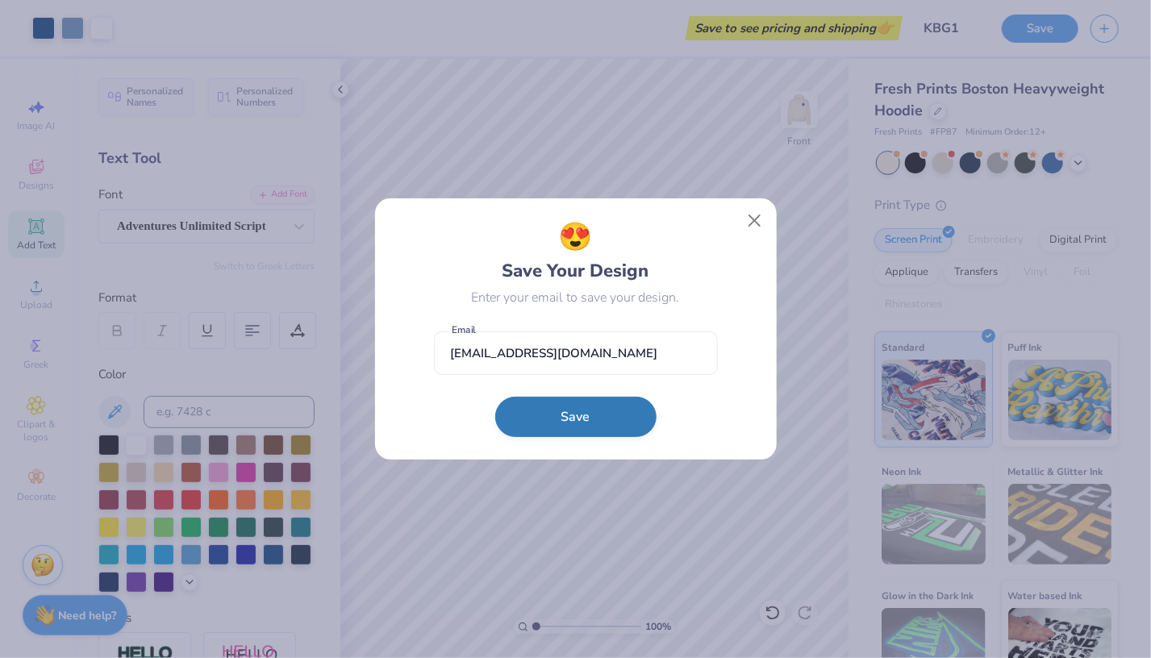
click at [550, 415] on button "Save" at bounding box center [575, 417] width 161 height 40
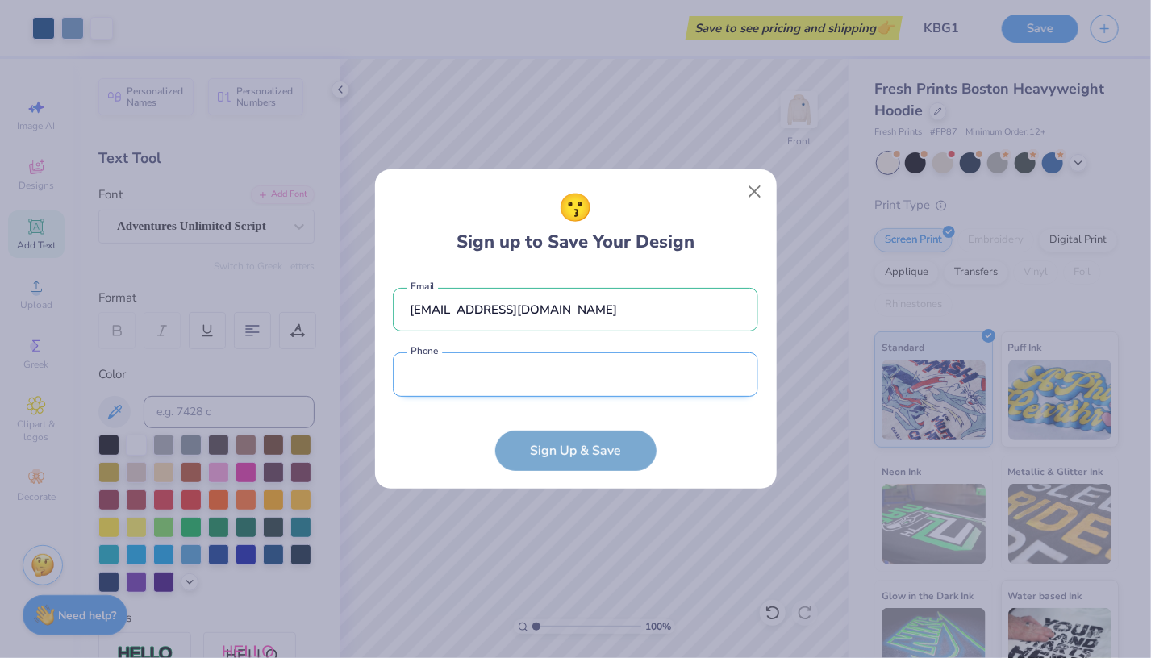
click at [550, 369] on input "tel" at bounding box center [575, 374] width 365 height 44
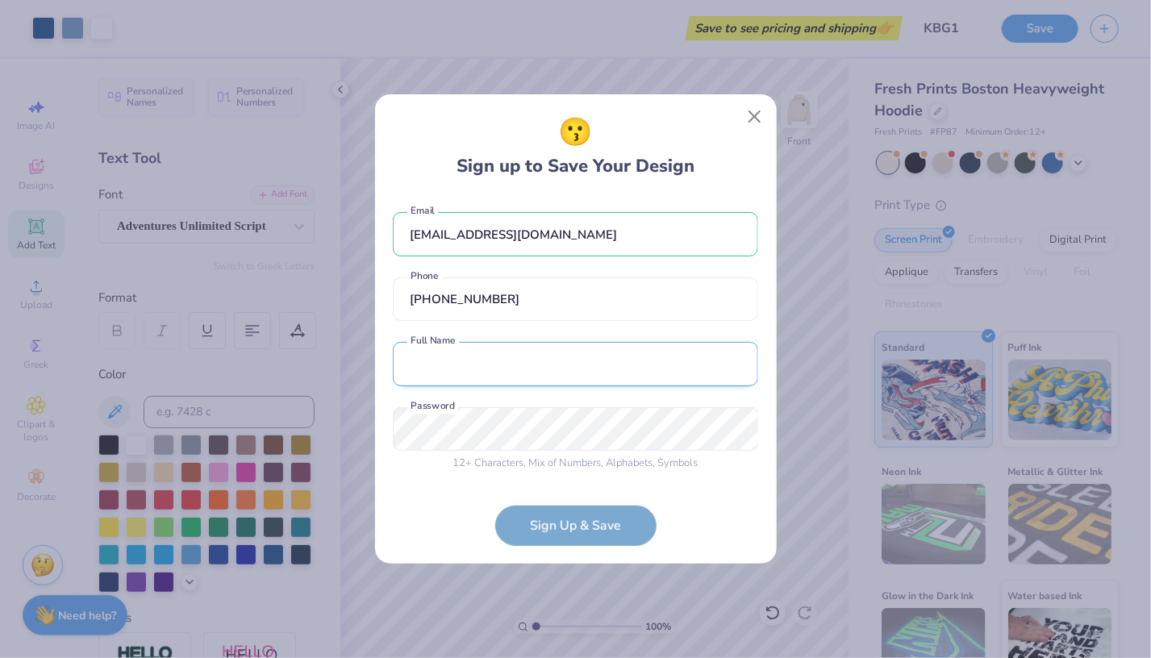
click at [555, 358] on input "text" at bounding box center [575, 364] width 365 height 44
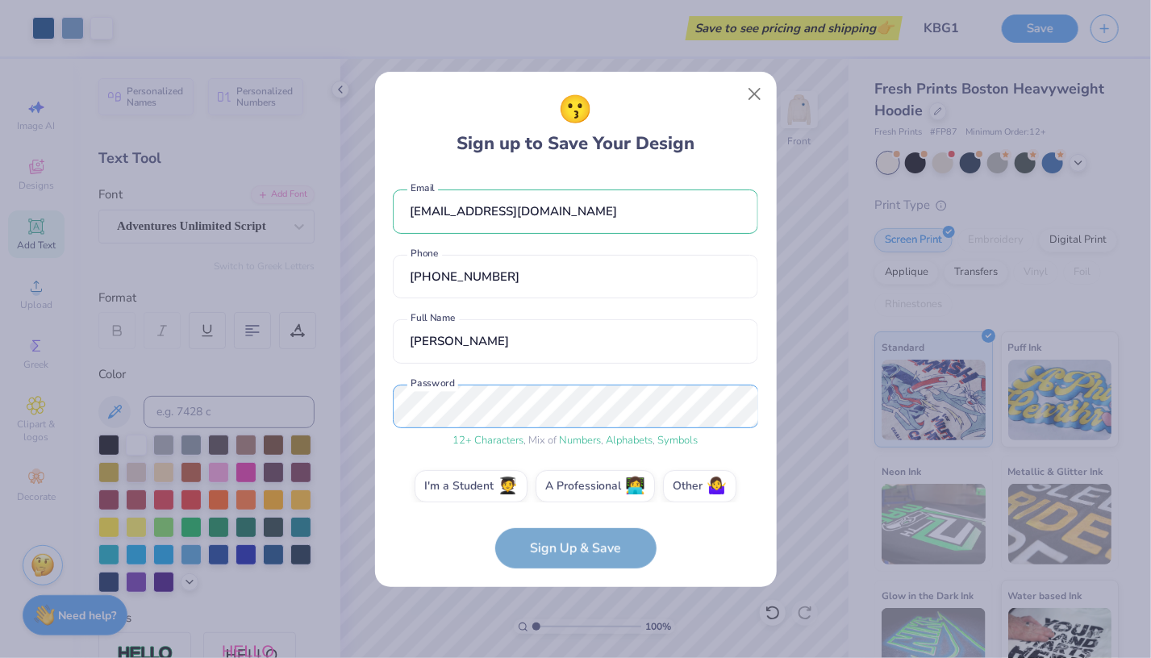
scroll to position [15, 0]
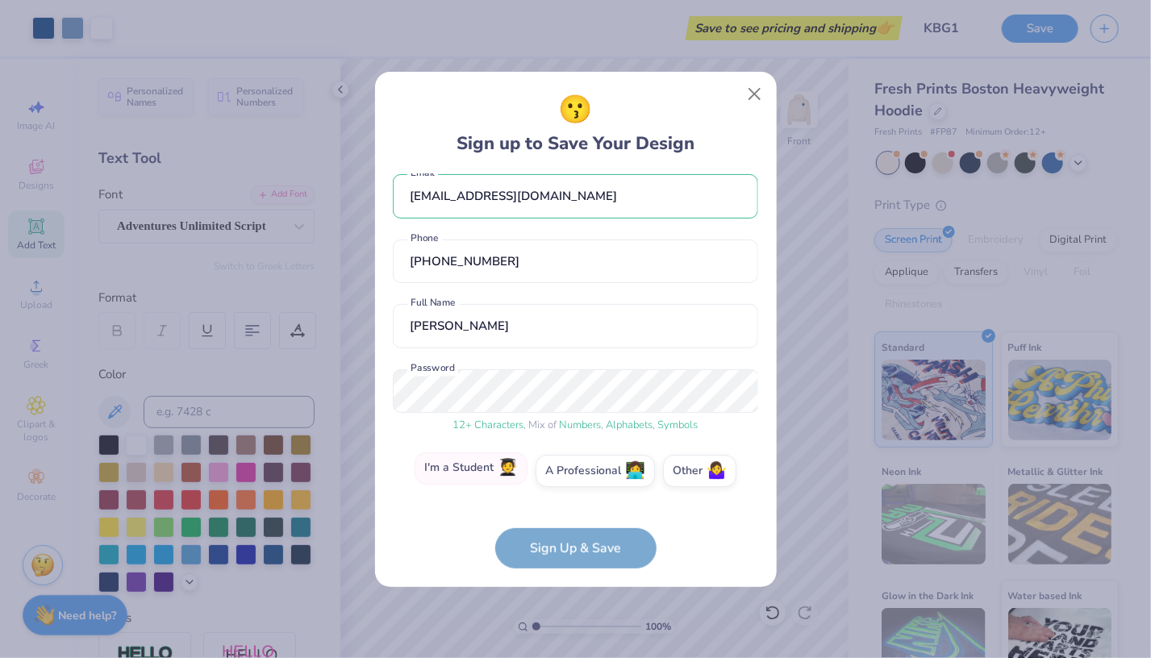
click at [460, 469] on label "I'm a Student 🧑‍🎓" at bounding box center [471, 468] width 113 height 32
click at [570, 485] on input "I'm a Student 🧑‍🎓" at bounding box center [575, 490] width 10 height 10
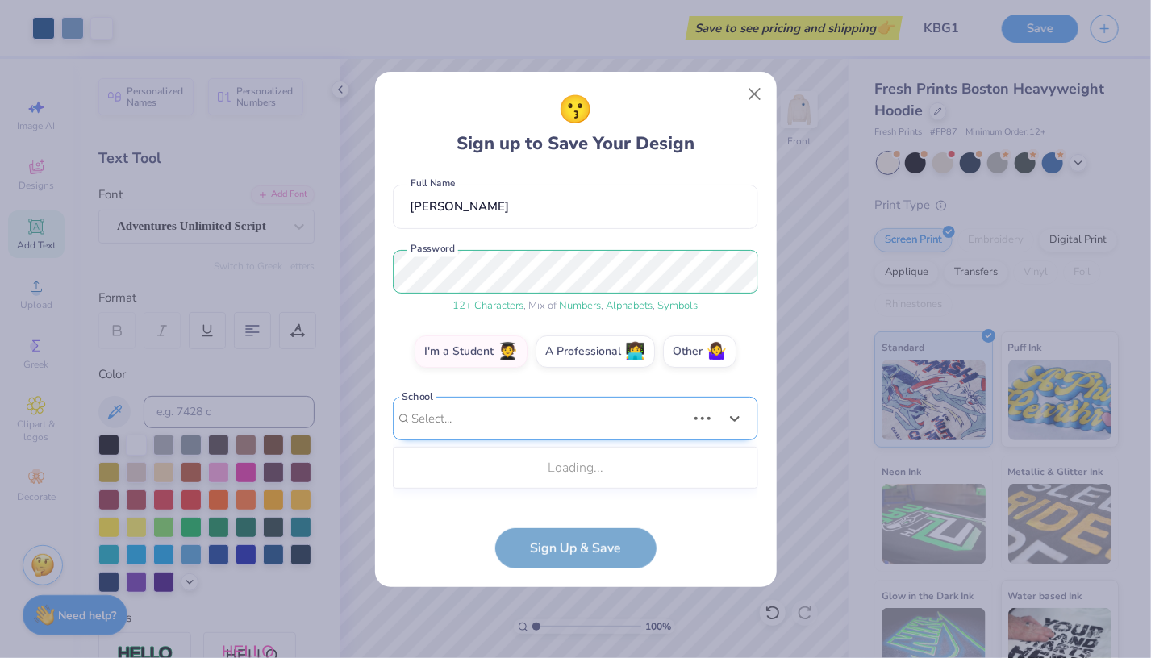
click at [526, 486] on div "Use Up and Down to choose options, press Enter to select the currently focused …" at bounding box center [575, 443] width 365 height 93
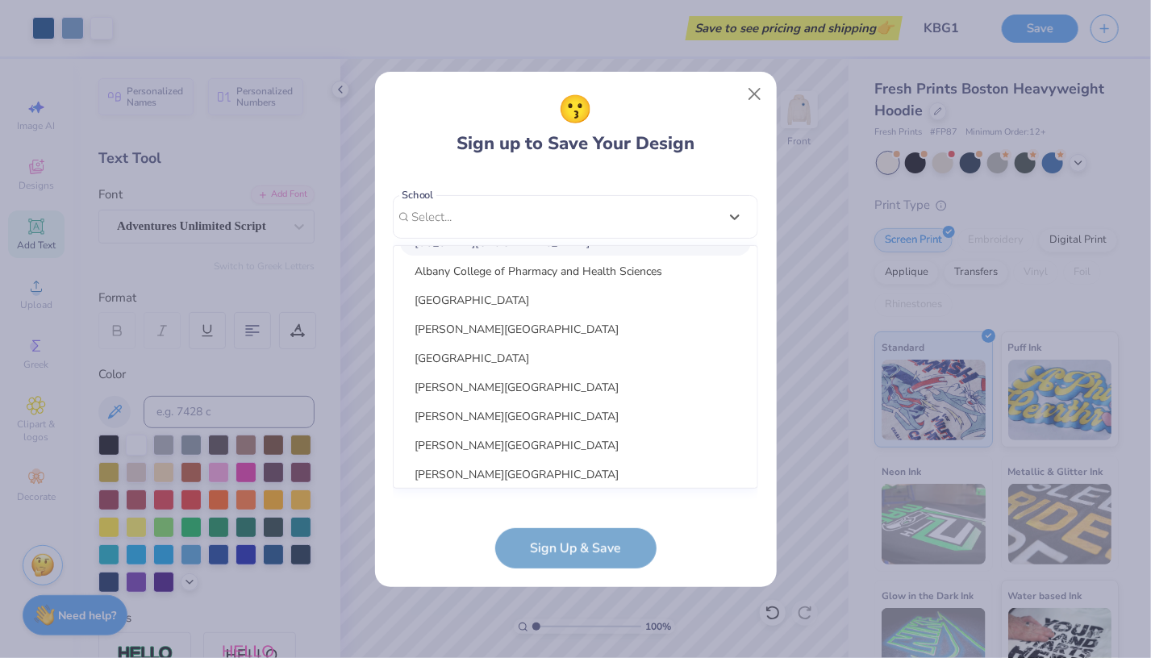
scroll to position [236, 0]
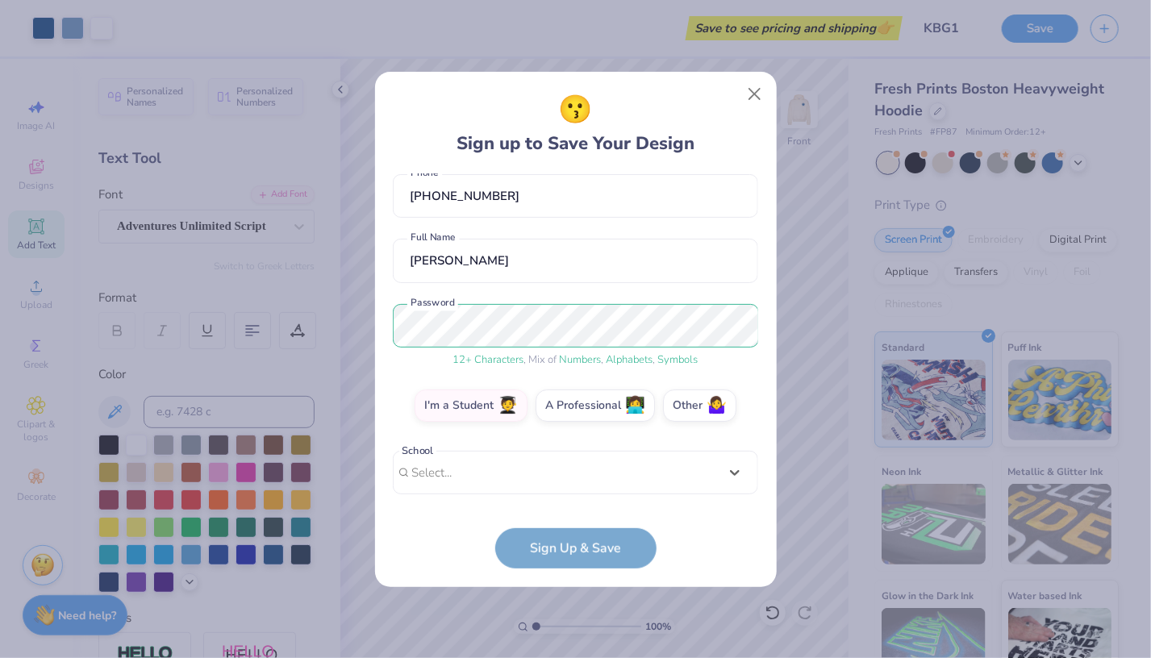
click at [521, 219] on div "[EMAIL_ADDRESS][DOMAIN_NAME] Email [PHONE_NUMBER] Phone [PERSON_NAME] Full Name…" at bounding box center [575, 337] width 365 height 329
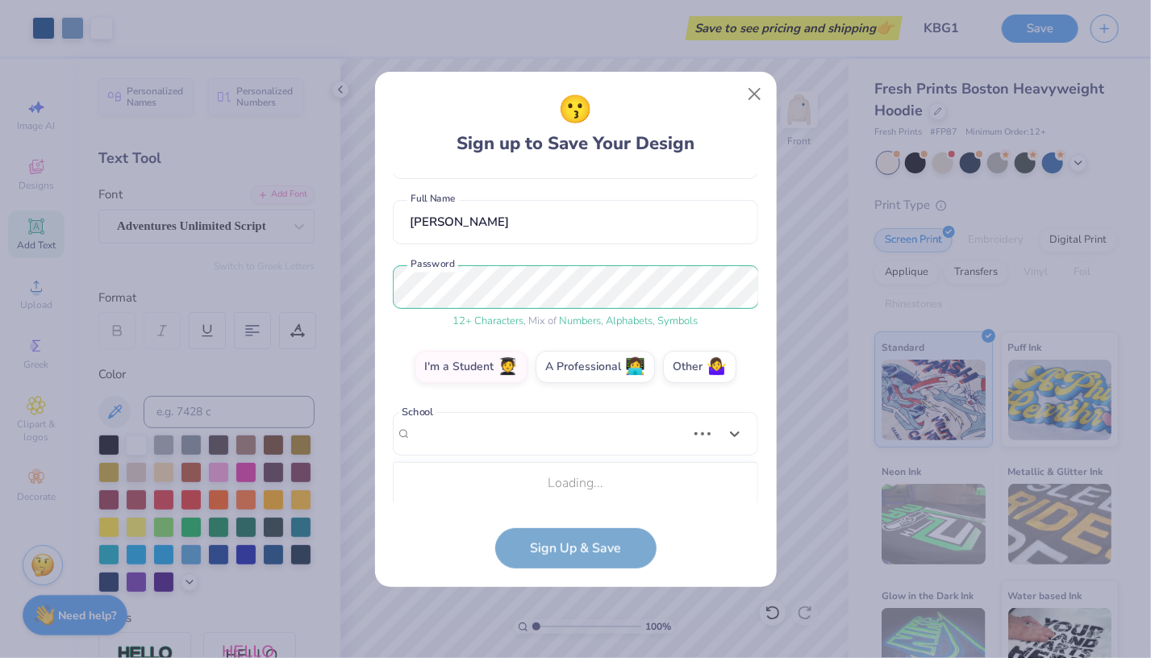
scroll to position [145, 0]
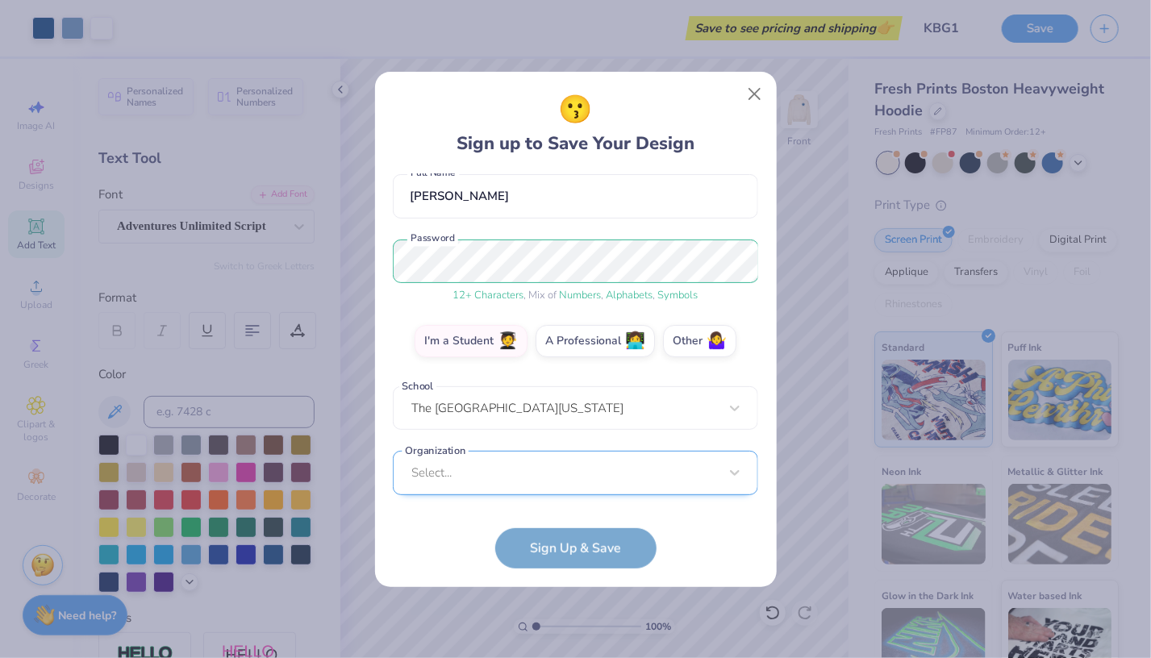
click at [514, 475] on div "Select..." at bounding box center [575, 473] width 365 height 44
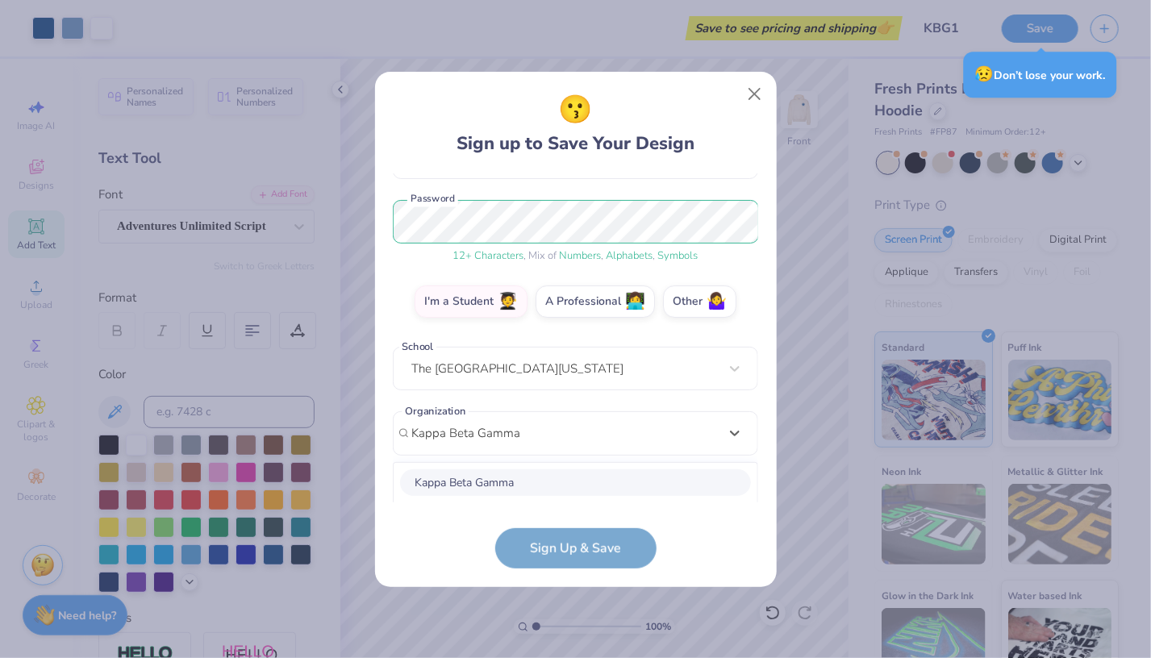
scroll to position [386, 0]
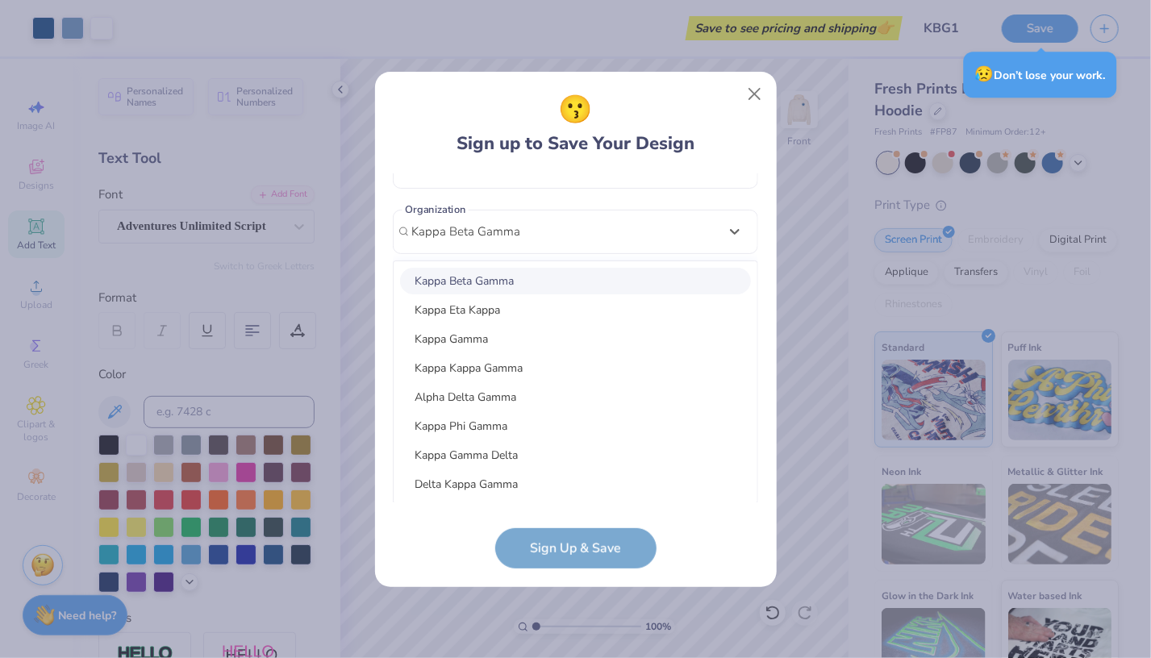
click at [527, 278] on div "Kappa Beta Gamma" at bounding box center [575, 281] width 351 height 27
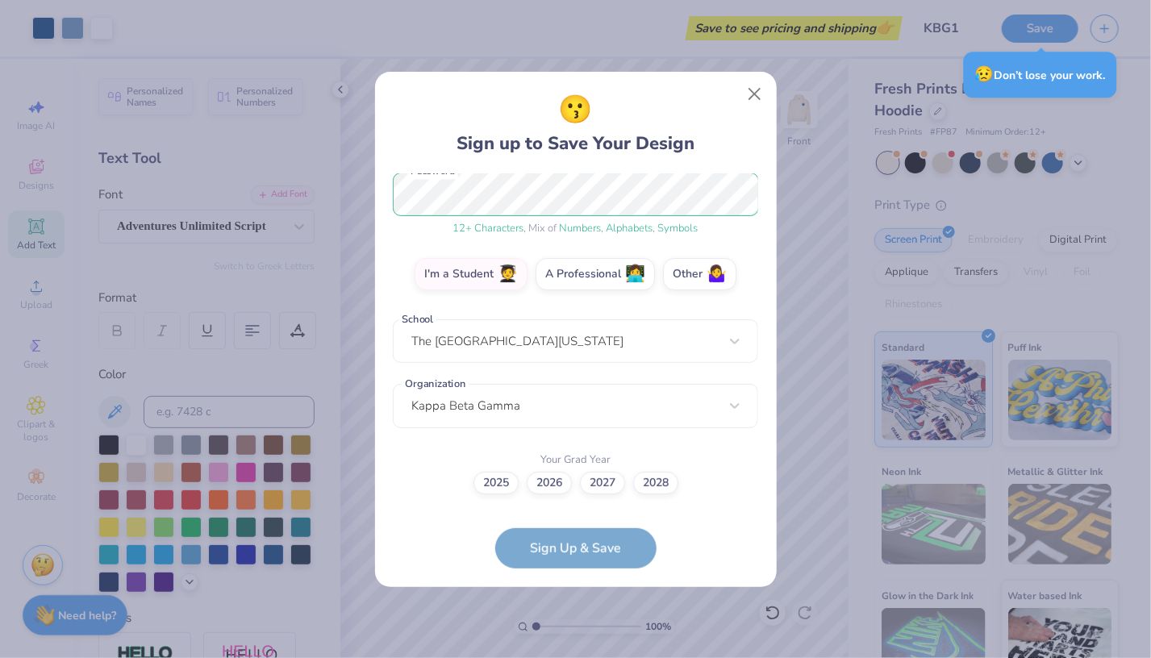
scroll to position [211, 0]
click at [665, 487] on label "2028" at bounding box center [655, 481] width 45 height 23
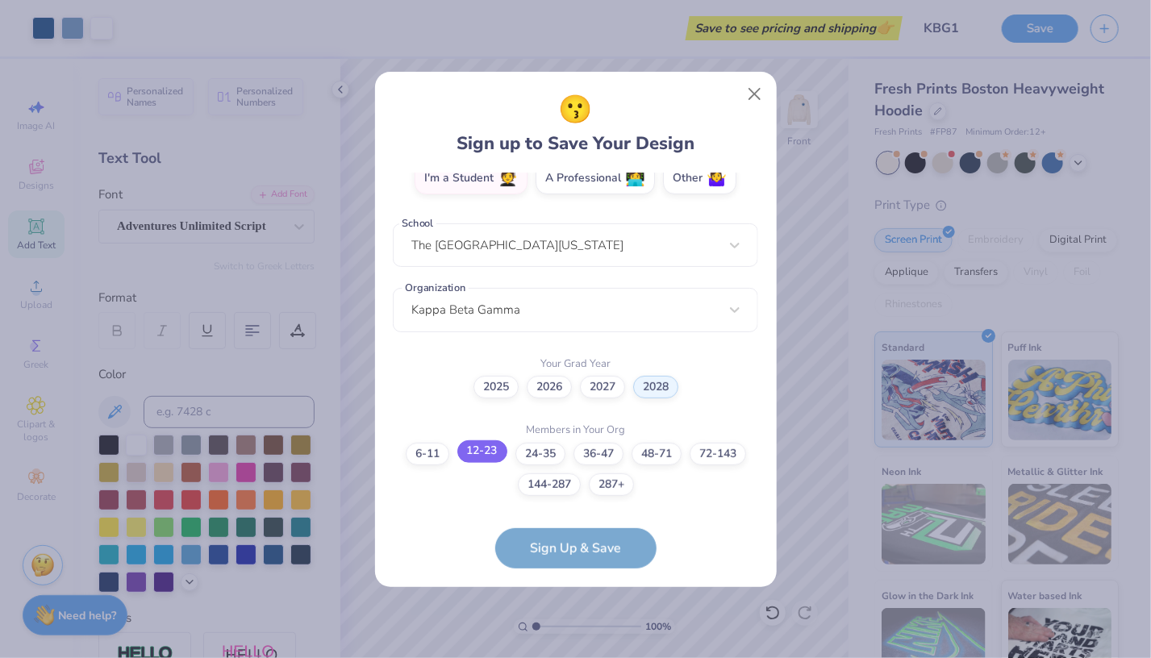
click at [473, 450] on label "12-23" at bounding box center [482, 451] width 50 height 23
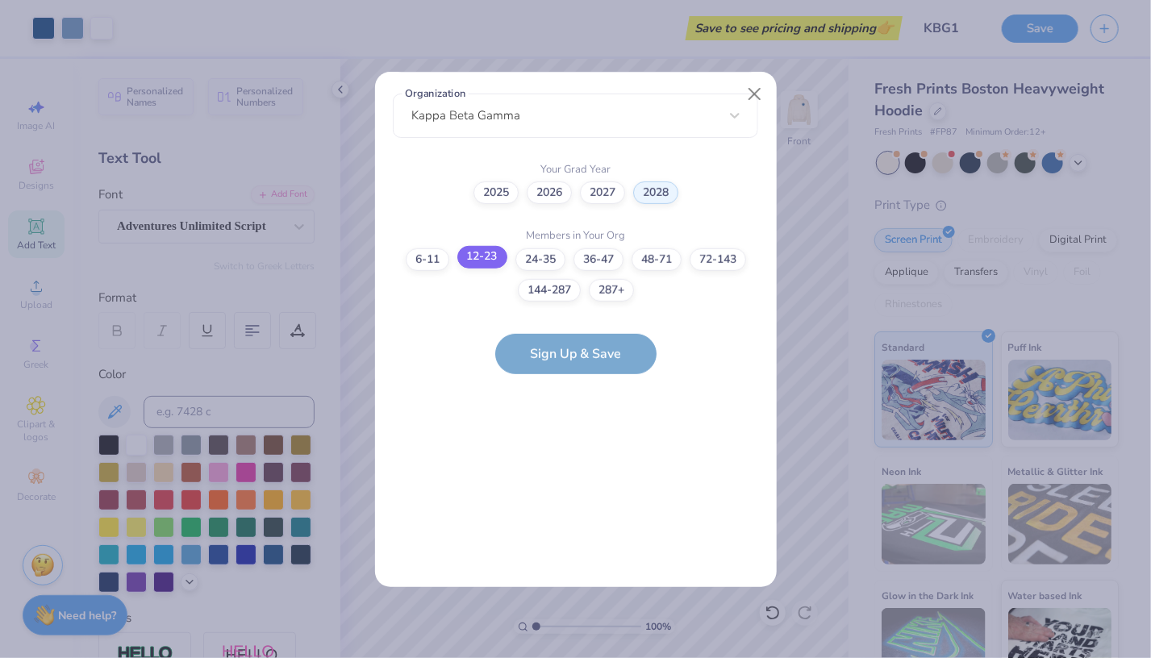
scroll to position [0, 0]
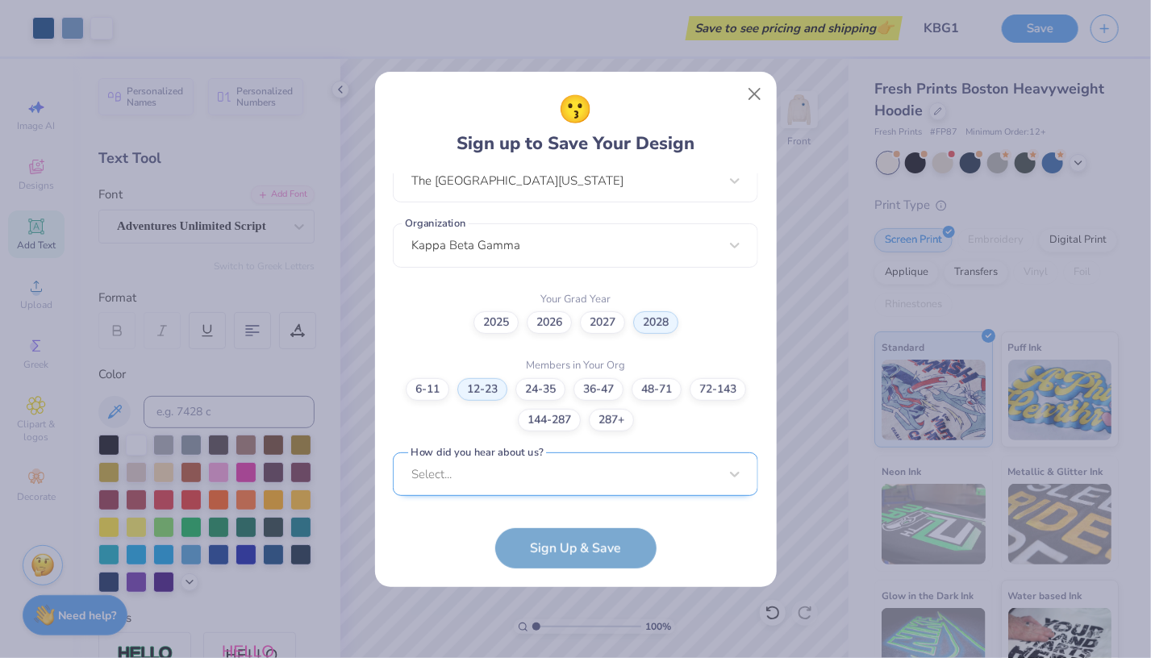
click at [498, 469] on div "Select..." at bounding box center [575, 474] width 365 height 44
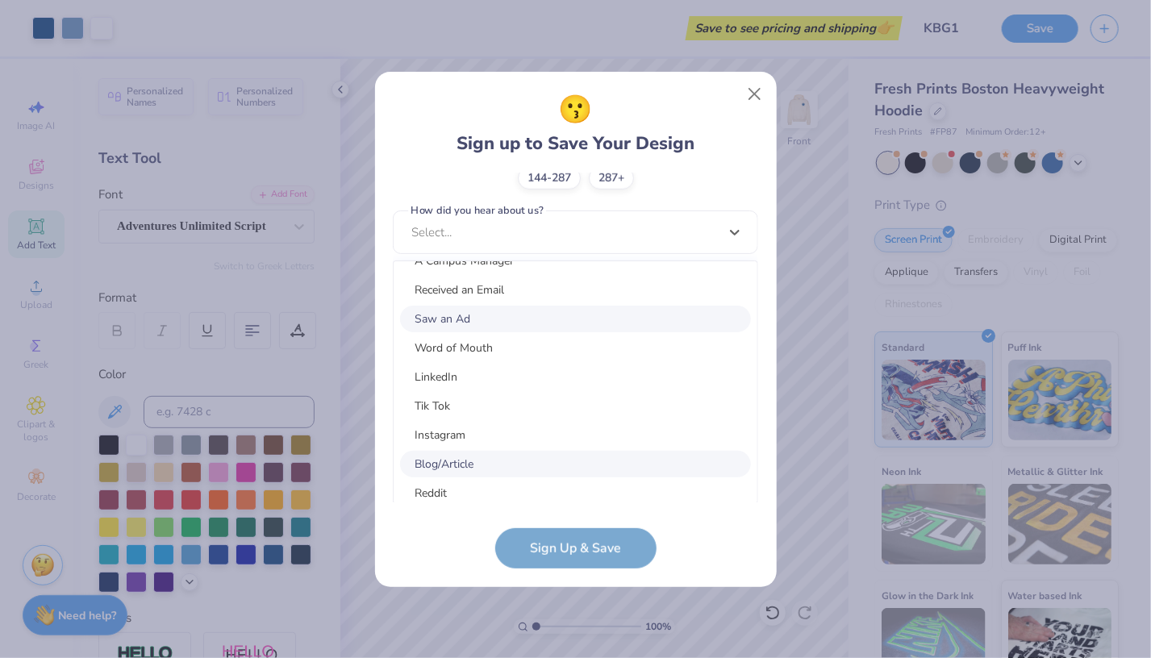
scroll to position [161, 0]
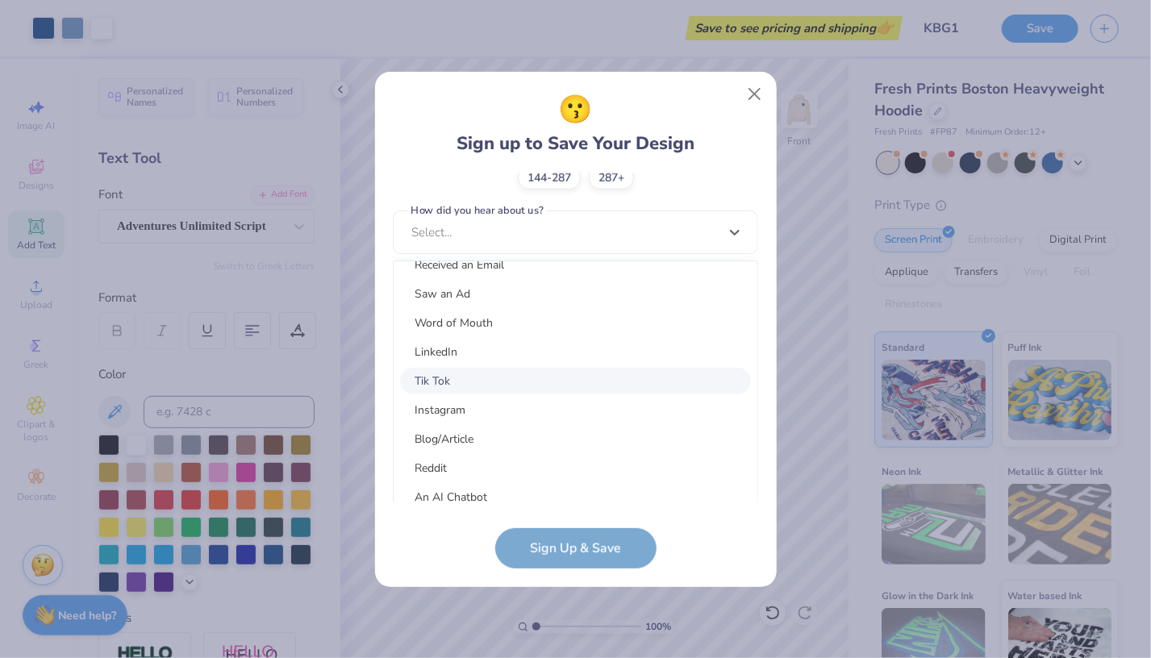
click at [526, 379] on div "Tik Tok" at bounding box center [575, 381] width 351 height 27
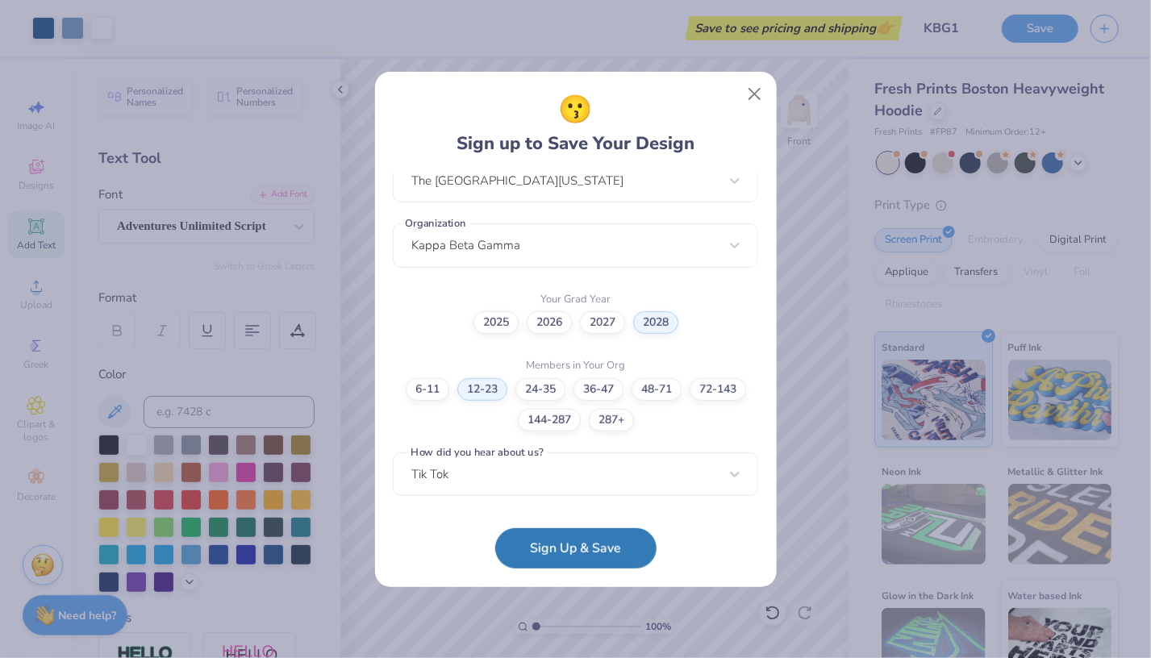
click at [594, 540] on button "Sign Up & Save" at bounding box center [575, 548] width 161 height 40
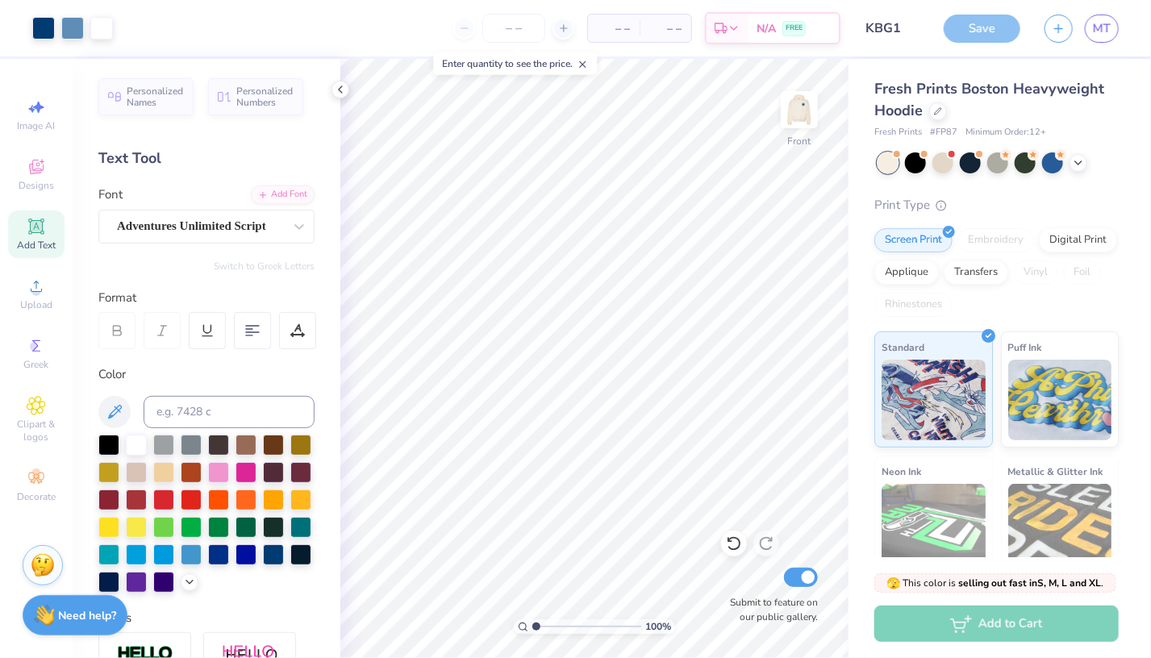
click at [1036, 630] on div "Add to Cart" at bounding box center [996, 624] width 244 height 36
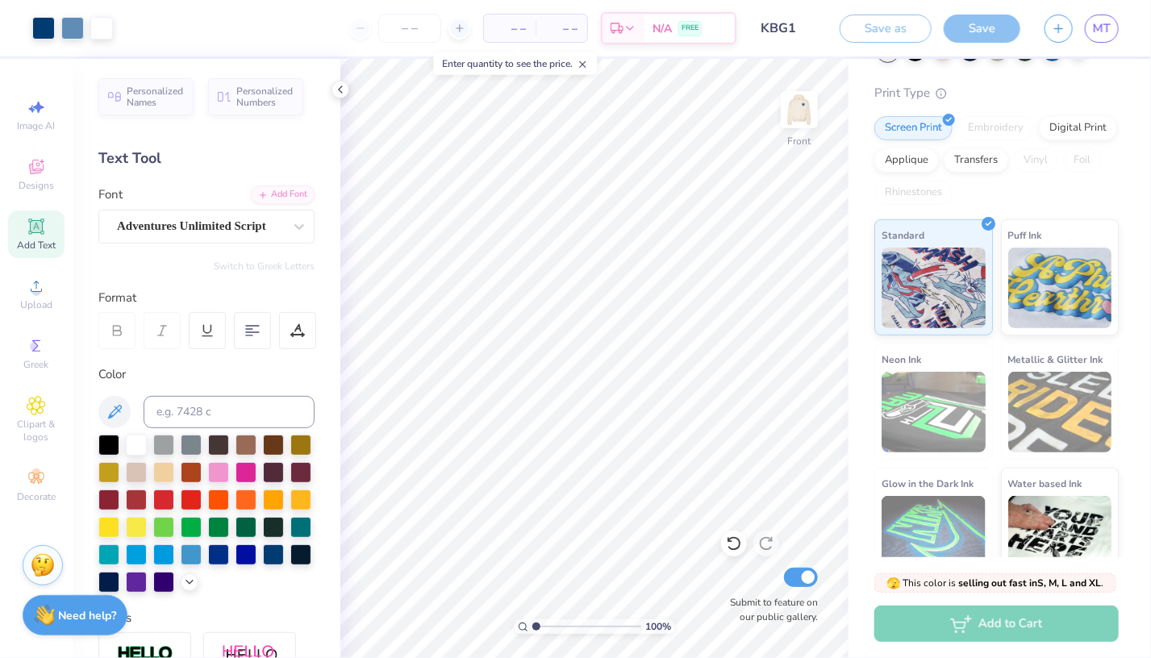
scroll to position [165, 0]
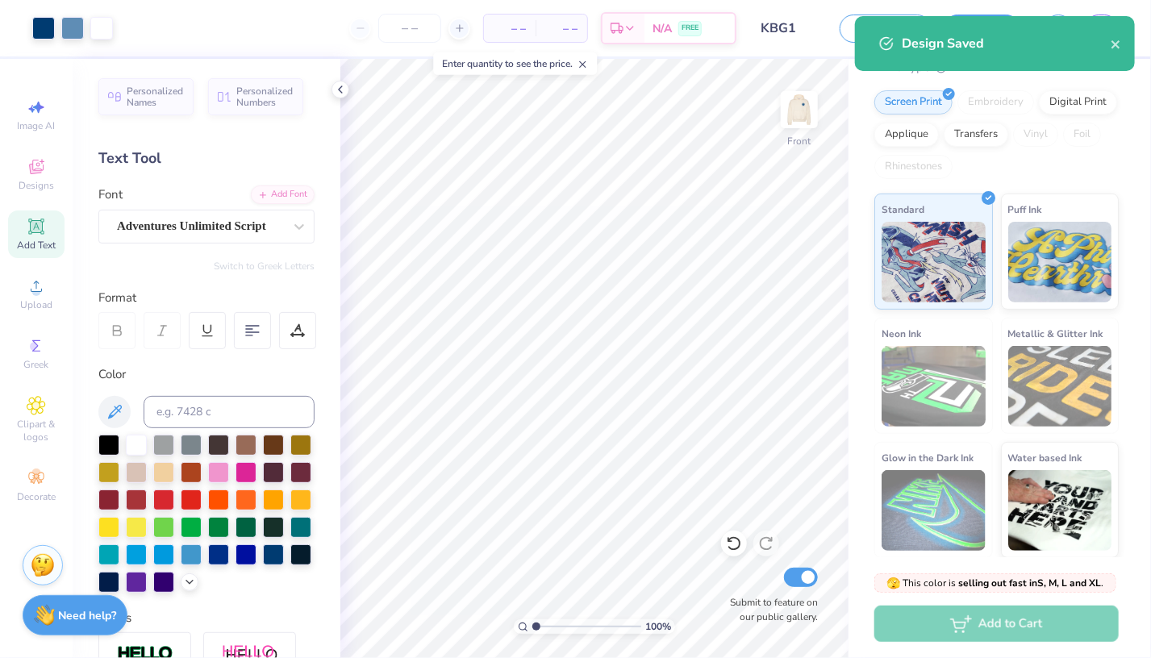
click at [969, 622] on div "Add to Cart" at bounding box center [996, 624] width 244 height 36
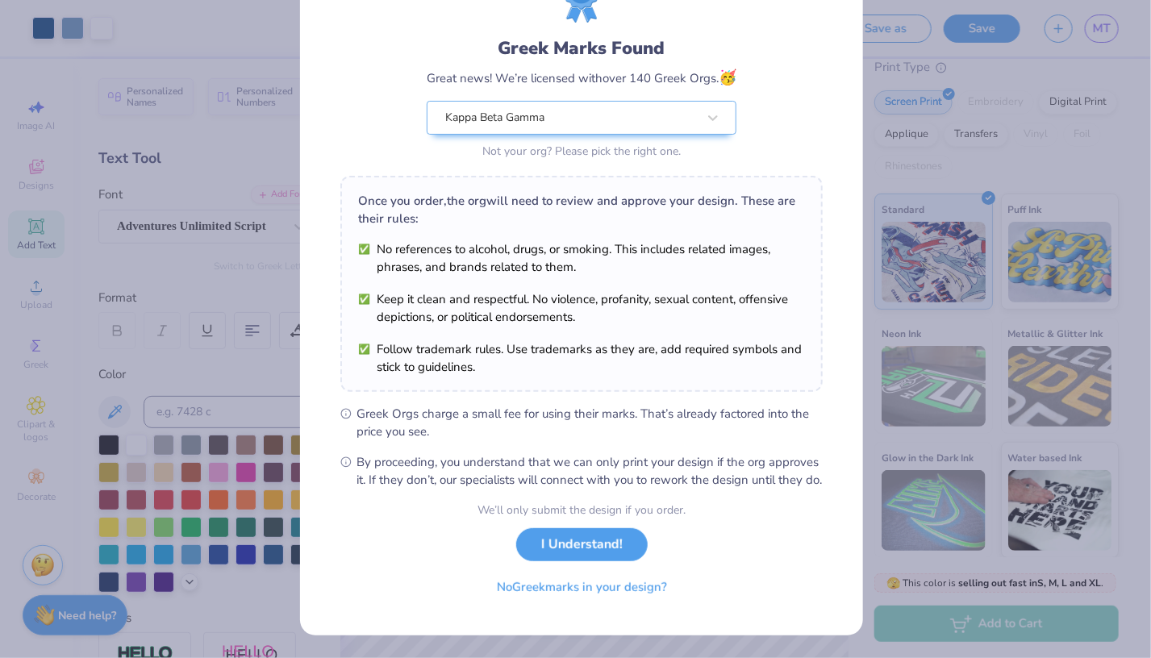
scroll to position [94, 0]
click at [581, 548] on button "I Understand!" at bounding box center [581, 540] width 131 height 33
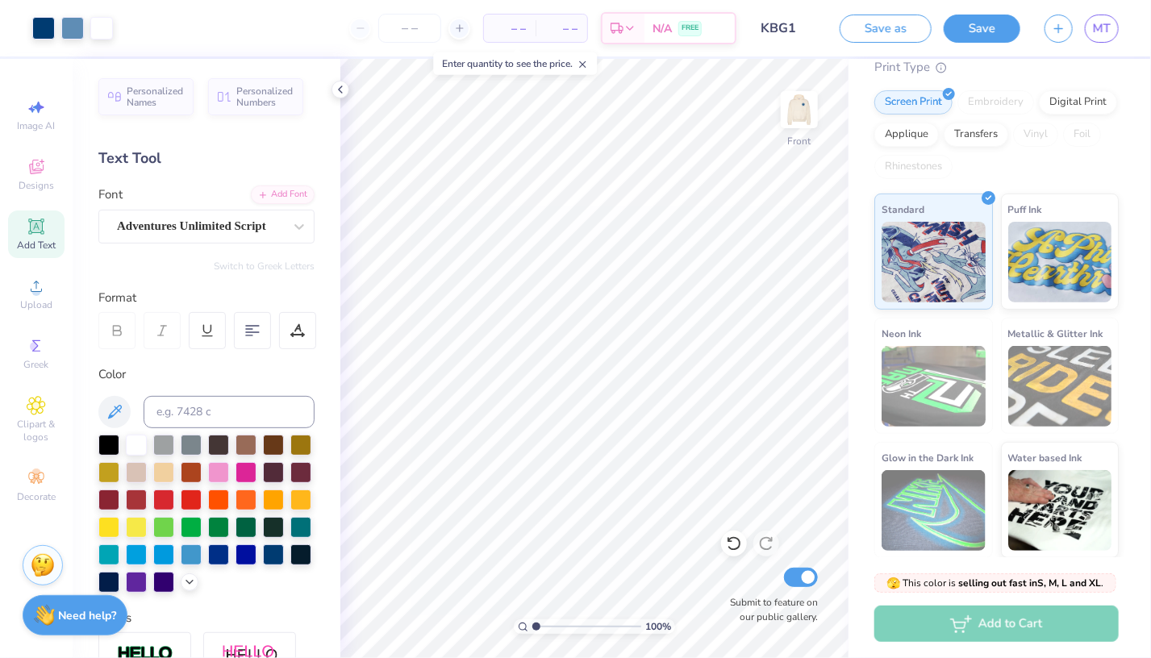
scroll to position [0, 0]
click at [974, 622] on div "Add to Cart" at bounding box center [996, 624] width 244 height 36
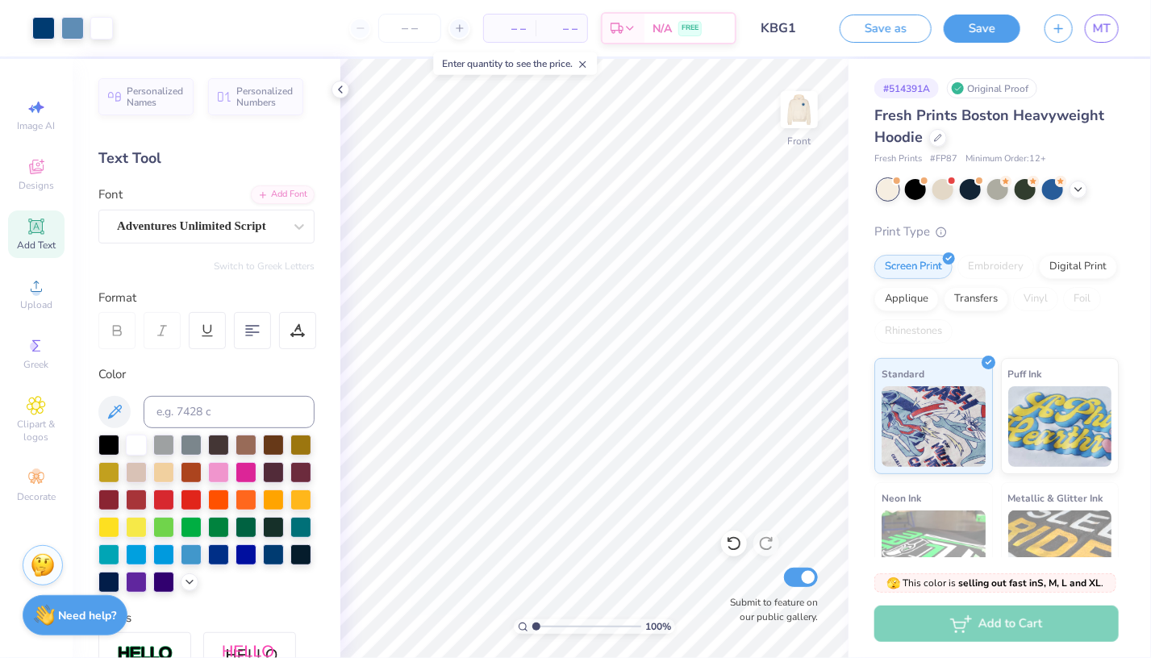
click at [525, 18] on div "– – Per Item" at bounding box center [510, 28] width 52 height 27
click at [502, 31] on span "– –" at bounding box center [510, 28] width 32 height 17
click at [363, 20] on div at bounding box center [409, 28] width 121 height 29
click at [404, 25] on input "number" at bounding box center [409, 28] width 63 height 29
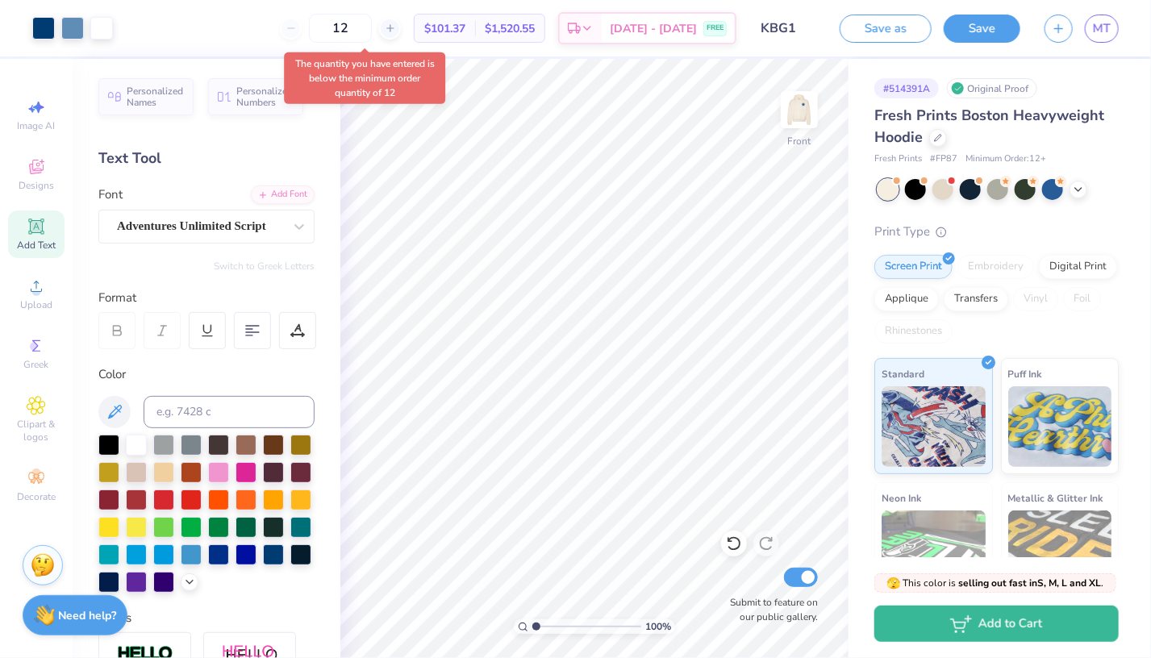
click at [756, 44] on div "Design Title KBG1" at bounding box center [787, 28] width 79 height 56
click at [702, 29] on div "[DATE] - [DATE] FREE" at bounding box center [668, 30] width 133 height 29
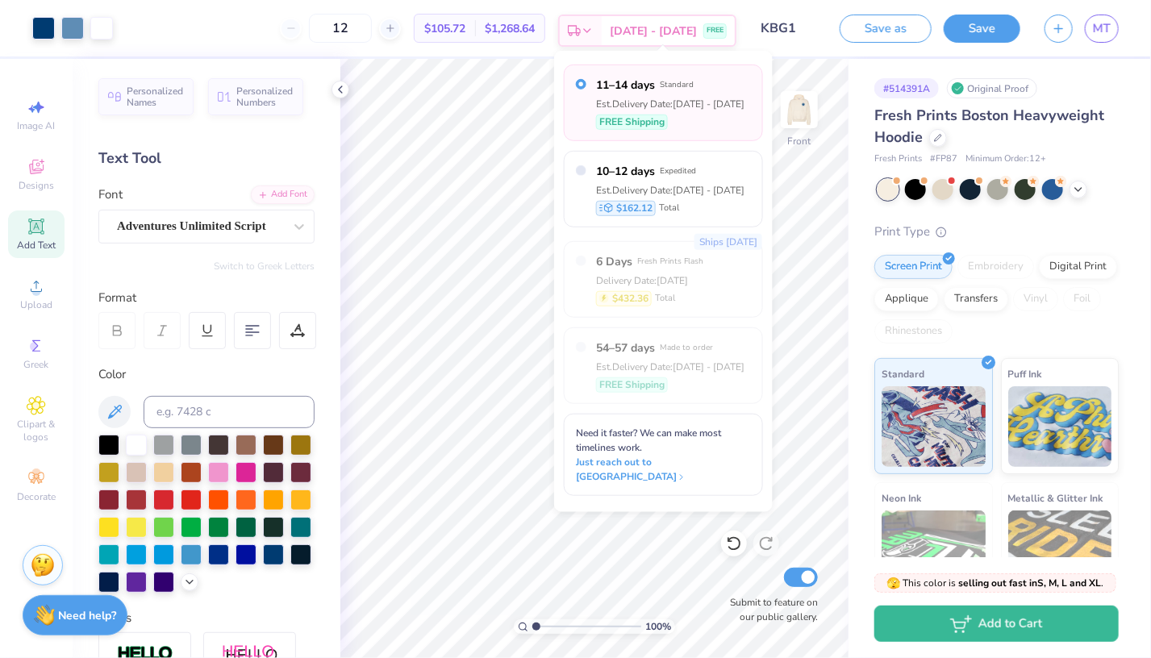
click at [665, 38] on span "[DATE] - [DATE]" at bounding box center [653, 31] width 87 height 17
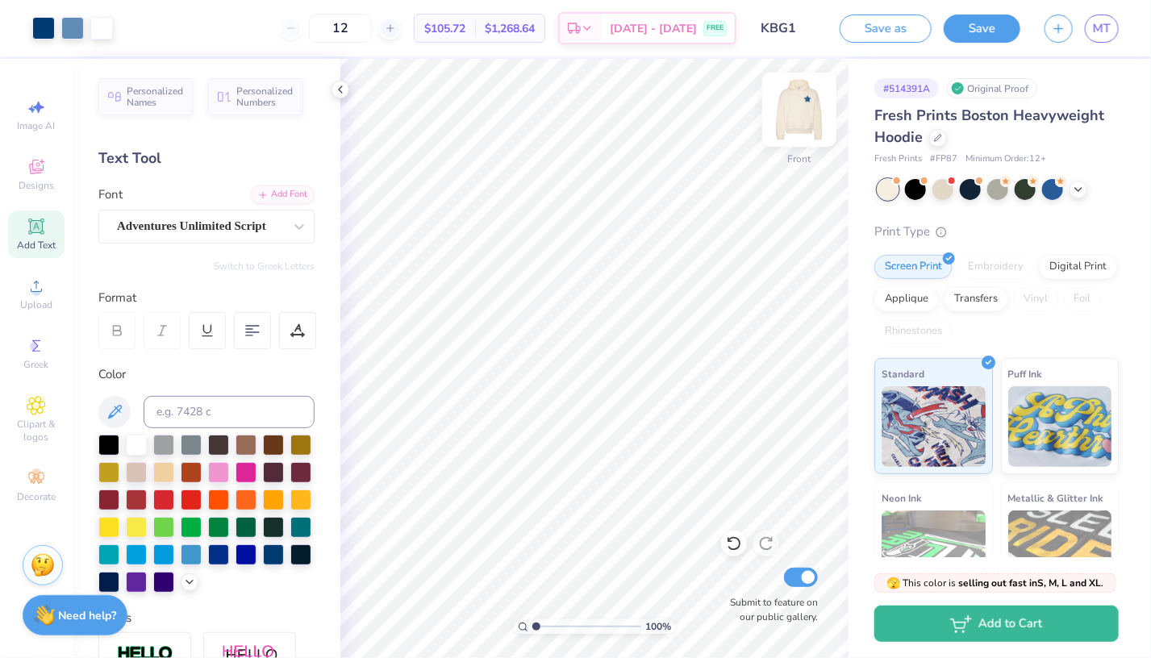
click at [787, 110] on img at bounding box center [799, 109] width 65 height 65
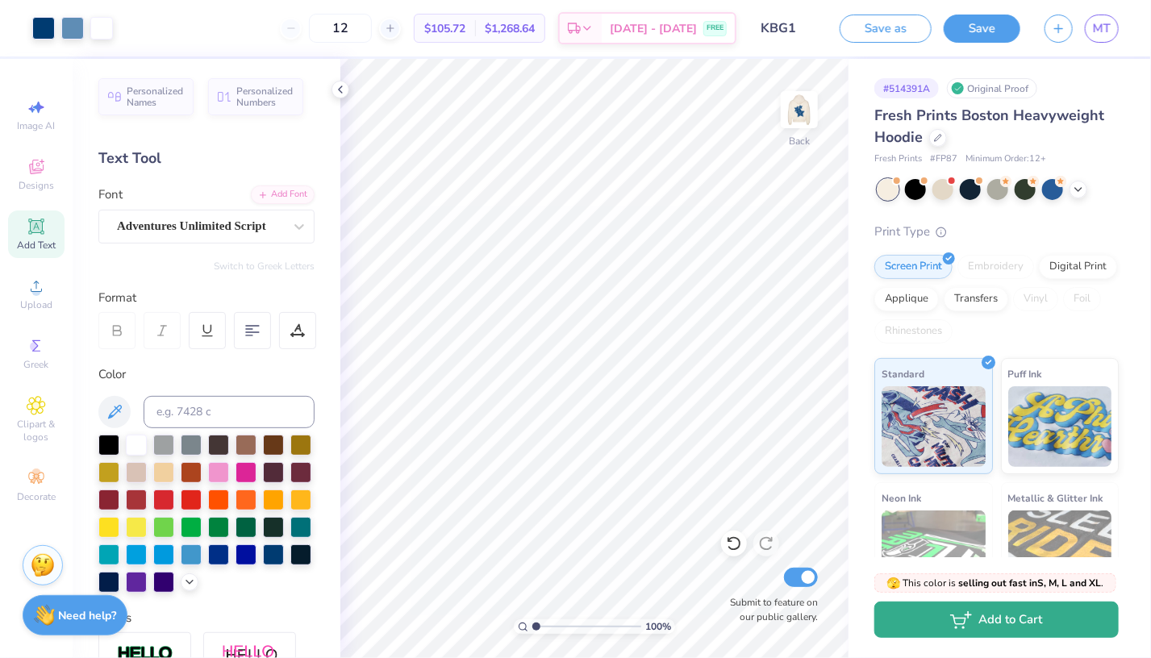
click at [1004, 611] on button "Add to Cart" at bounding box center [996, 620] width 244 height 36
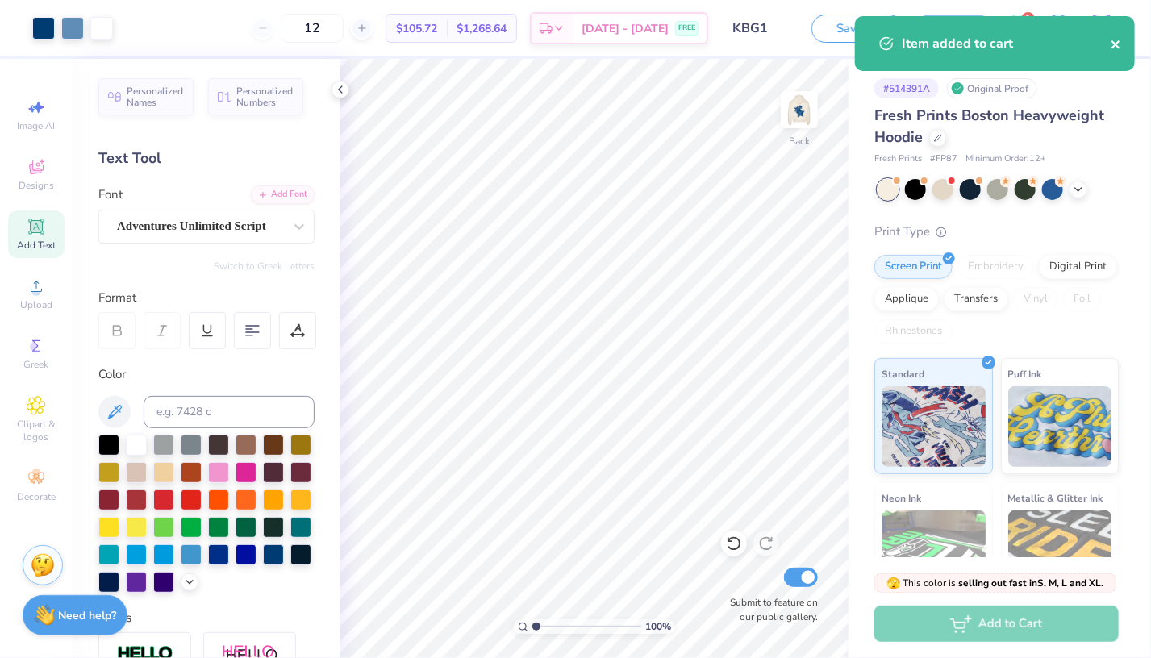
click at [1118, 39] on icon "close" at bounding box center [1116, 44] width 11 height 13
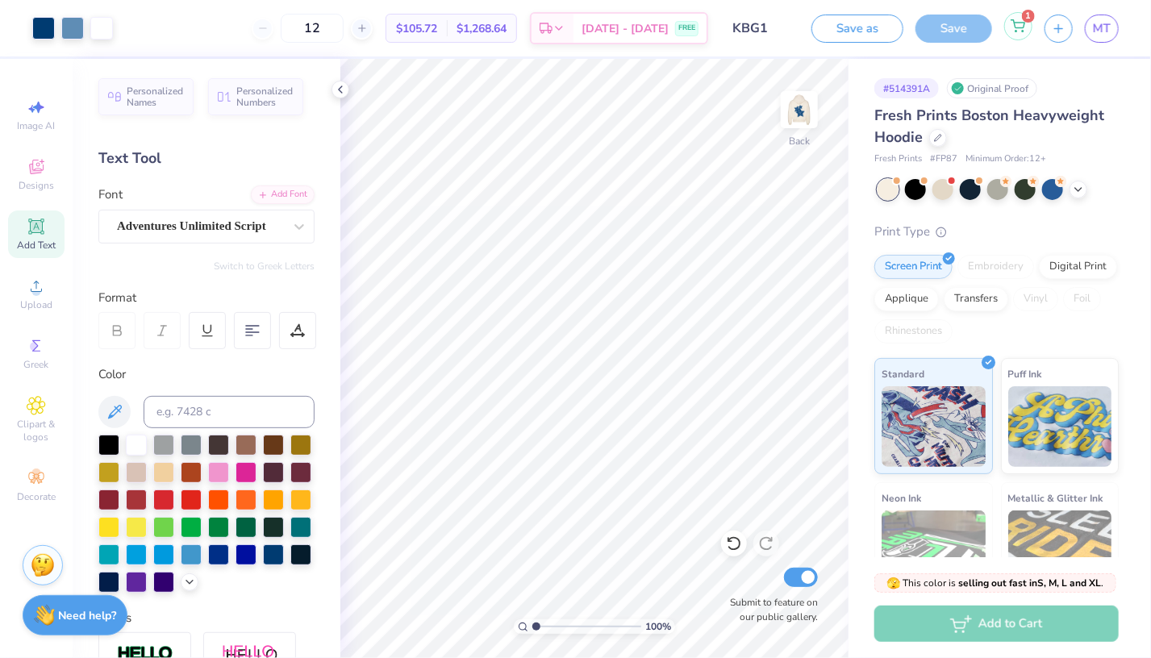
click at [1019, 25] on icon at bounding box center [1018, 25] width 15 height 13
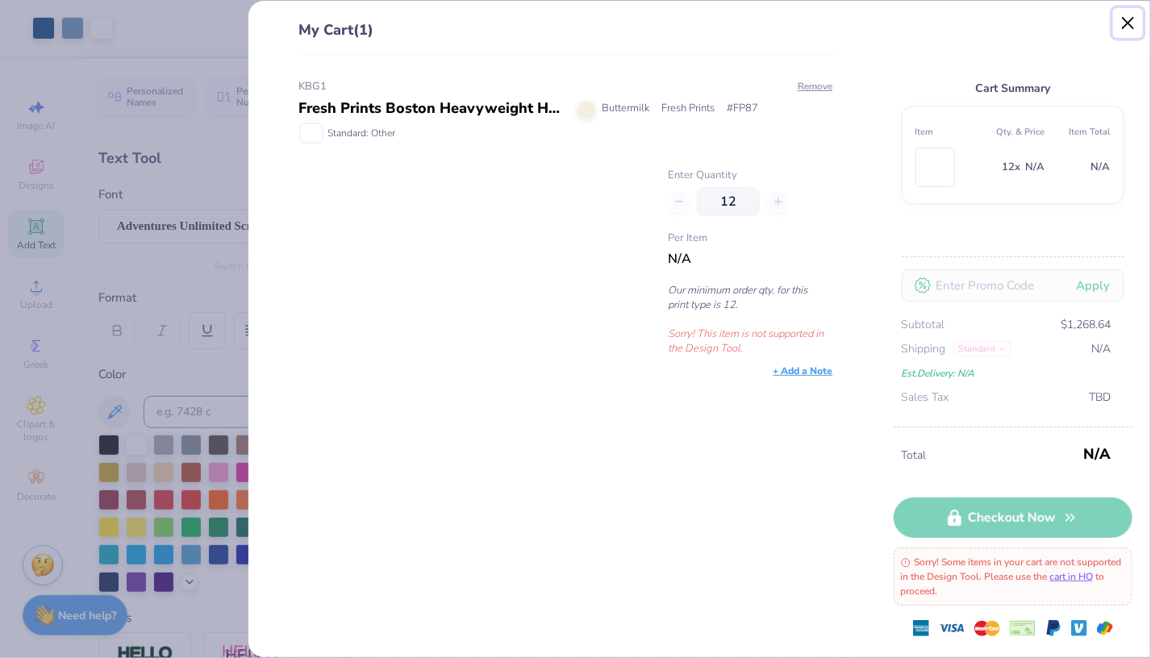
click at [1125, 30] on button "Close" at bounding box center [1128, 23] width 31 height 31
